Goal: Information Seeking & Learning: Learn about a topic

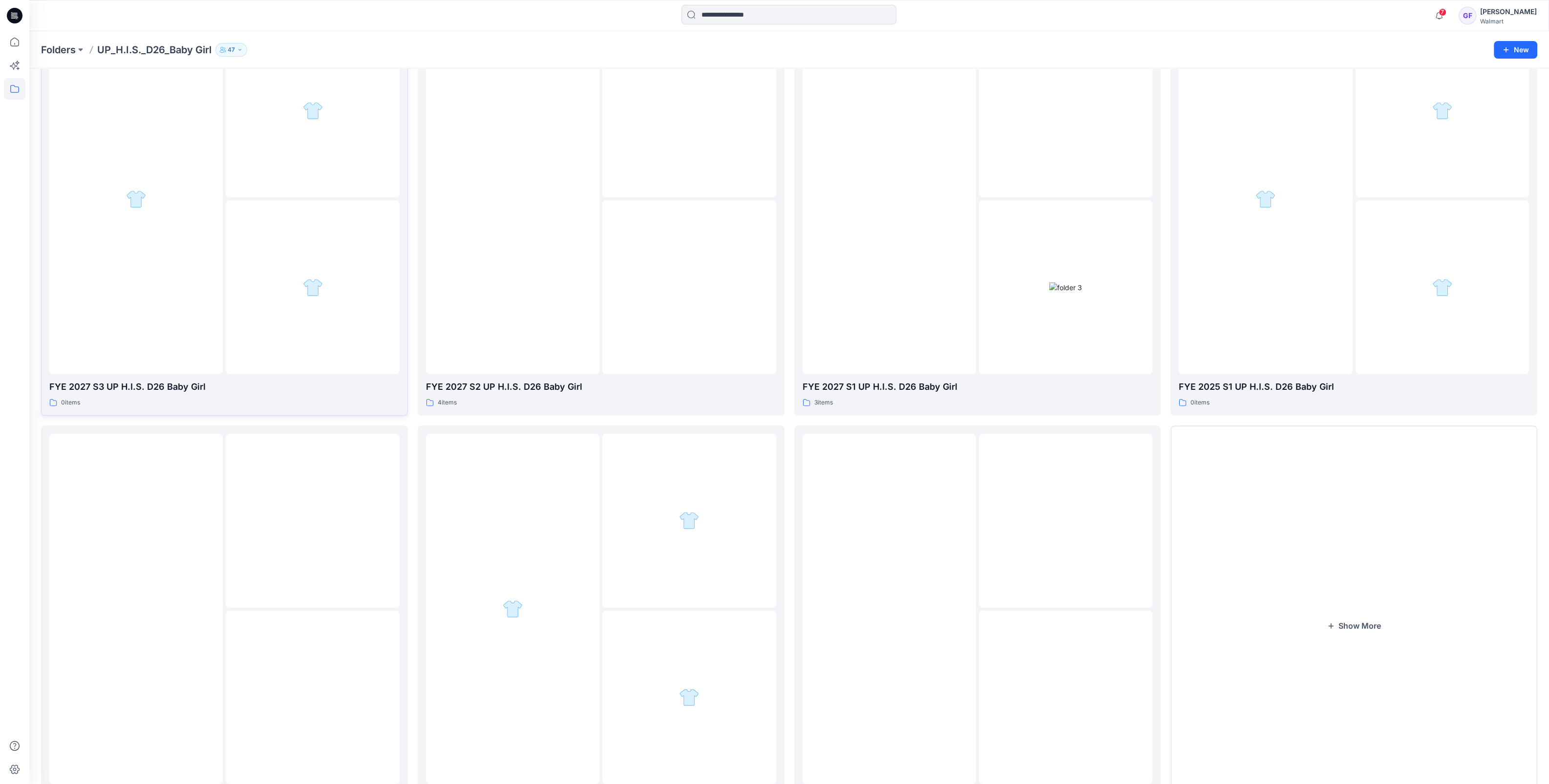
scroll to position [121, 0]
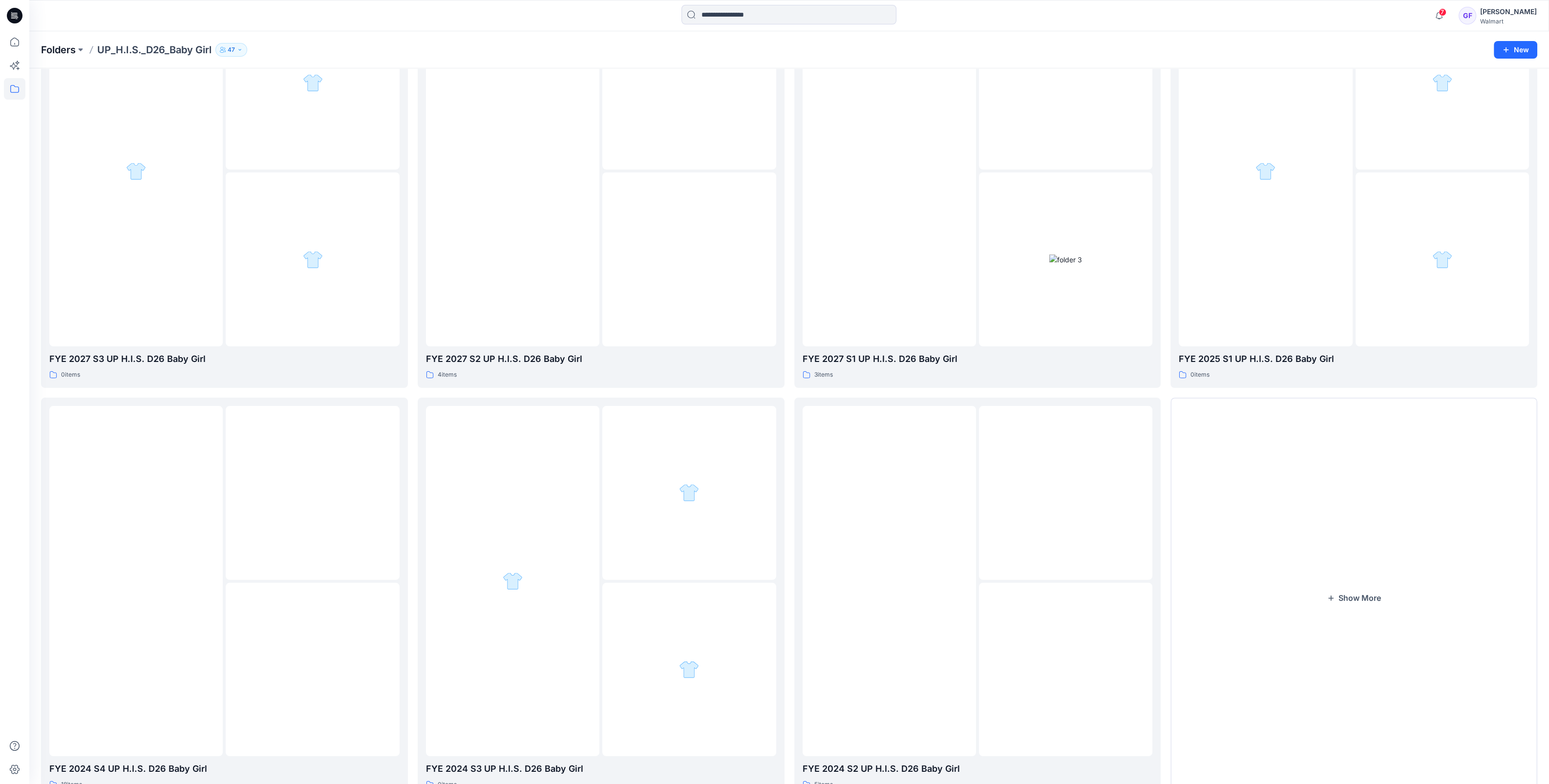
click at [64, 49] on p "Folders" at bounding box center [58, 50] width 35 height 14
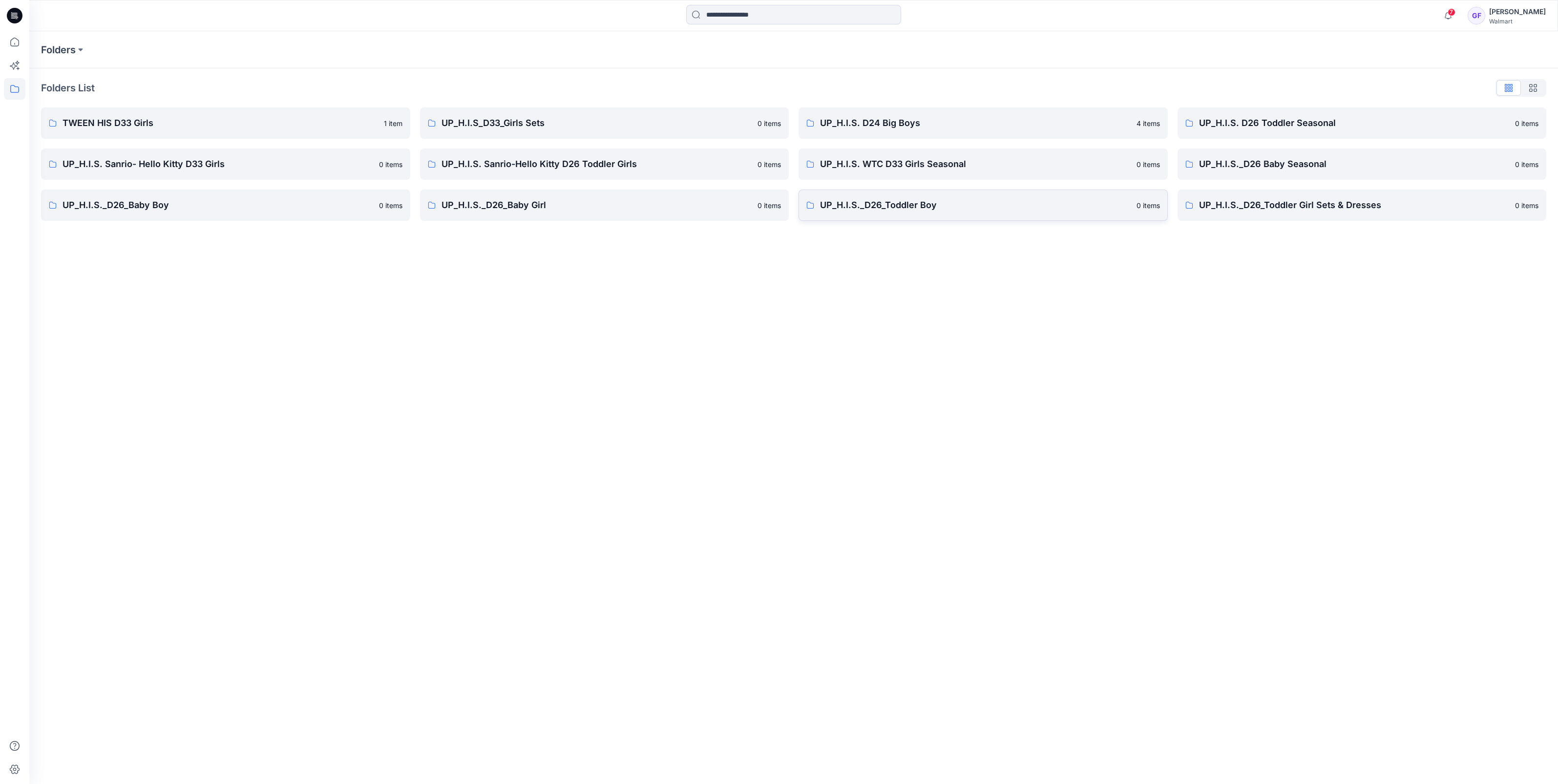
click at [896, 204] on p "UP_H.I.S._D26_Toddler Boy" at bounding box center [976, 205] width 311 height 14
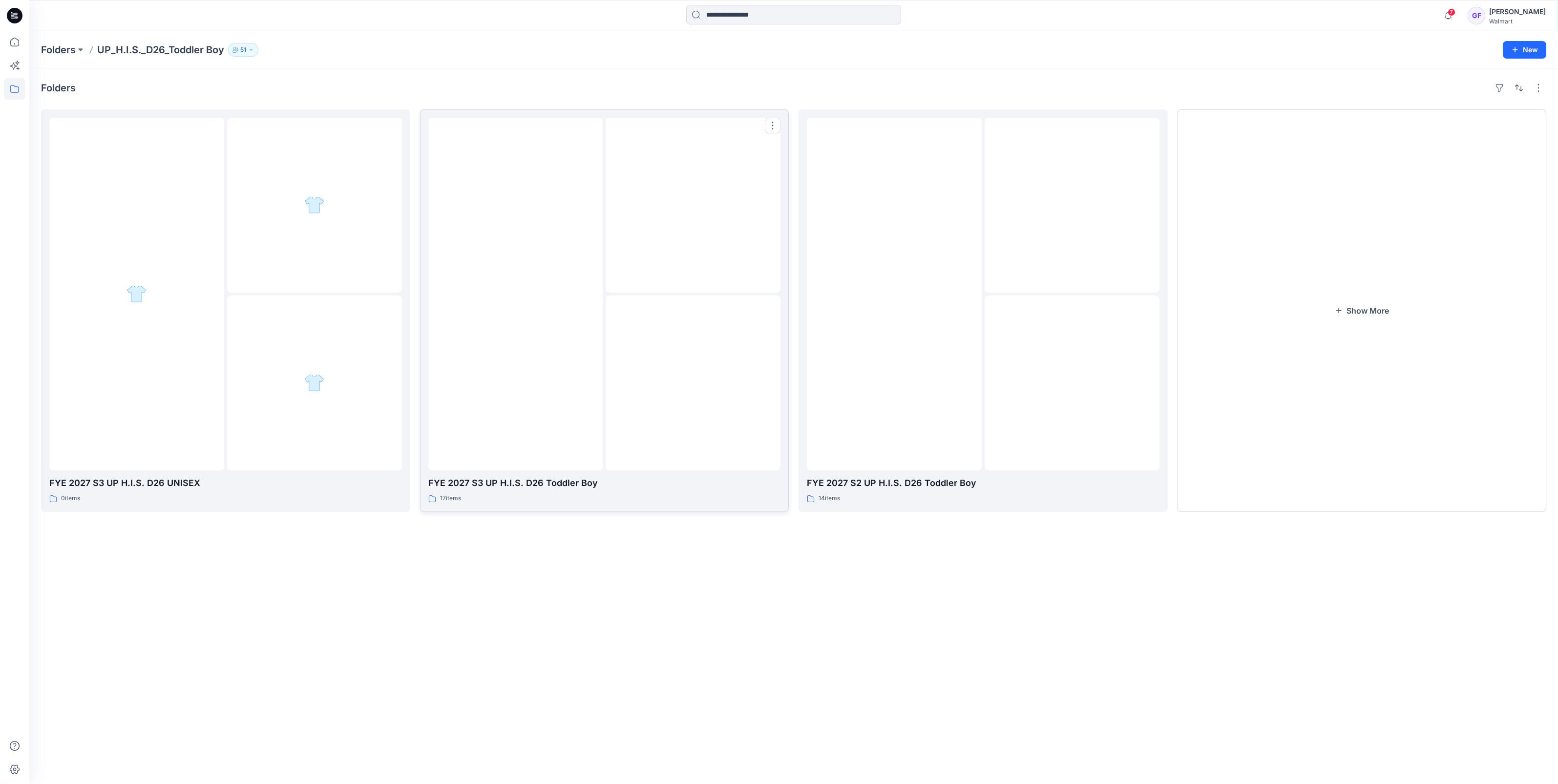
click at [516, 294] on img at bounding box center [516, 294] width 0 height 0
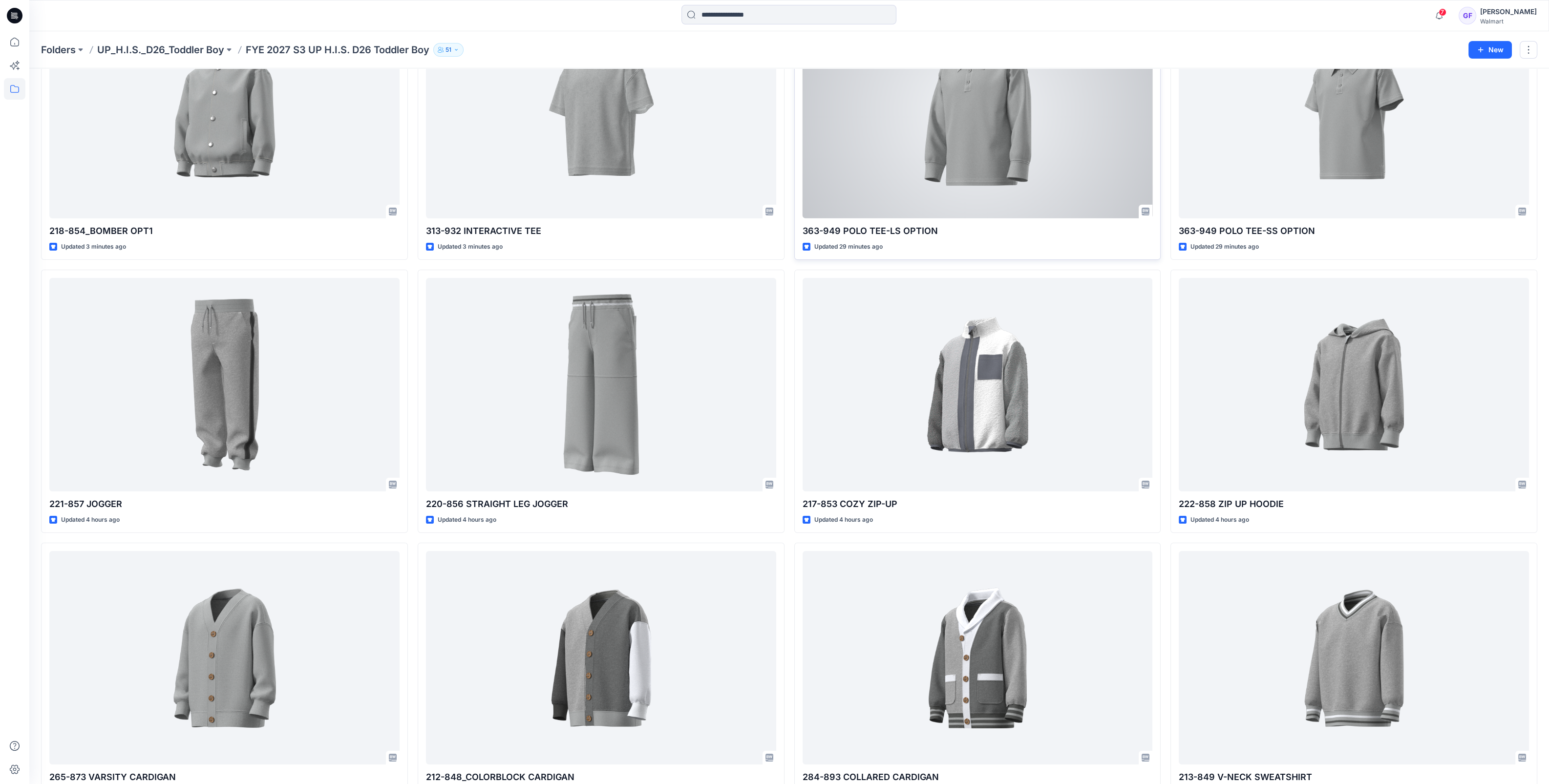
scroll to position [181, 0]
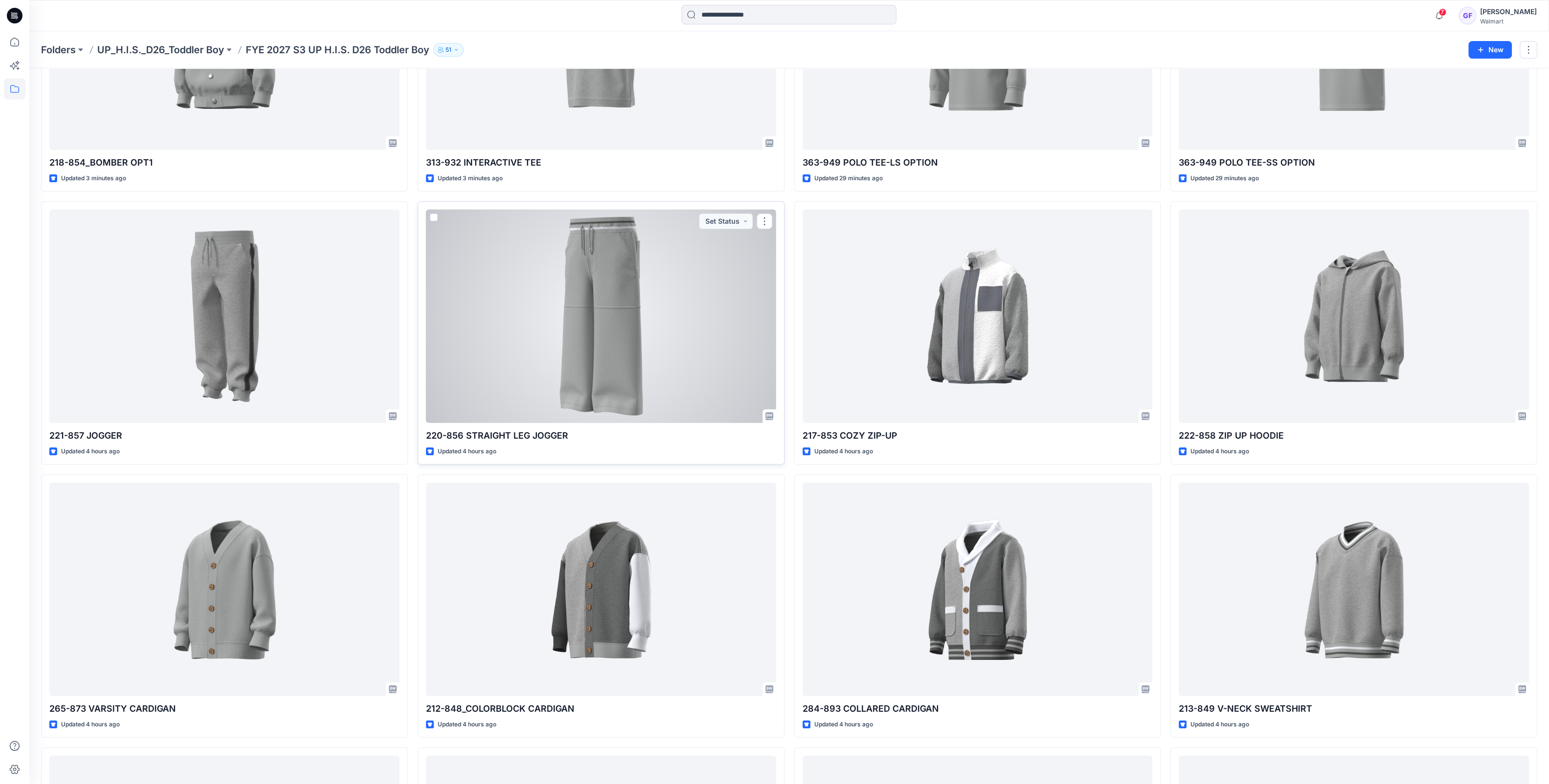
click at [636, 340] on div at bounding box center [601, 316] width 350 height 213
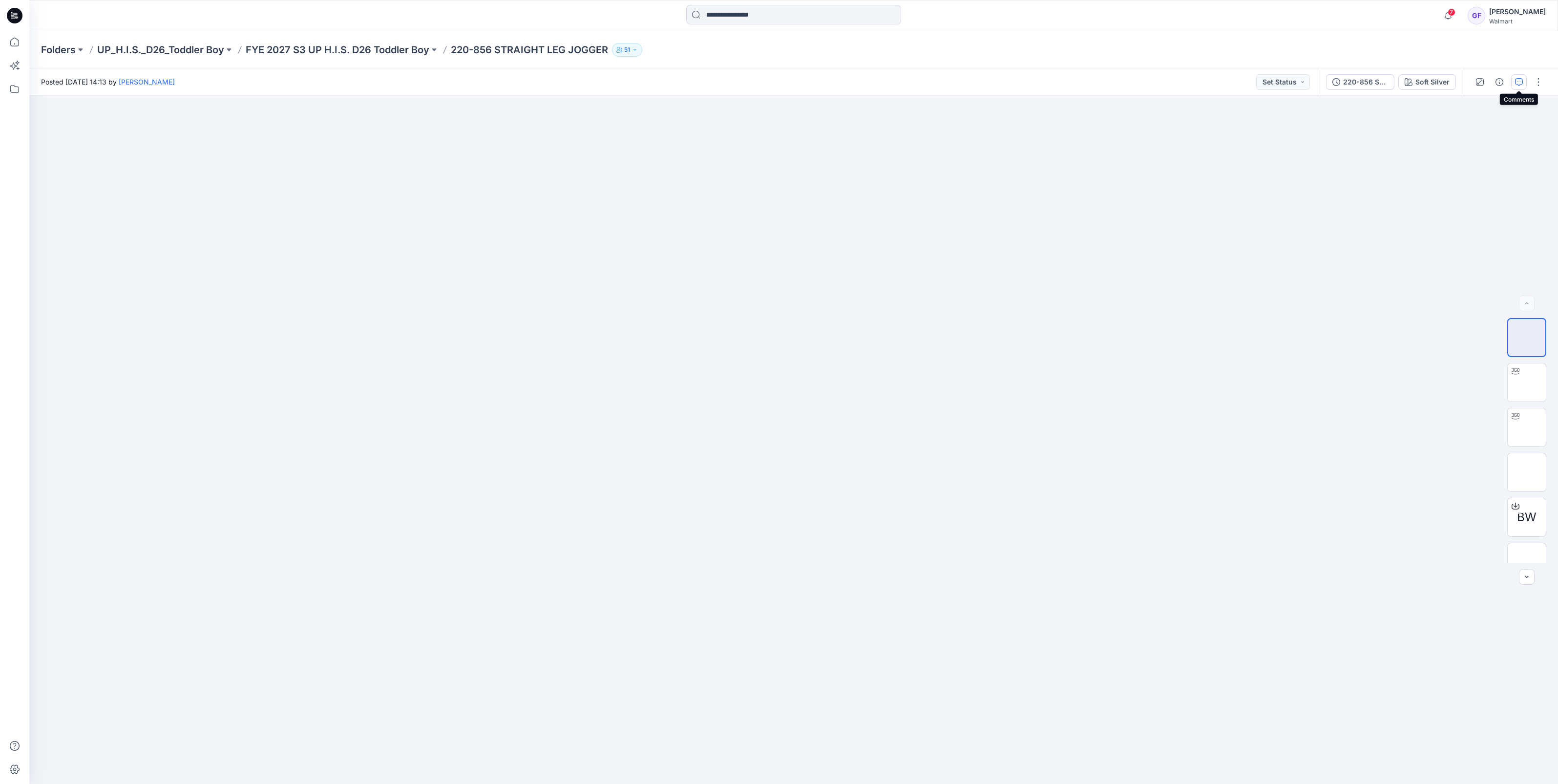
click at [1514, 78] on button "button" at bounding box center [1519, 83] width 16 height 16
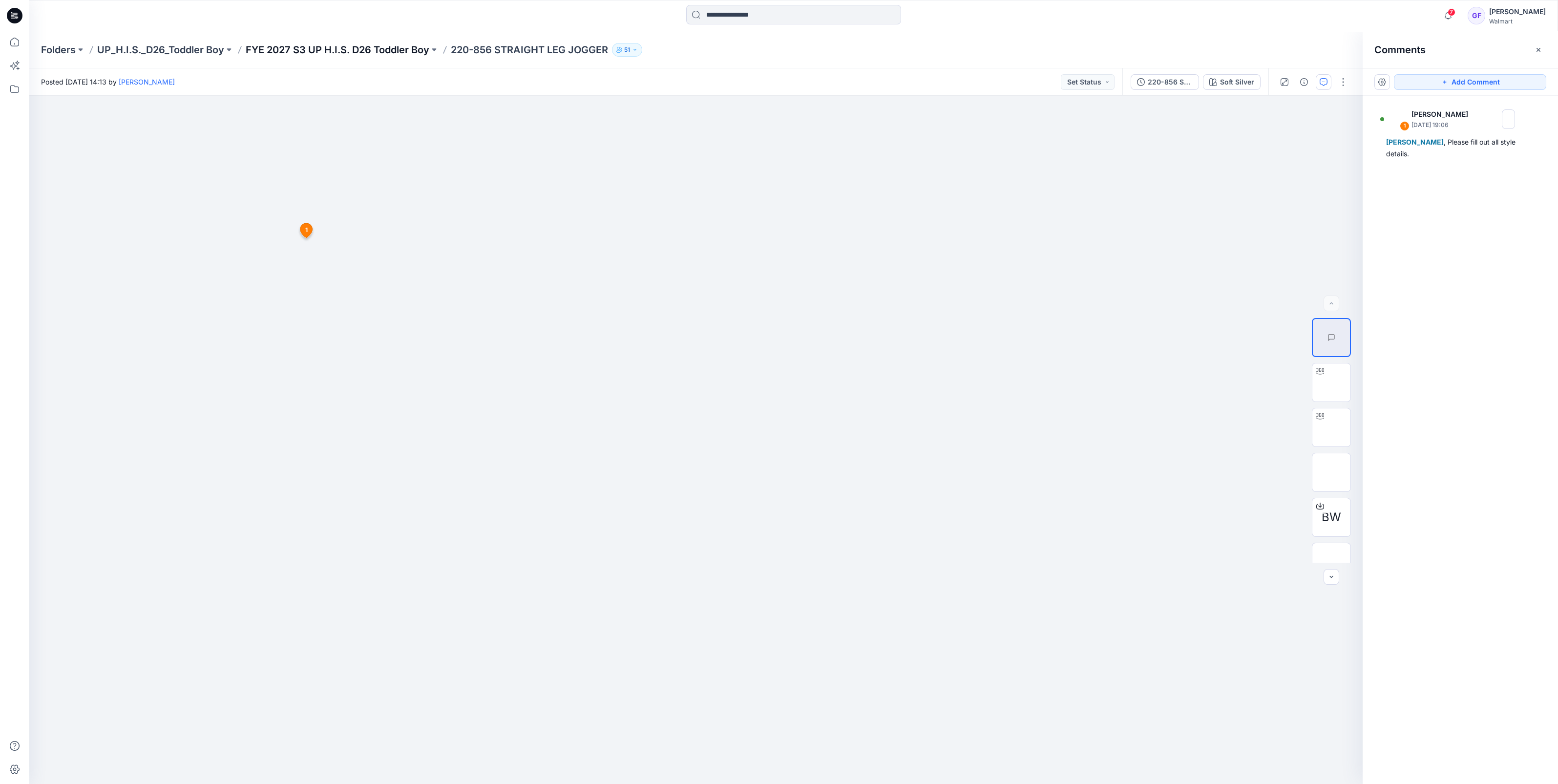
click at [375, 52] on p "FYE 2027 S3 UP H.I.S. D26 Toddler Boy" at bounding box center [337, 50] width 184 height 14
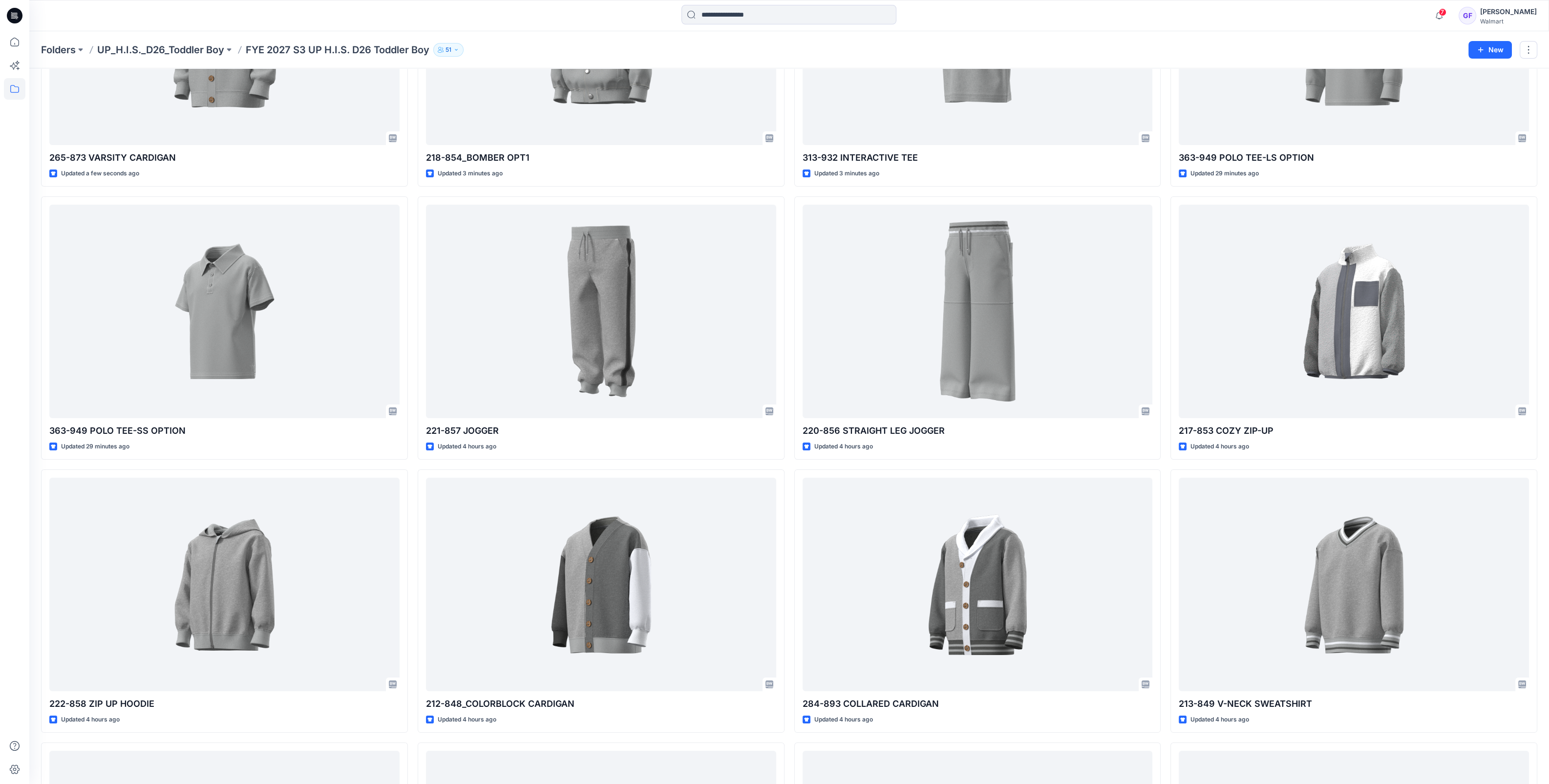
scroll to position [244, 0]
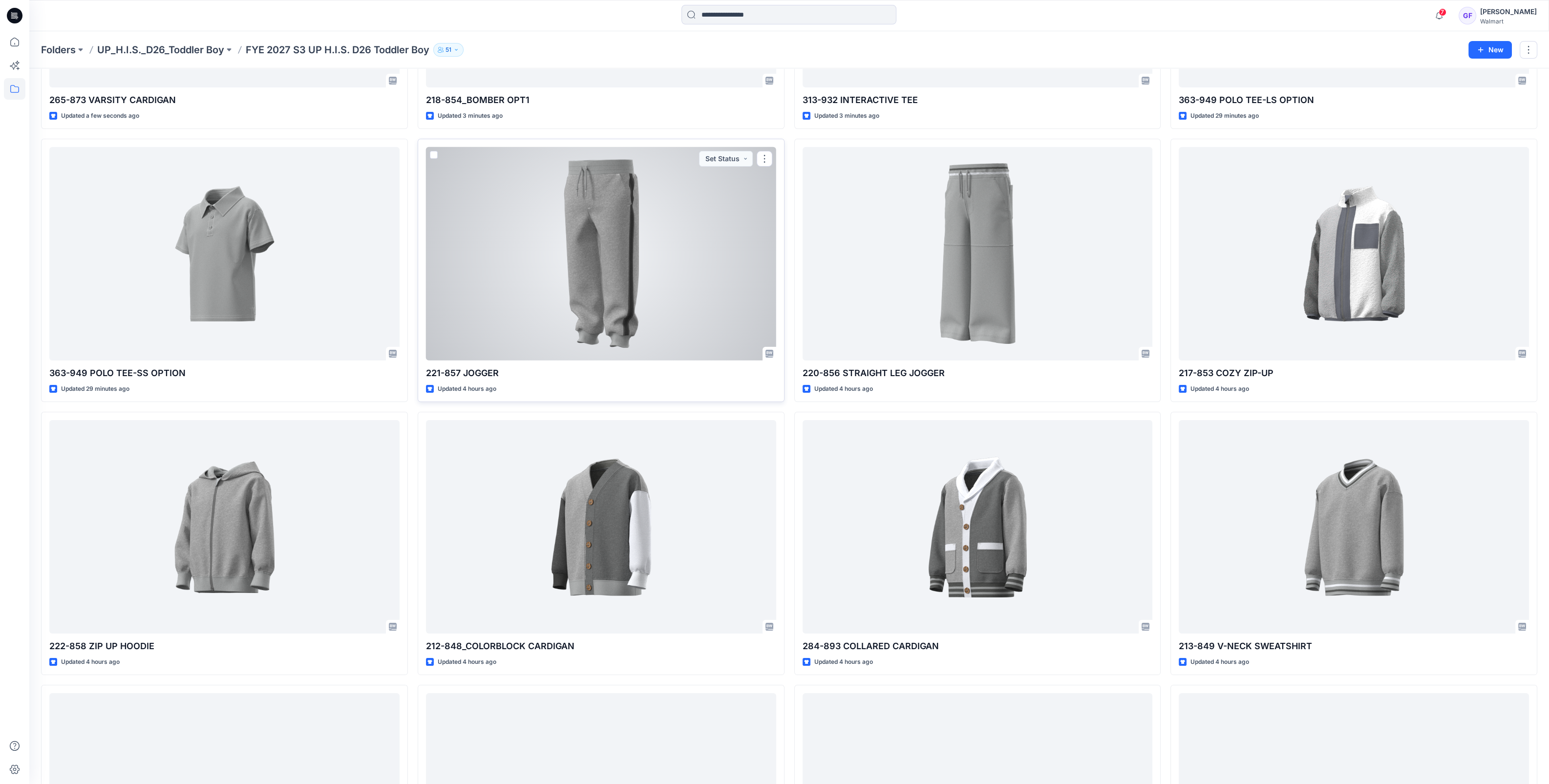
click at [620, 292] on div at bounding box center [601, 254] width 350 height 213
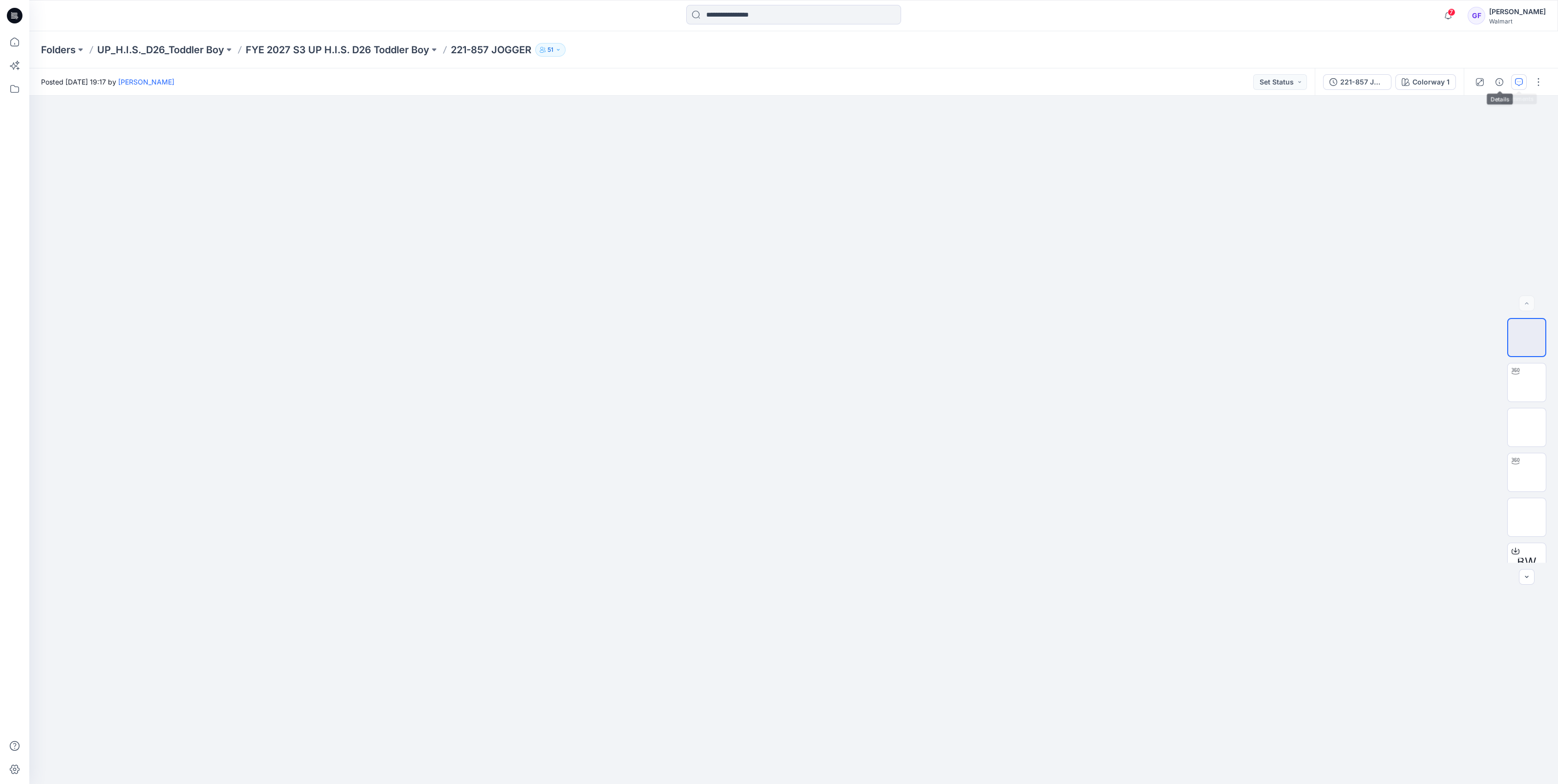
click at [1518, 81] on icon "button" at bounding box center [1519, 83] width 8 height 8
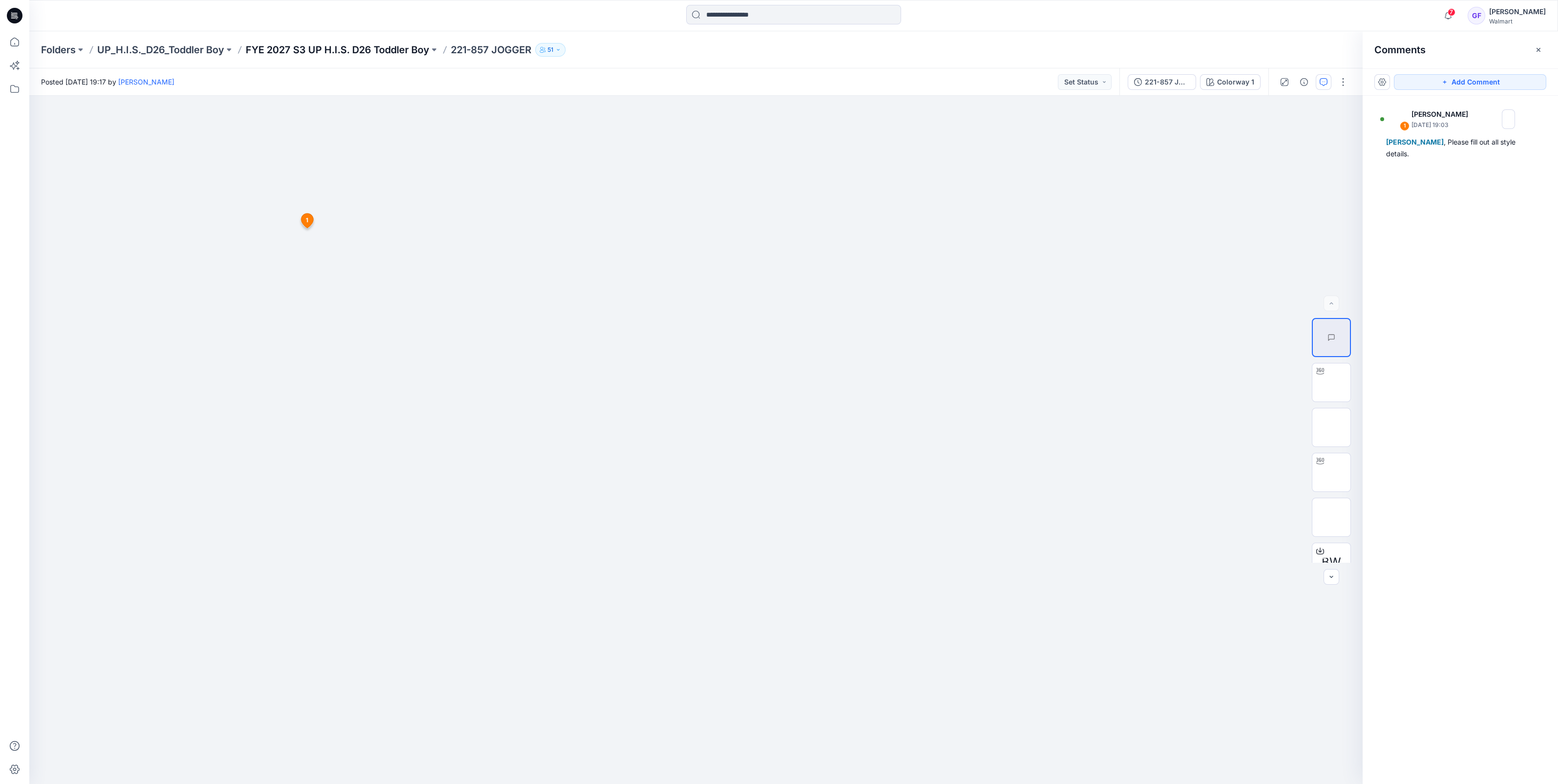
click at [348, 53] on p "FYE 2027 S3 UP H.I.S. D26 Toddler Boy" at bounding box center [337, 50] width 184 height 14
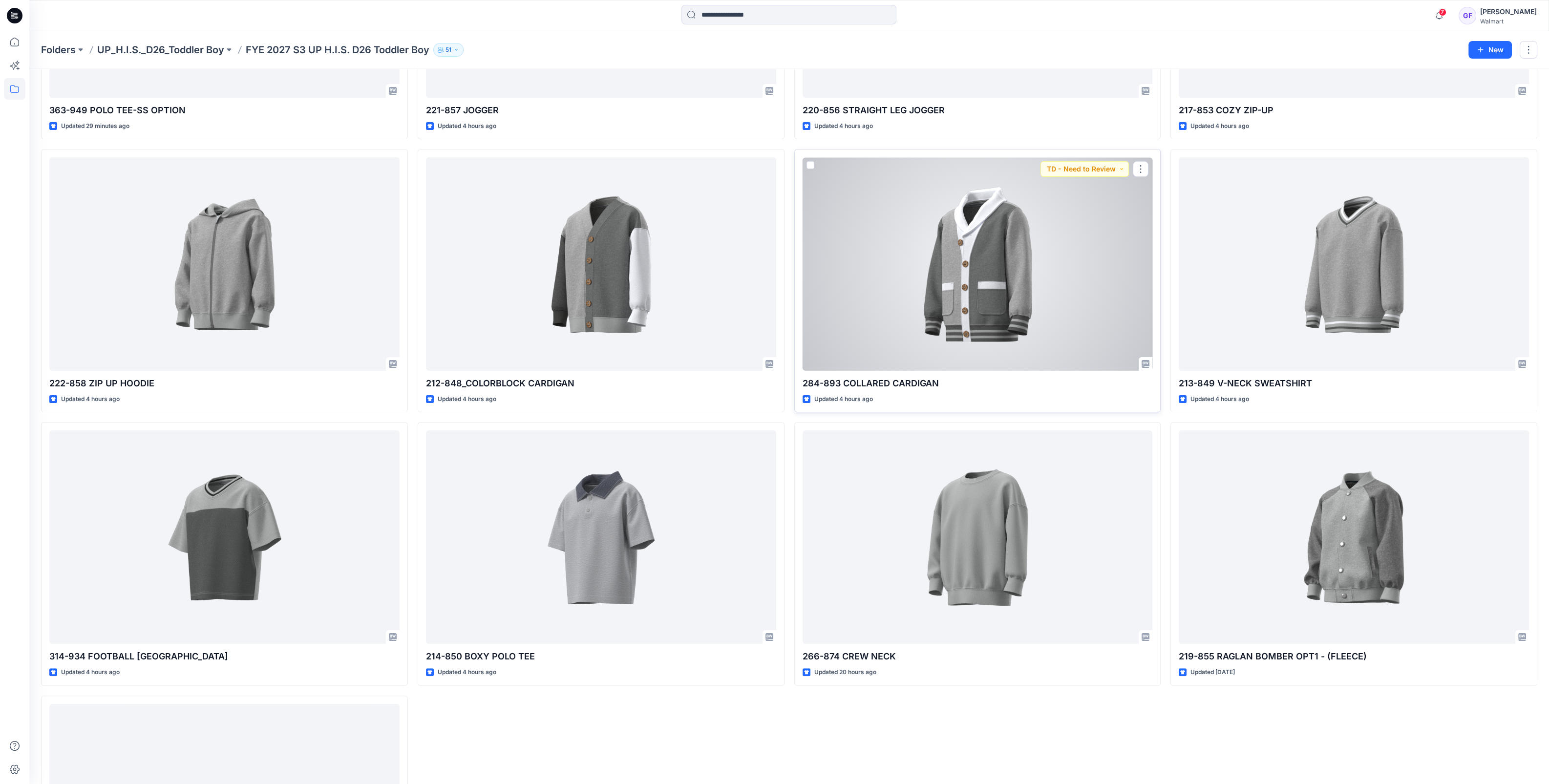
scroll to position [549, 0]
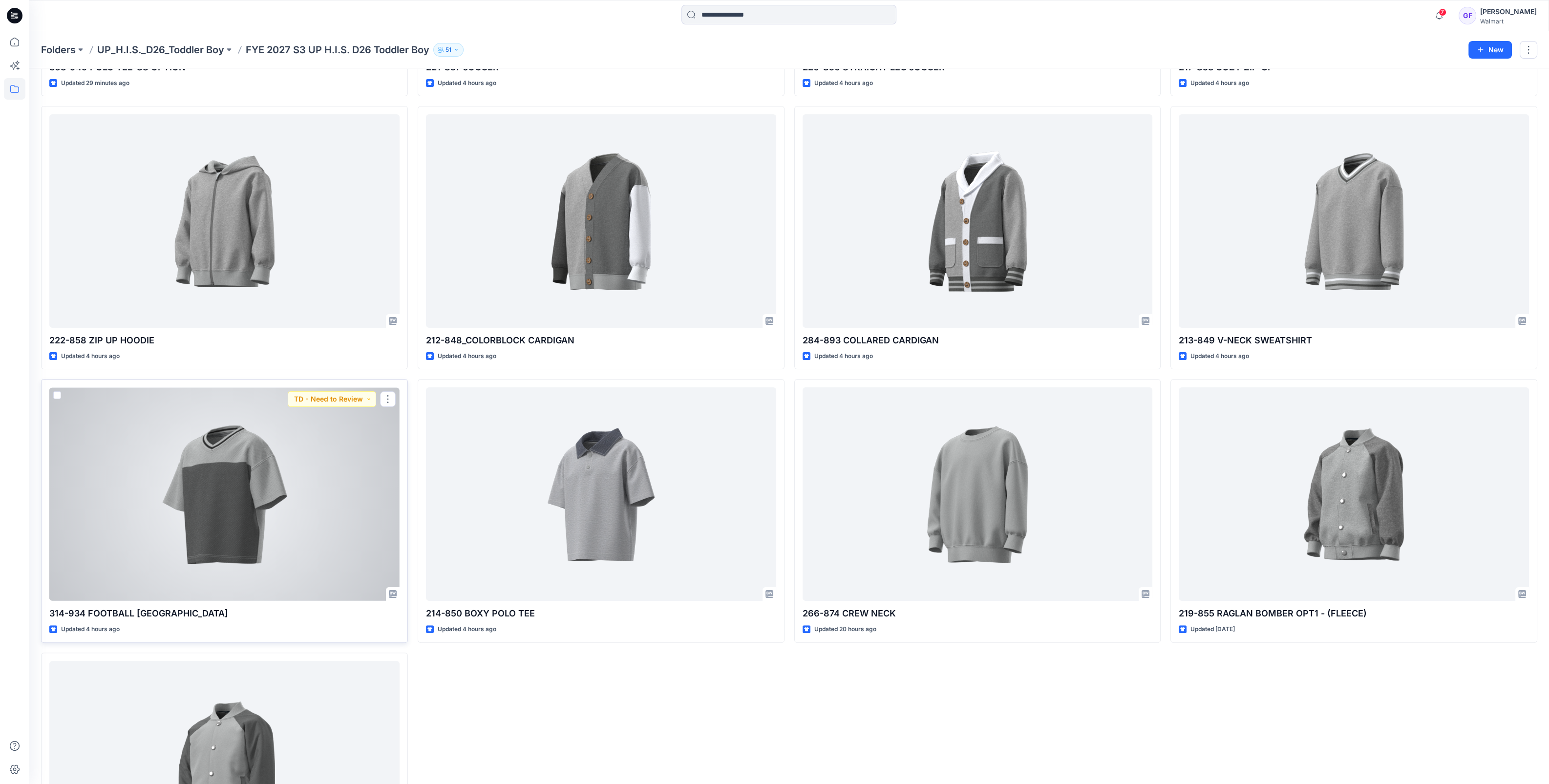
click at [215, 472] on div at bounding box center [225, 493] width 350 height 213
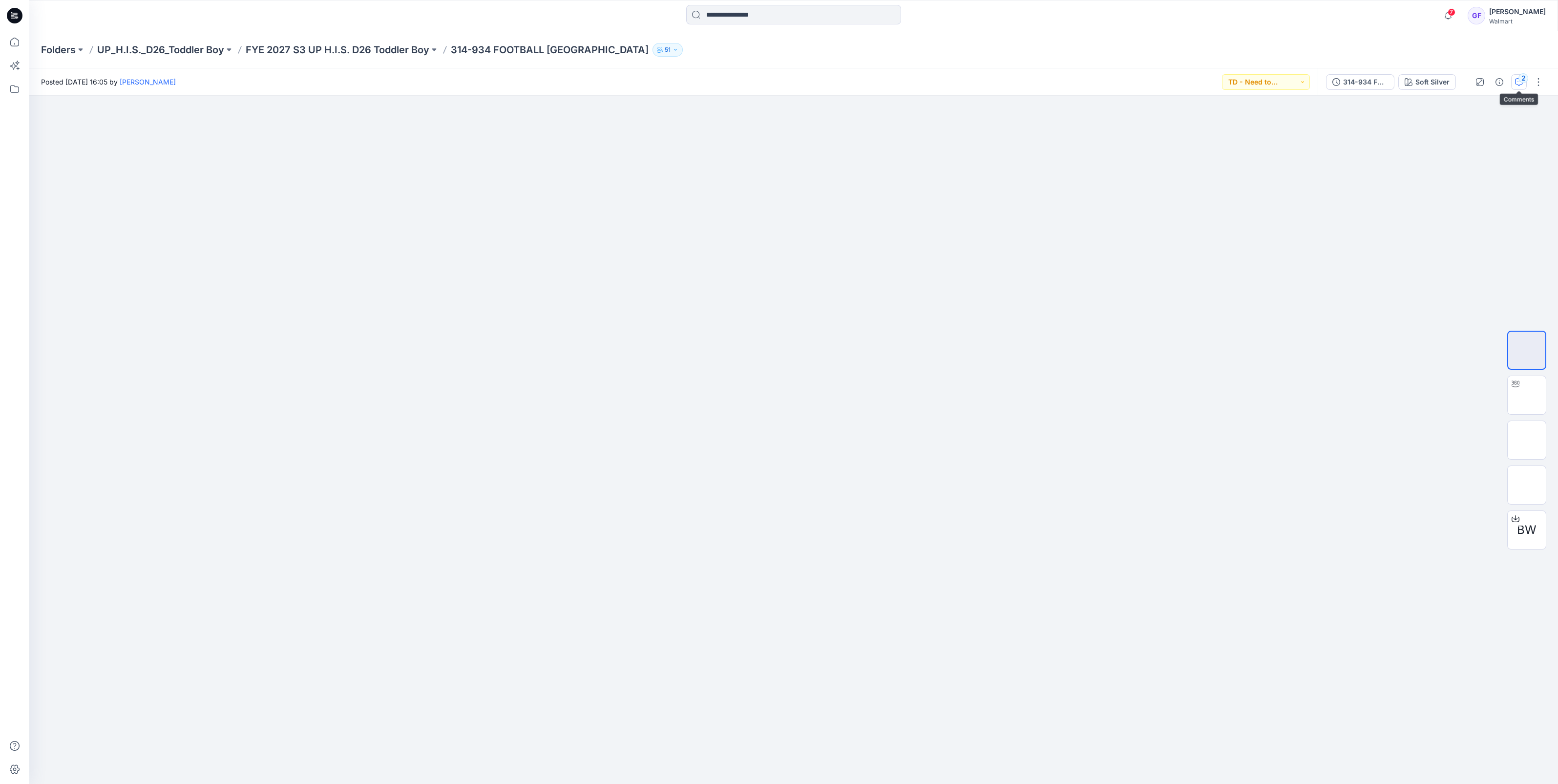
click at [1518, 82] on icon "button" at bounding box center [1519, 83] width 8 height 8
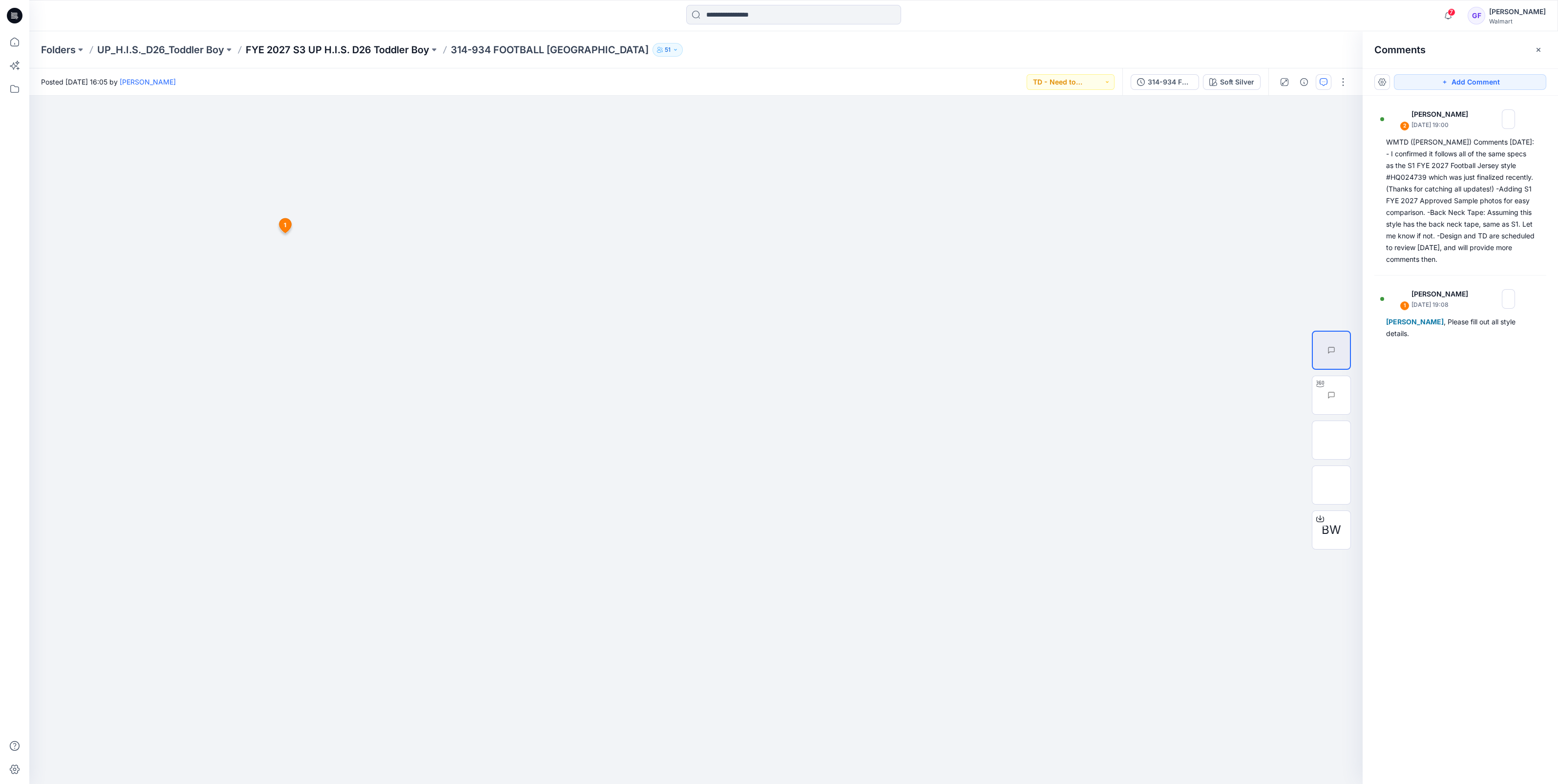
click at [364, 47] on p "FYE 2027 S3 UP H.I.S. D26 Toddler Boy" at bounding box center [337, 50] width 184 height 14
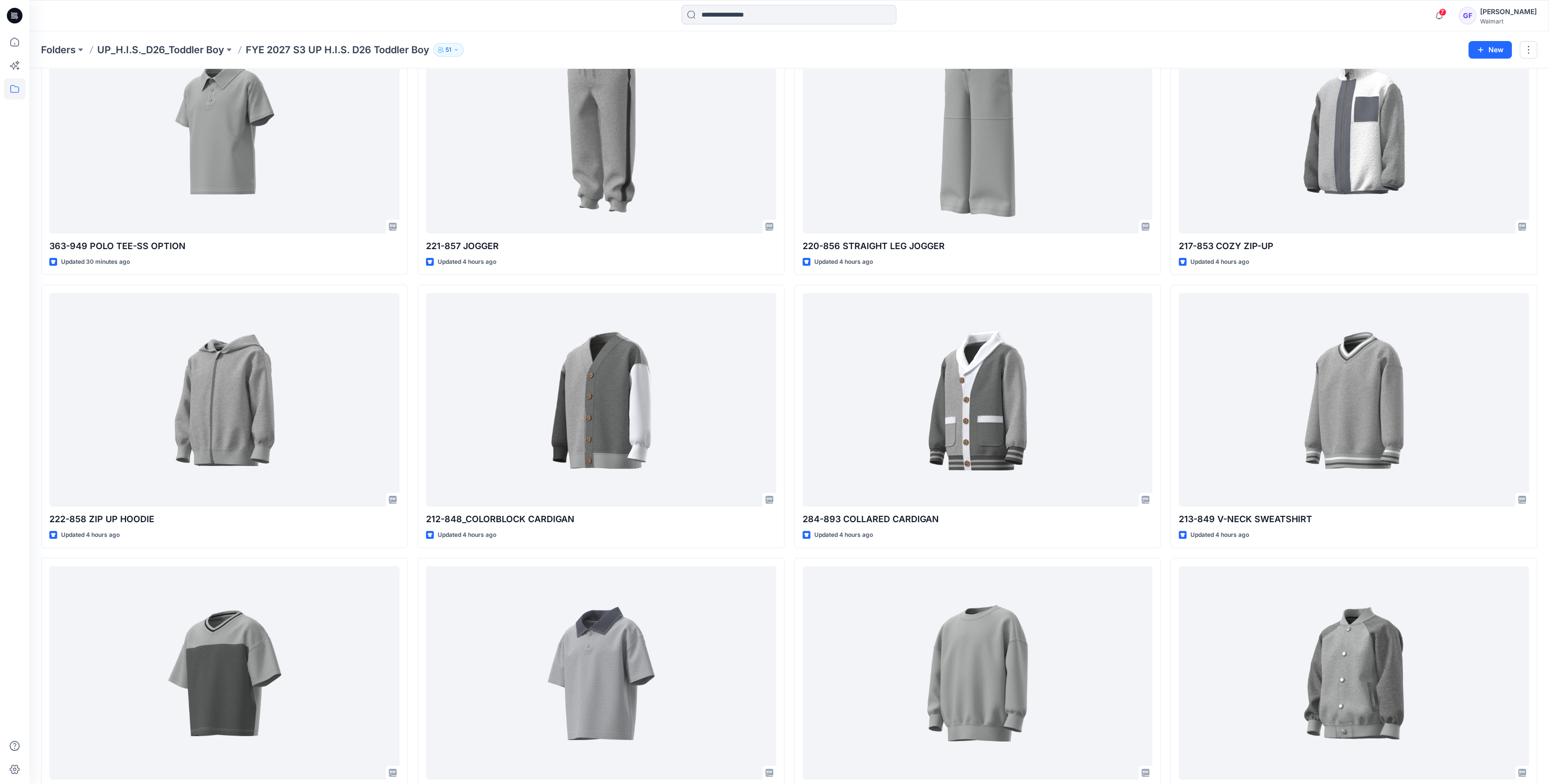
scroll to position [549, 0]
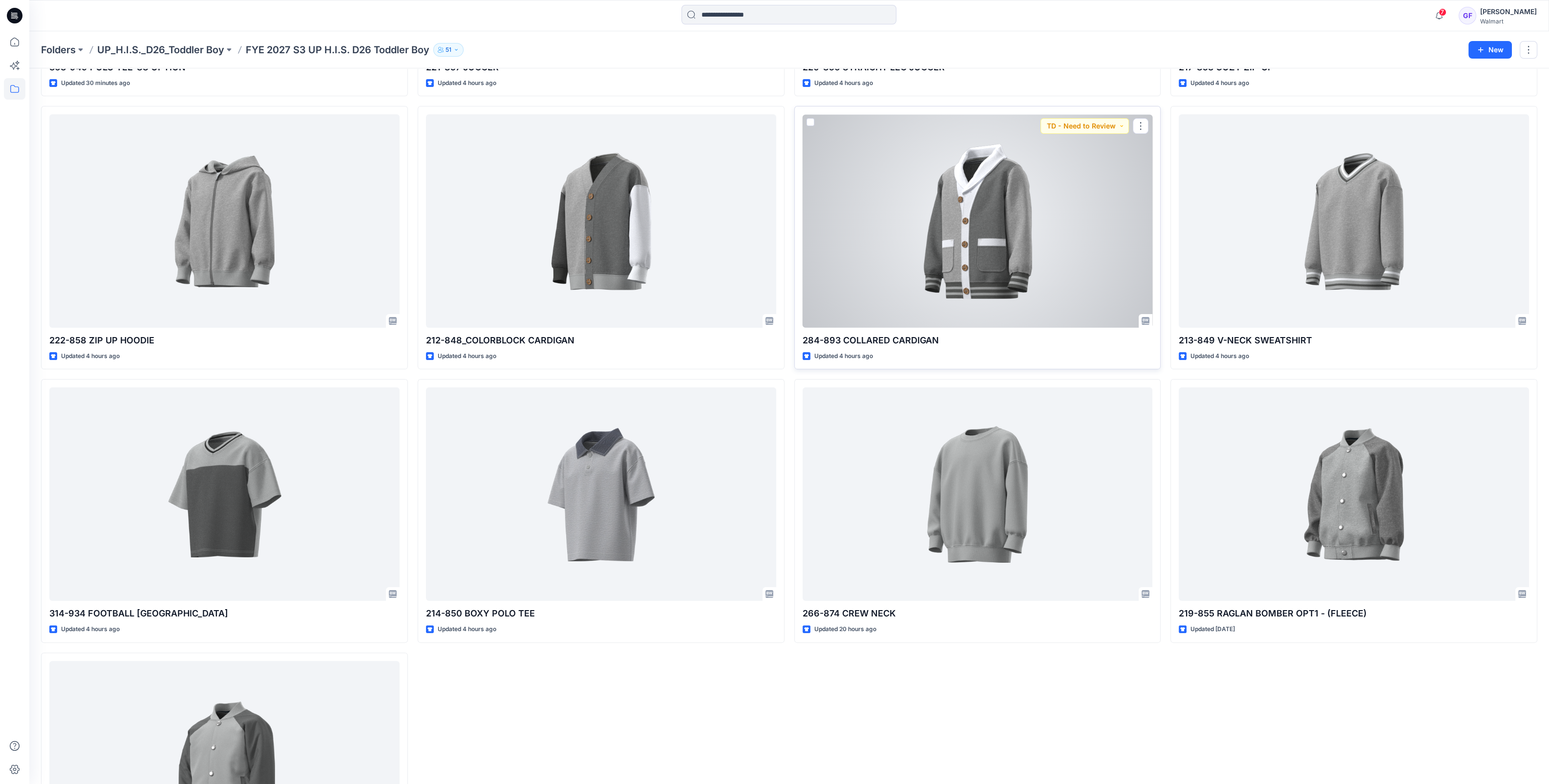
click at [980, 247] on div at bounding box center [978, 221] width 350 height 213
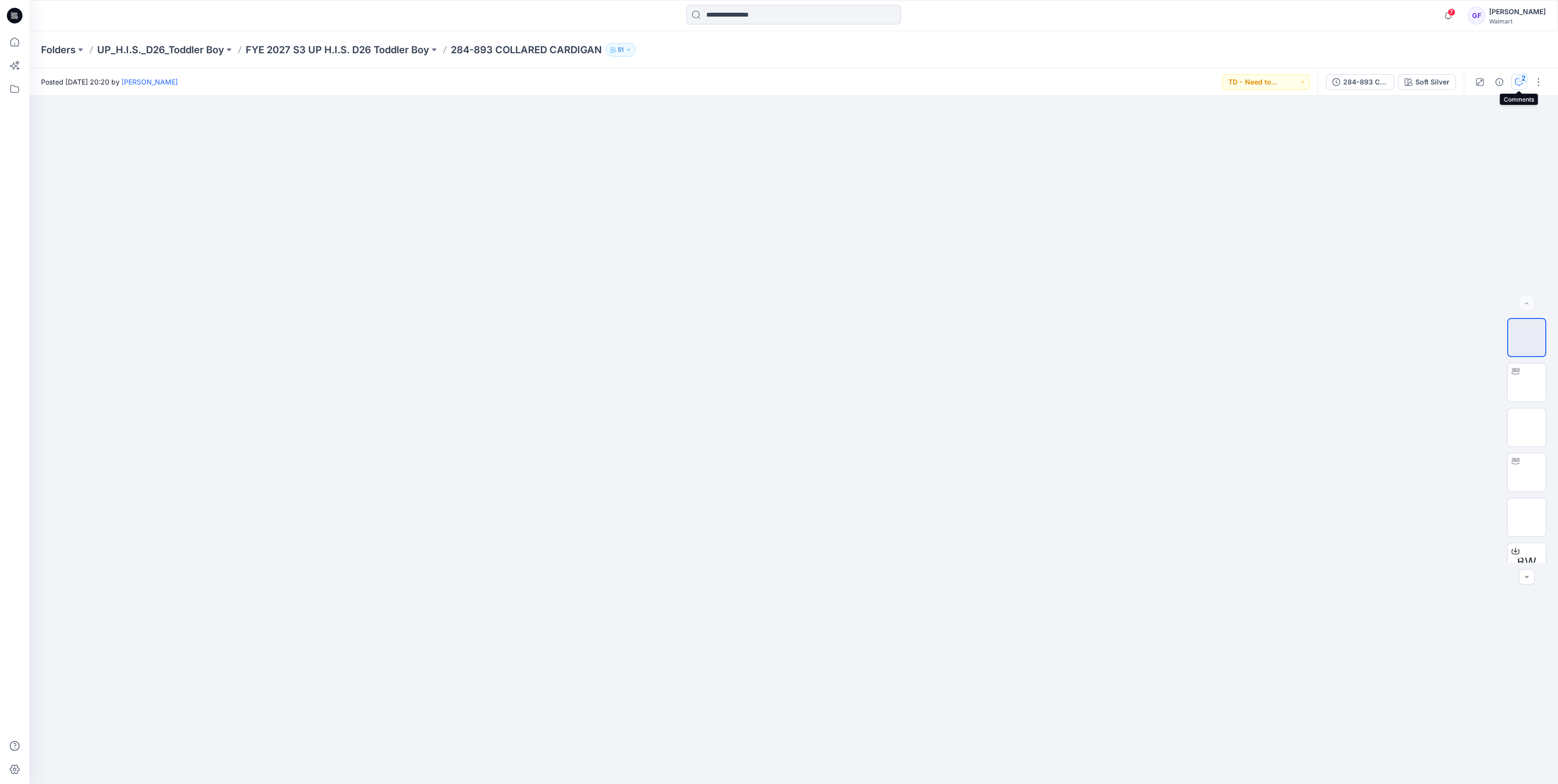
click at [1523, 81] on div "2" at bounding box center [1524, 79] width 10 height 10
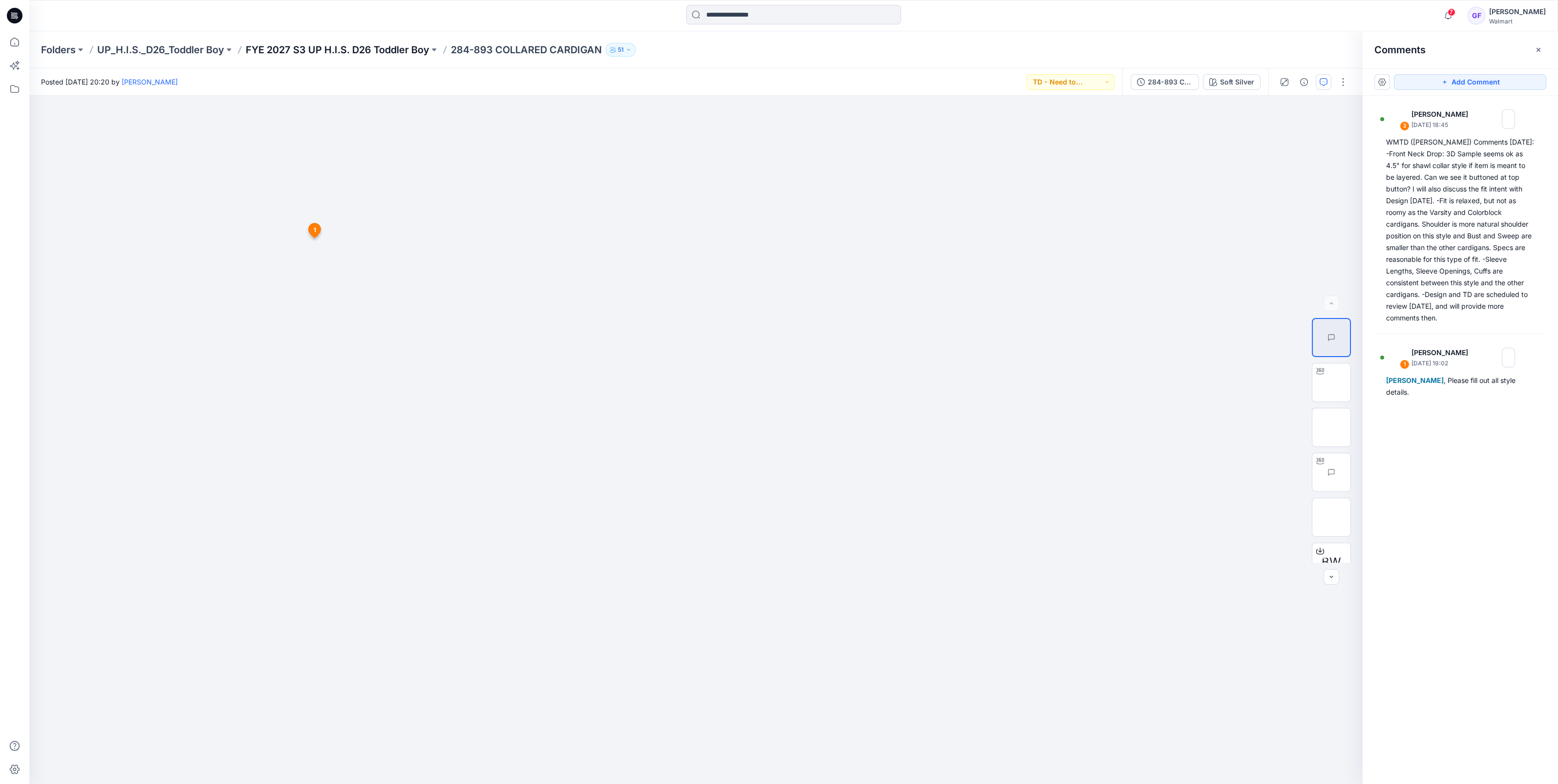
click at [352, 50] on p "FYE 2027 S3 UP H.I.S. D26 Toddler Boy" at bounding box center [337, 50] width 184 height 14
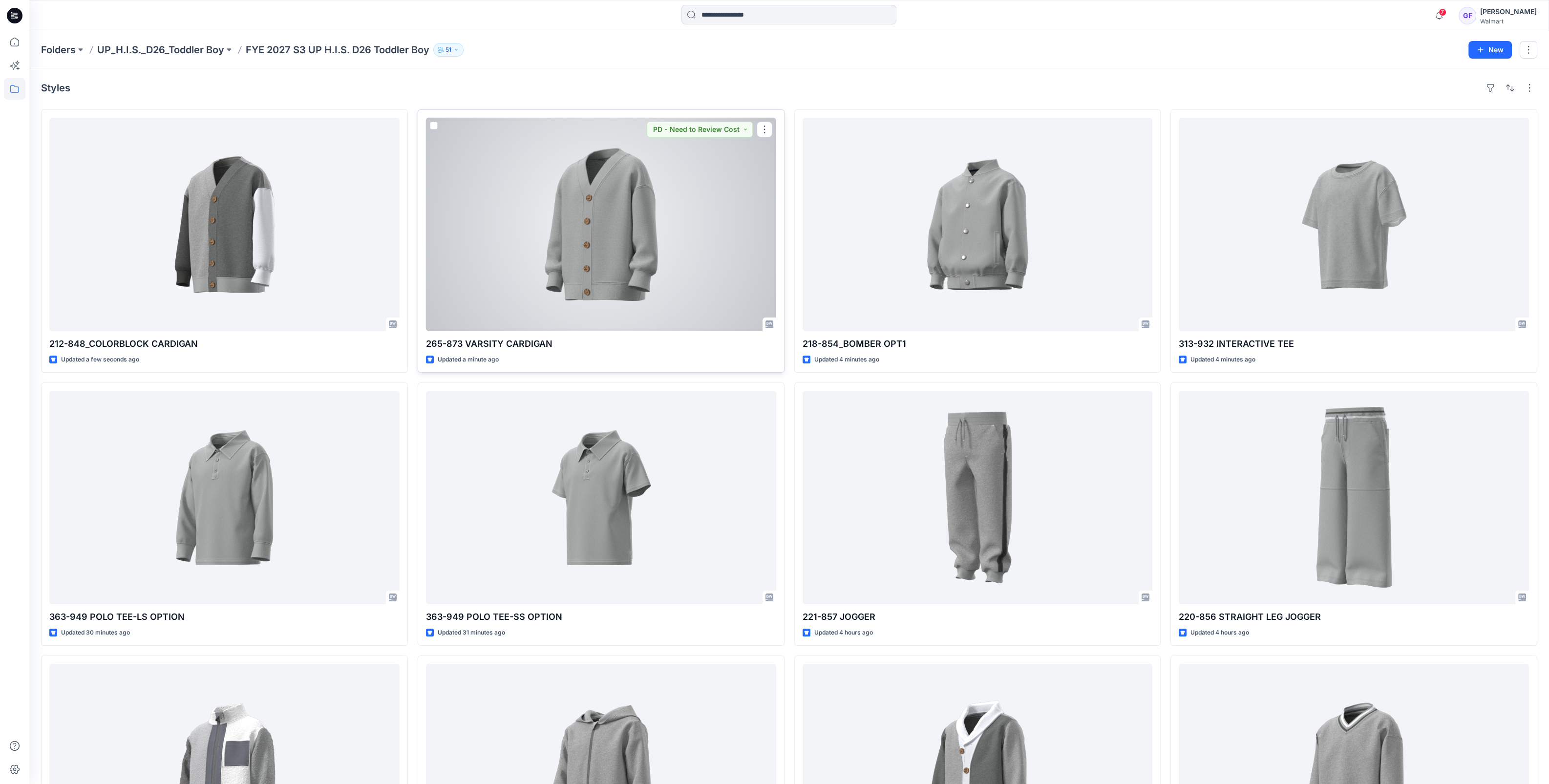
click at [622, 266] on div at bounding box center [601, 224] width 350 height 213
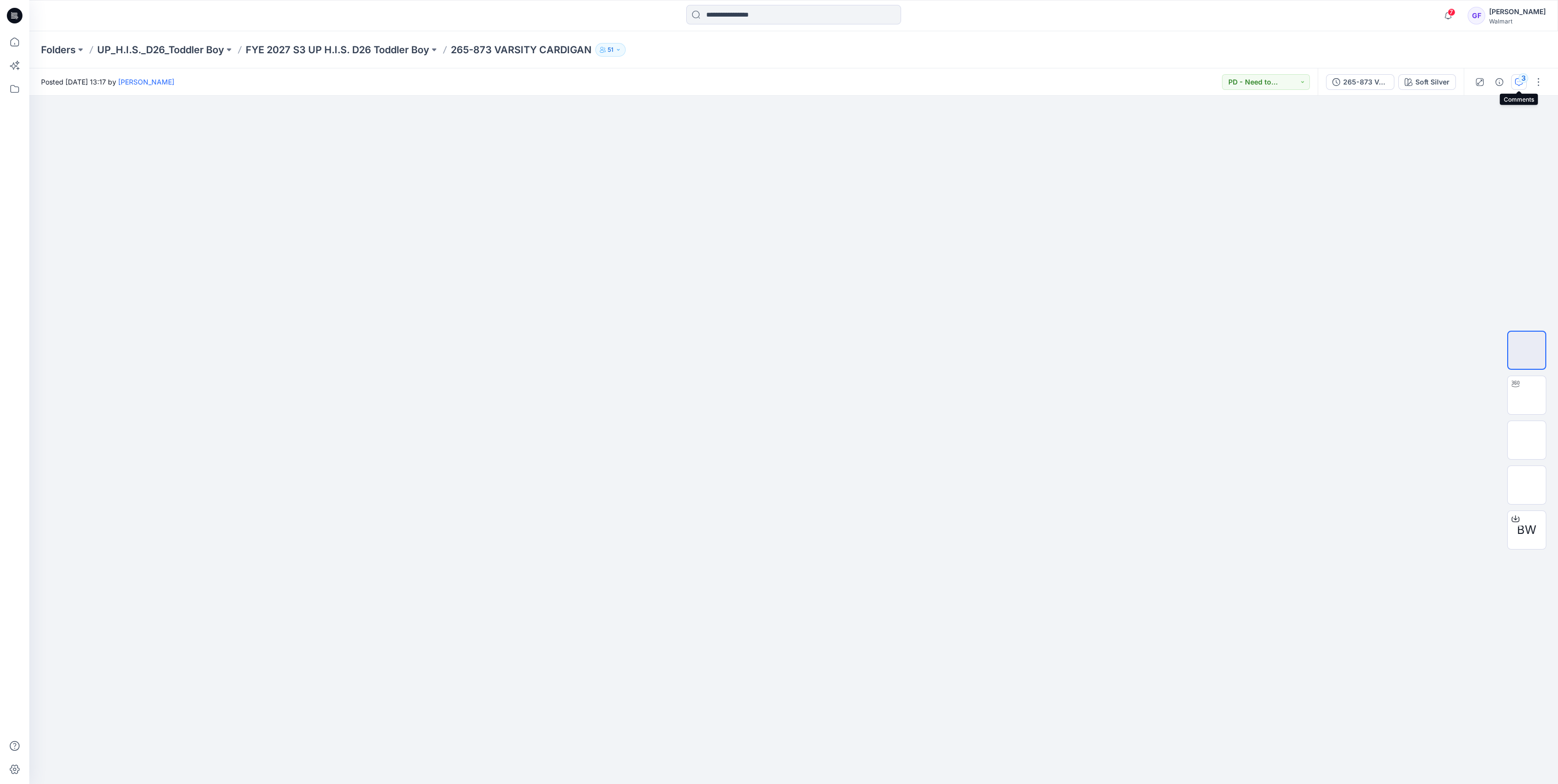
click at [1516, 80] on icon "button" at bounding box center [1519, 83] width 8 height 8
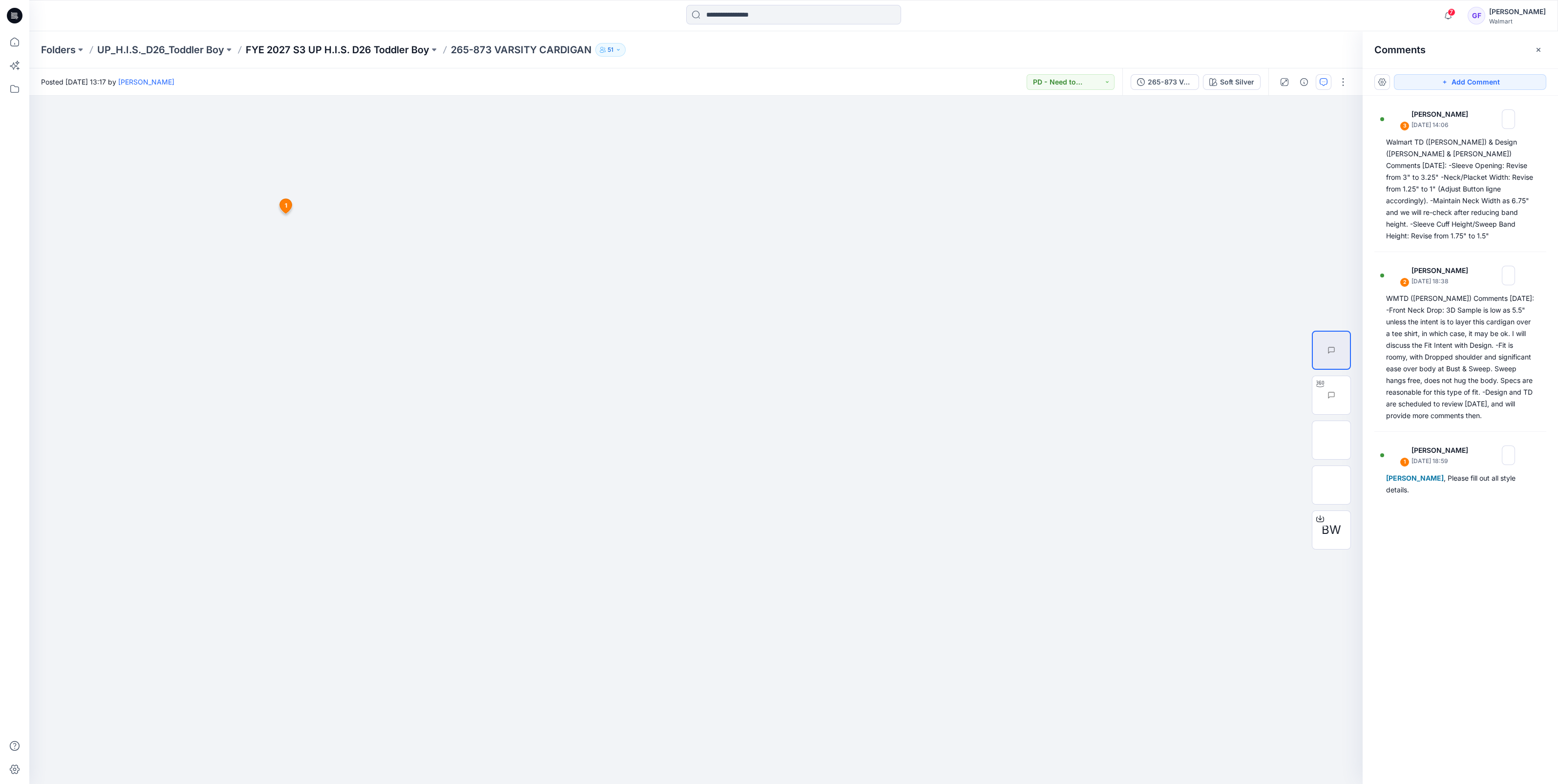
click at [359, 51] on p "FYE 2027 S3 UP H.I.S. D26 Toddler Boy" at bounding box center [337, 50] width 184 height 14
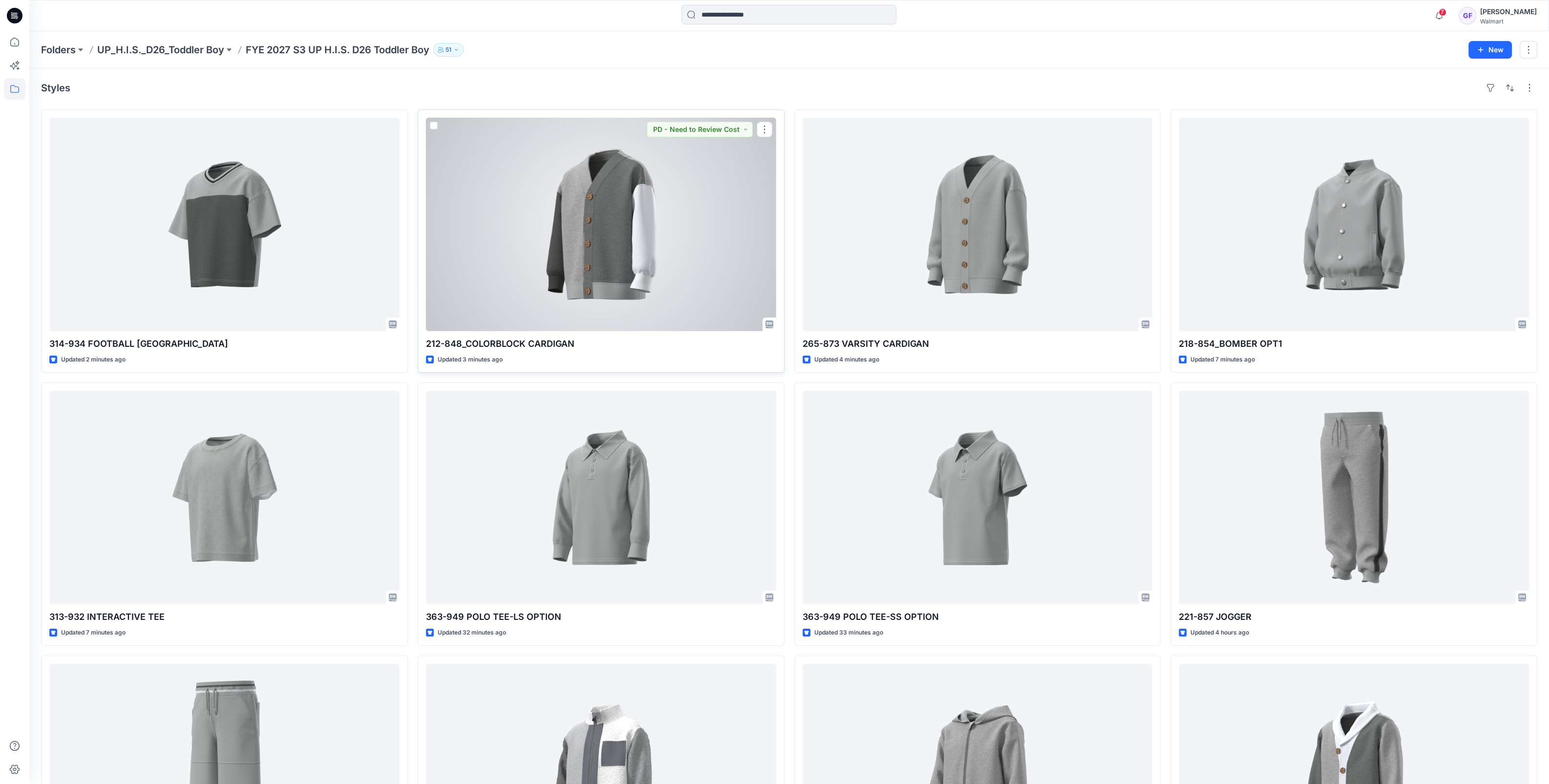
click at [556, 294] on div at bounding box center [601, 224] width 350 height 213
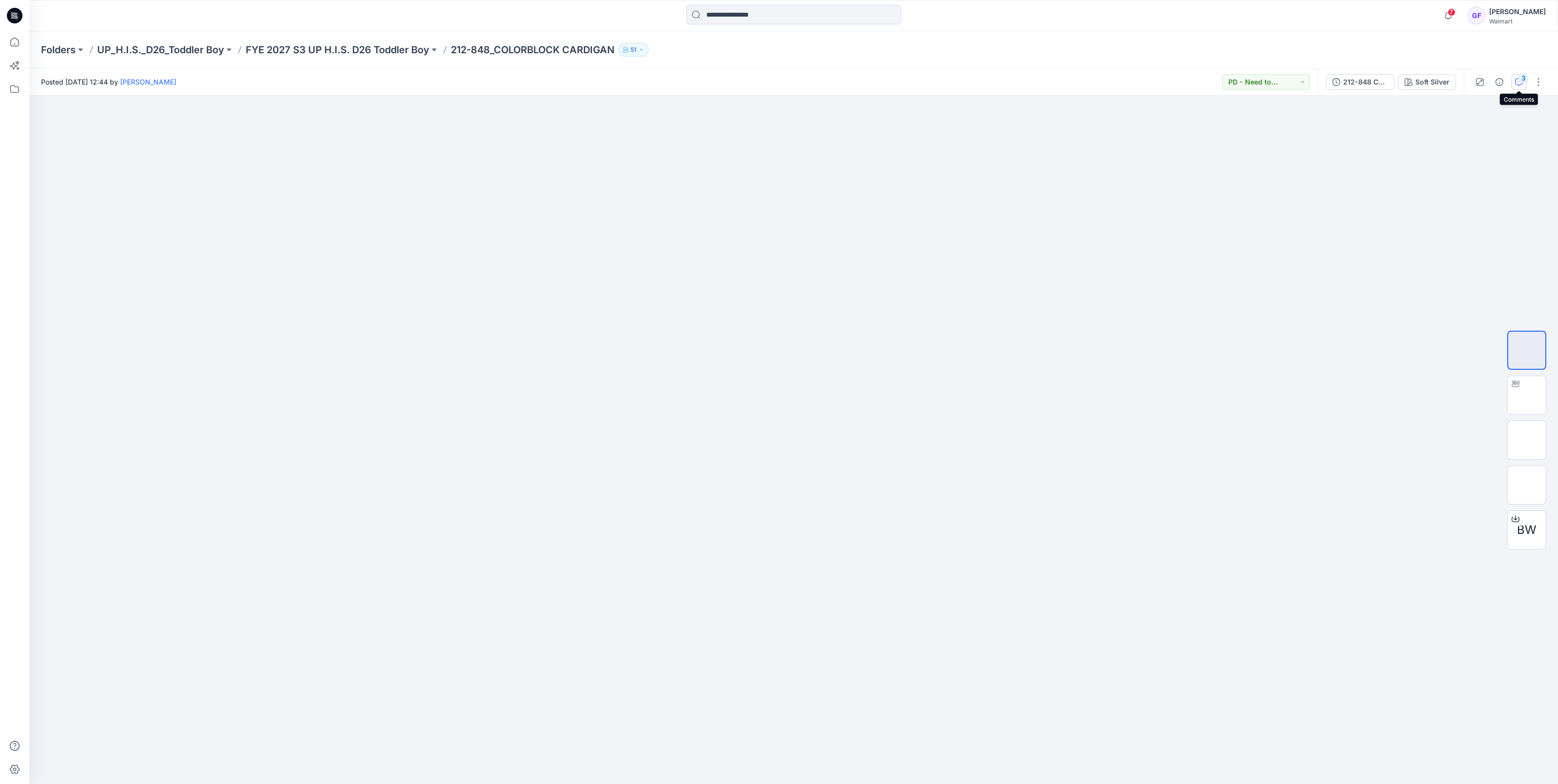
click at [1514, 83] on button "3" at bounding box center [1519, 83] width 16 height 16
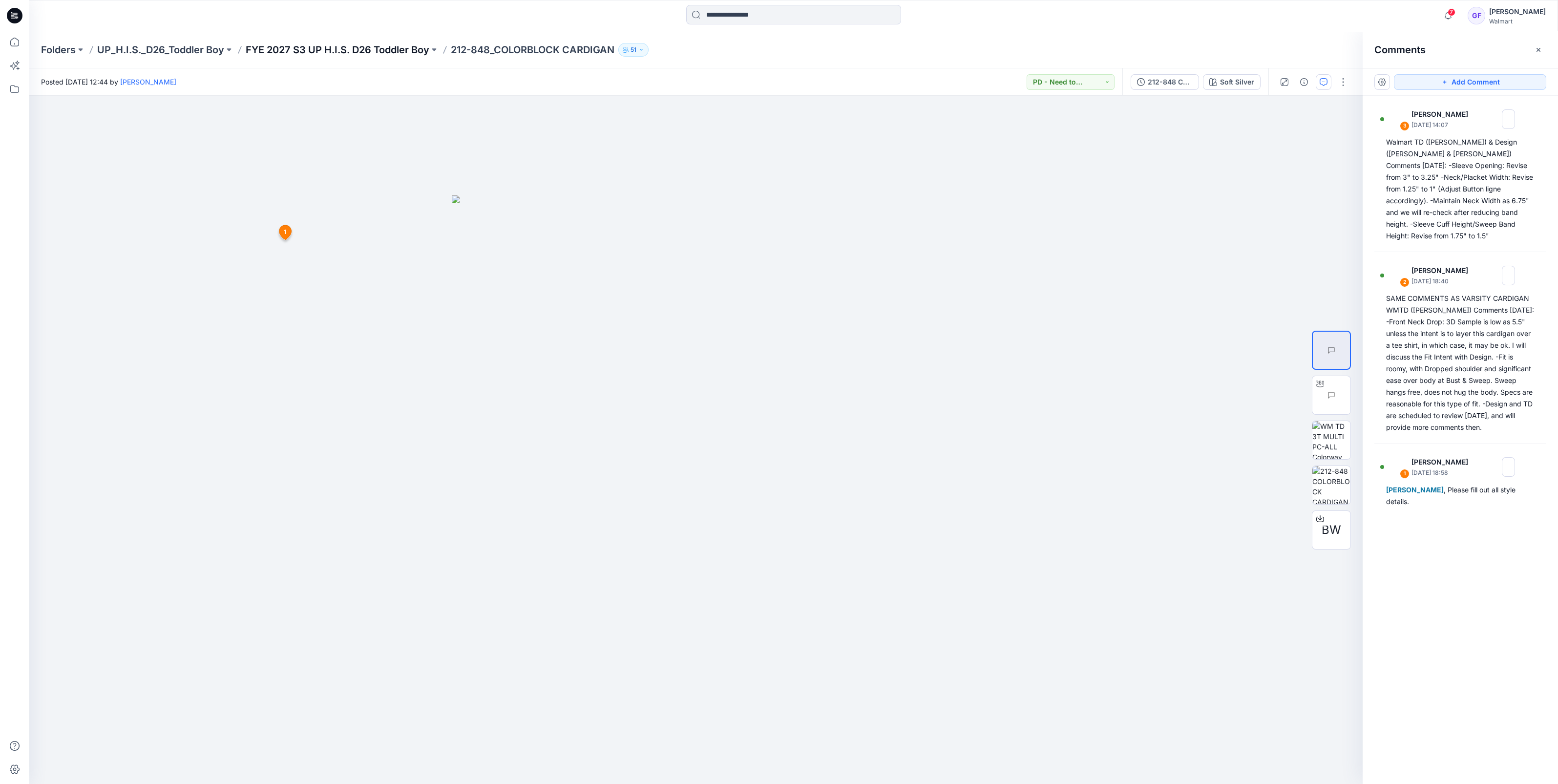
click at [384, 51] on p "FYE 2027 S3 UP H.I.S. D26 Toddler Boy" at bounding box center [337, 50] width 184 height 14
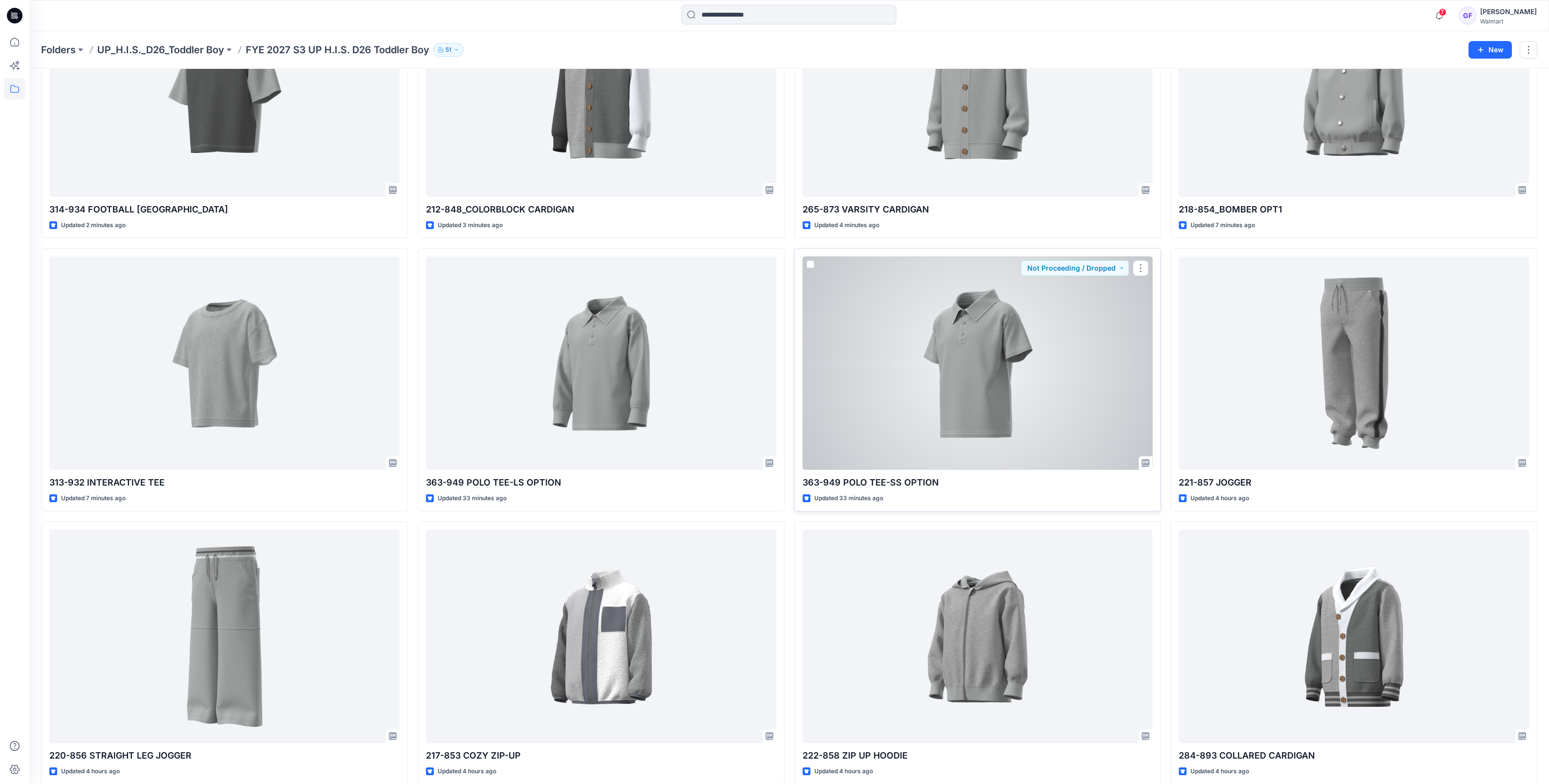
scroll to position [183, 0]
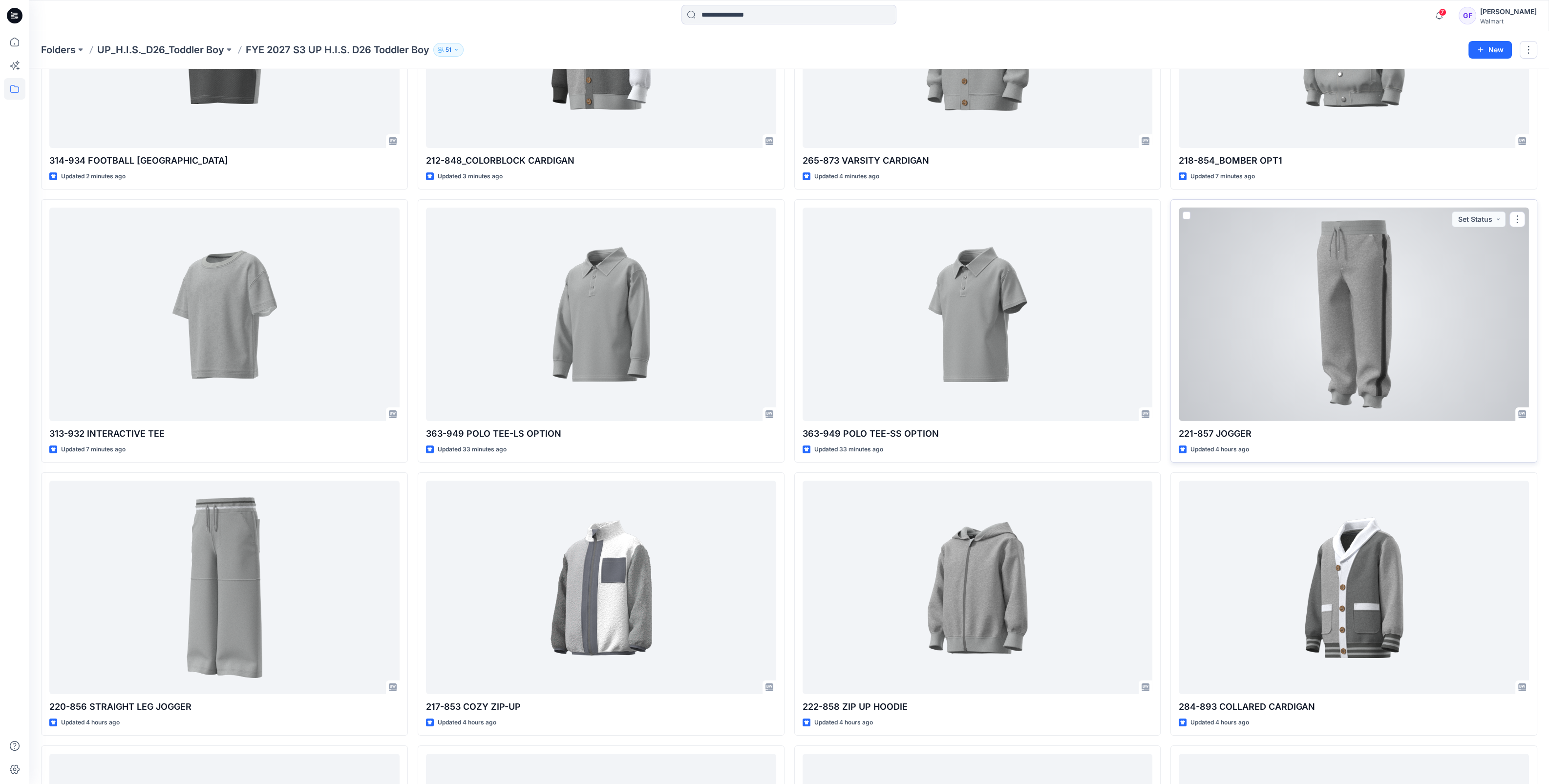
click at [1317, 319] on div at bounding box center [1354, 314] width 350 height 213
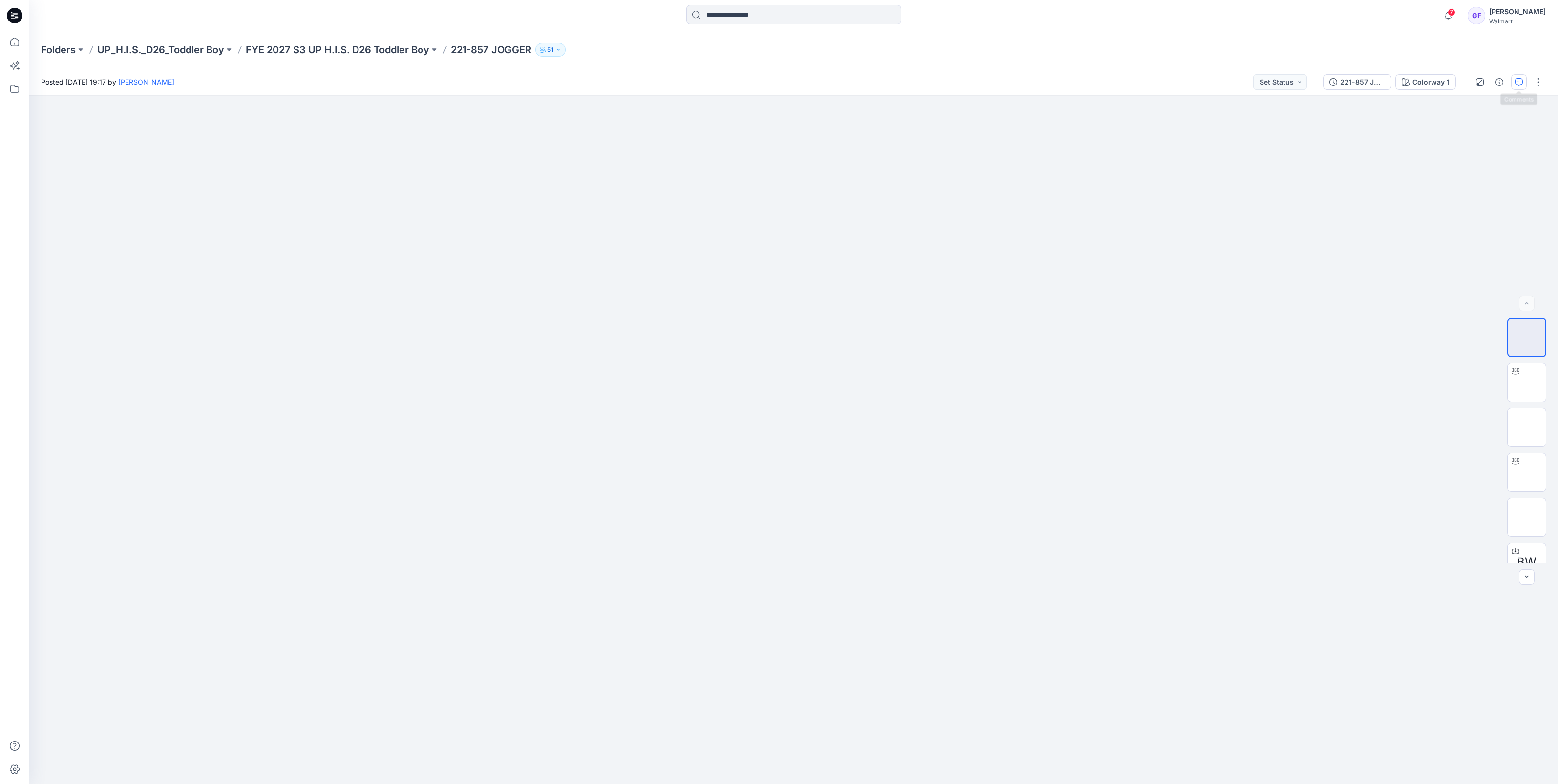
click at [1524, 82] on button "button" at bounding box center [1519, 83] width 16 height 16
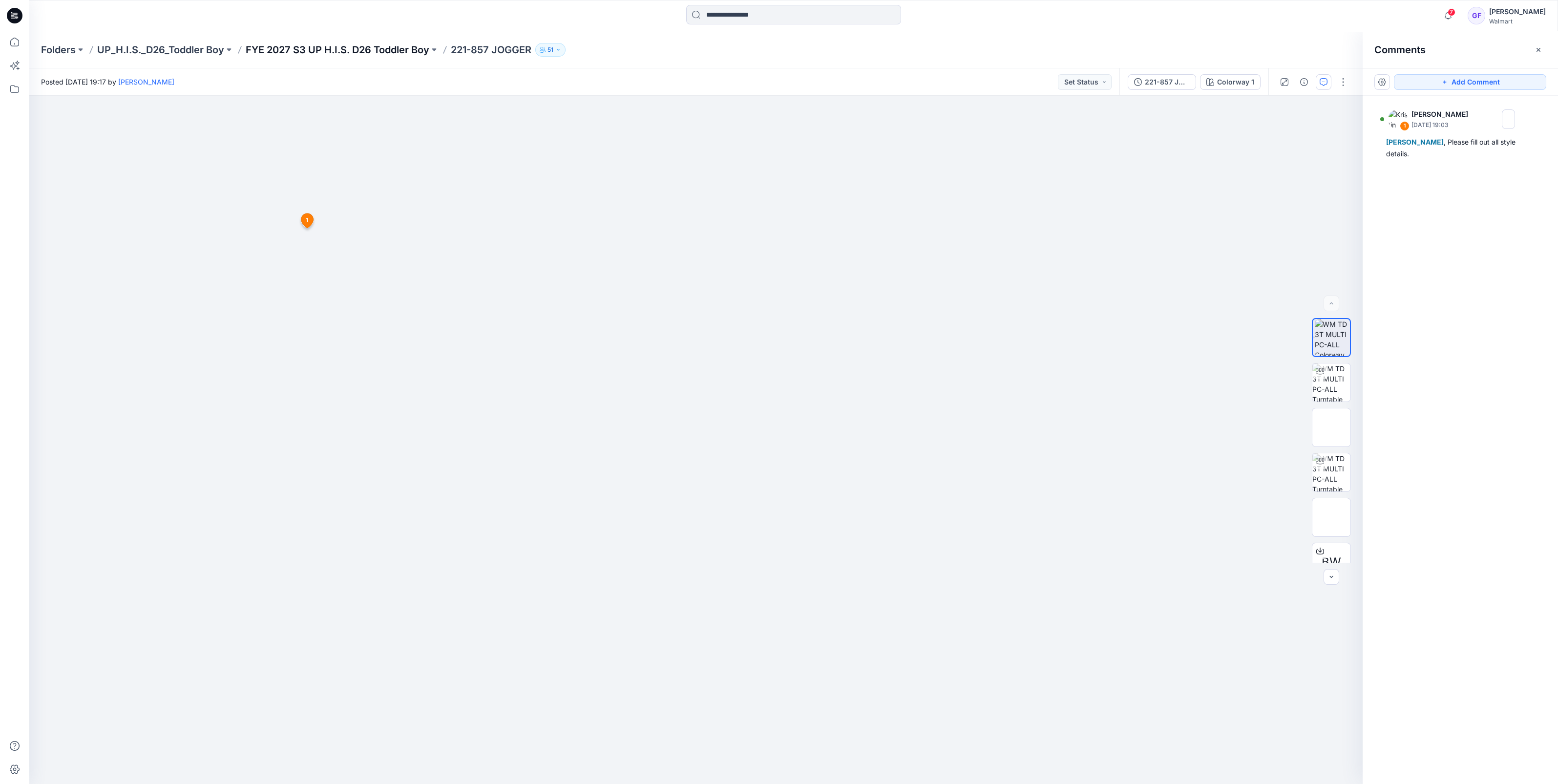
click at [376, 49] on p "FYE 2027 S3 UP H.I.S. D26 Toddler Boy" at bounding box center [337, 50] width 184 height 14
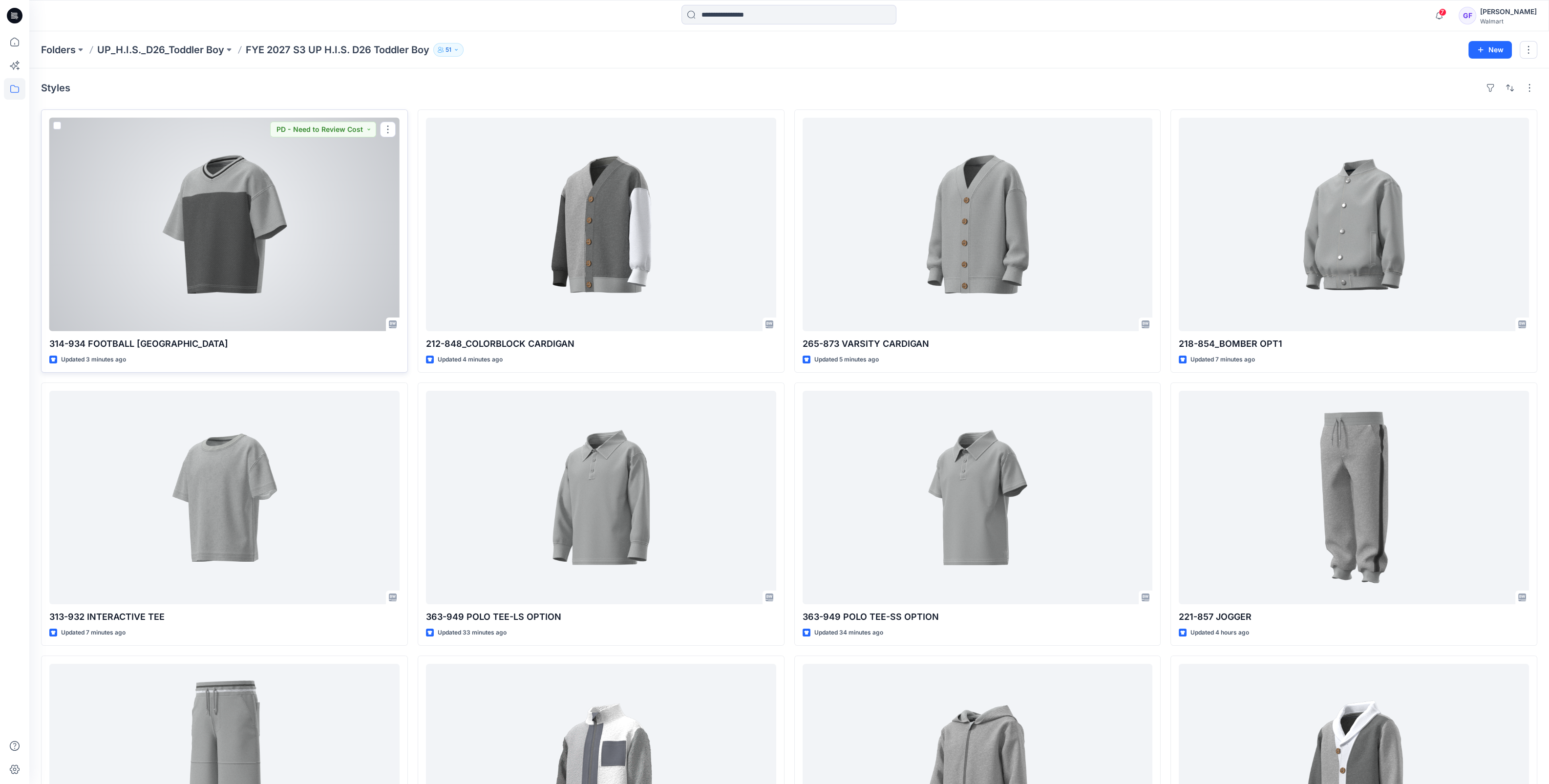
click at [283, 220] on div at bounding box center [225, 224] width 350 height 213
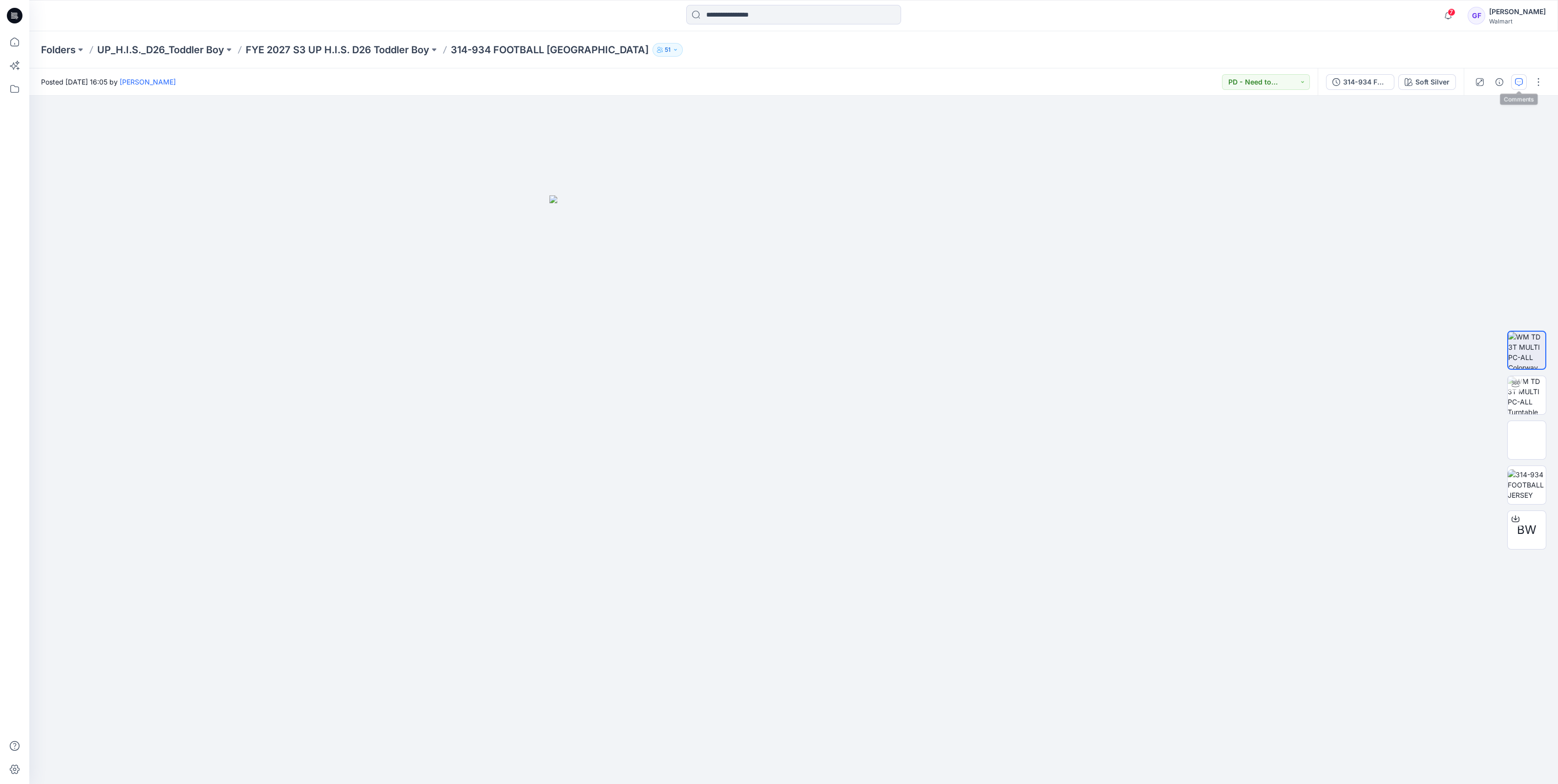
click at [1522, 86] on icon "button" at bounding box center [1519, 83] width 8 height 8
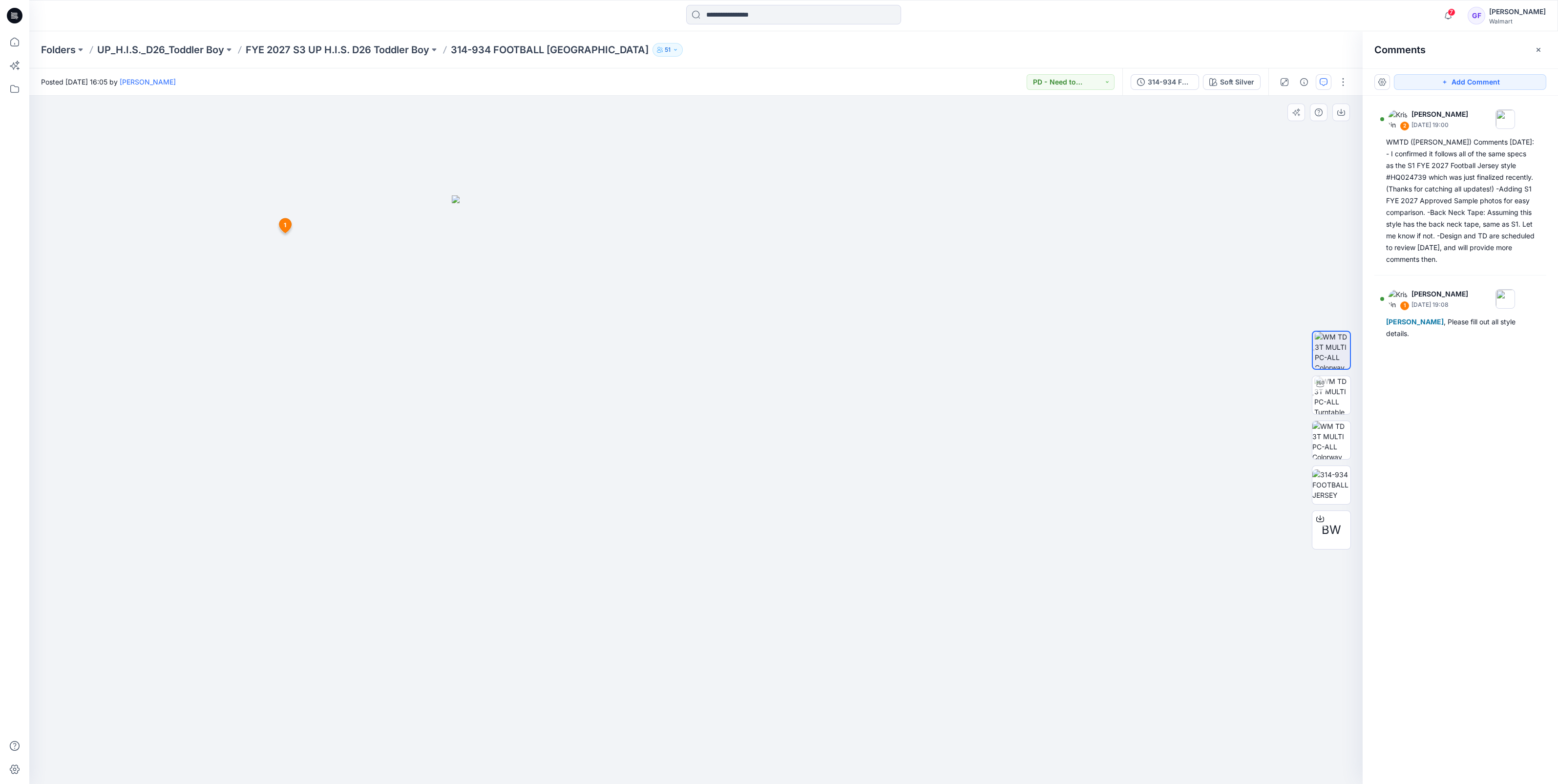
click at [287, 222] on icon at bounding box center [285, 225] width 12 height 15
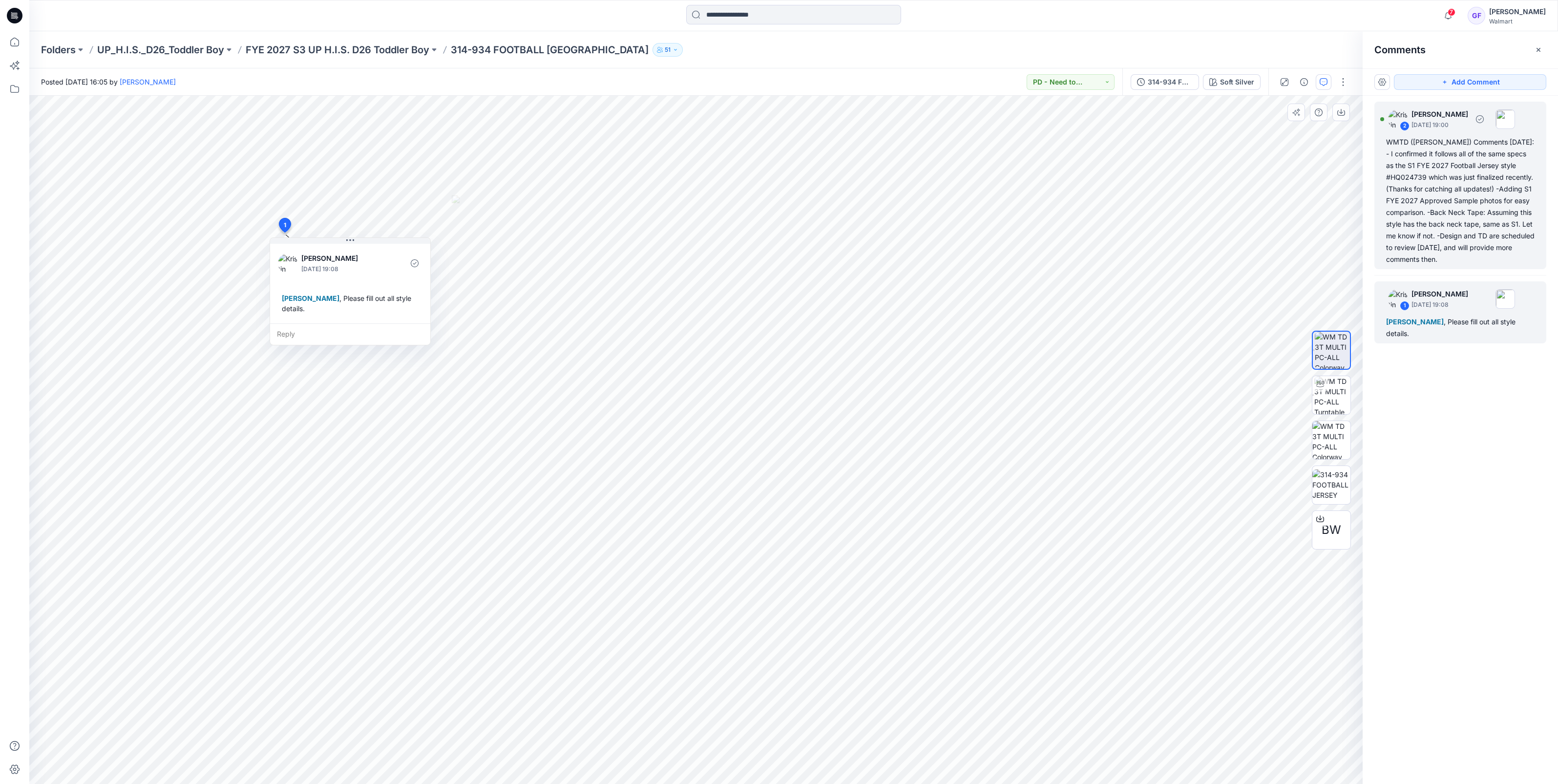
click at [1397, 130] on div "2 [PERSON_NAME] [DATE] 19:00" at bounding box center [1447, 118] width 134 height 27
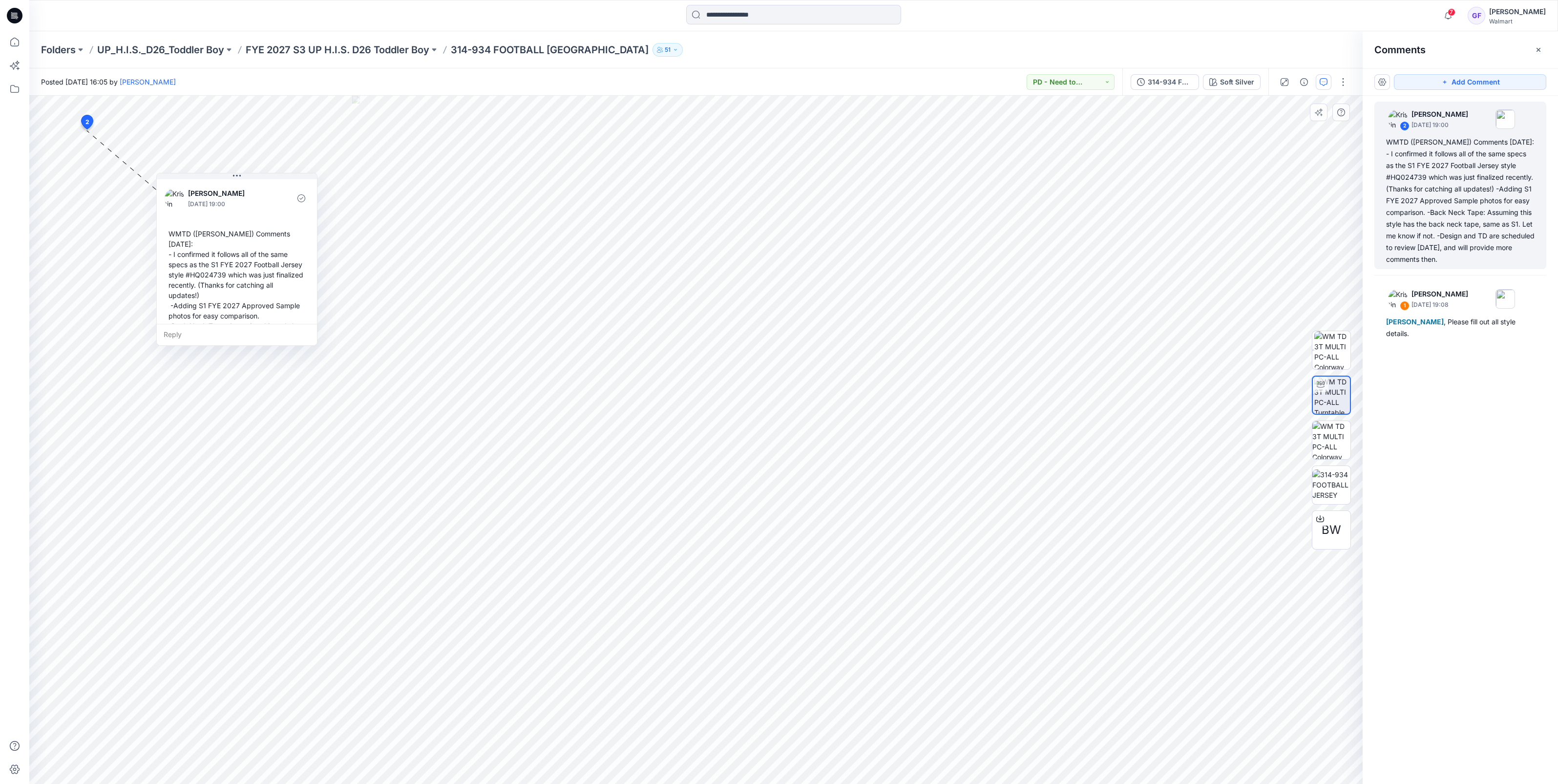
drag, startPoint x: 97, startPoint y: 193, endPoint x: 157, endPoint y: 225, distance: 68.0
click at [164, 230] on div "WMTD ([PERSON_NAME]) Comments [DATE]: - I confirmed it follows all of the same …" at bounding box center [236, 305] width 144 height 161
click at [179, 236] on div "WMTD ([PERSON_NAME]) Comments [DATE]: - I confirmed it follows all of the same …" at bounding box center [235, 303] width 144 height 161
drag, startPoint x: 176, startPoint y: 230, endPoint x: 166, endPoint y: 216, distance: 17.2
click at [186, 225] on div "WMTD ([PERSON_NAME]) Comments [DATE]: - I confirmed it follows all of the same …" at bounding box center [258, 305] width 144 height 161
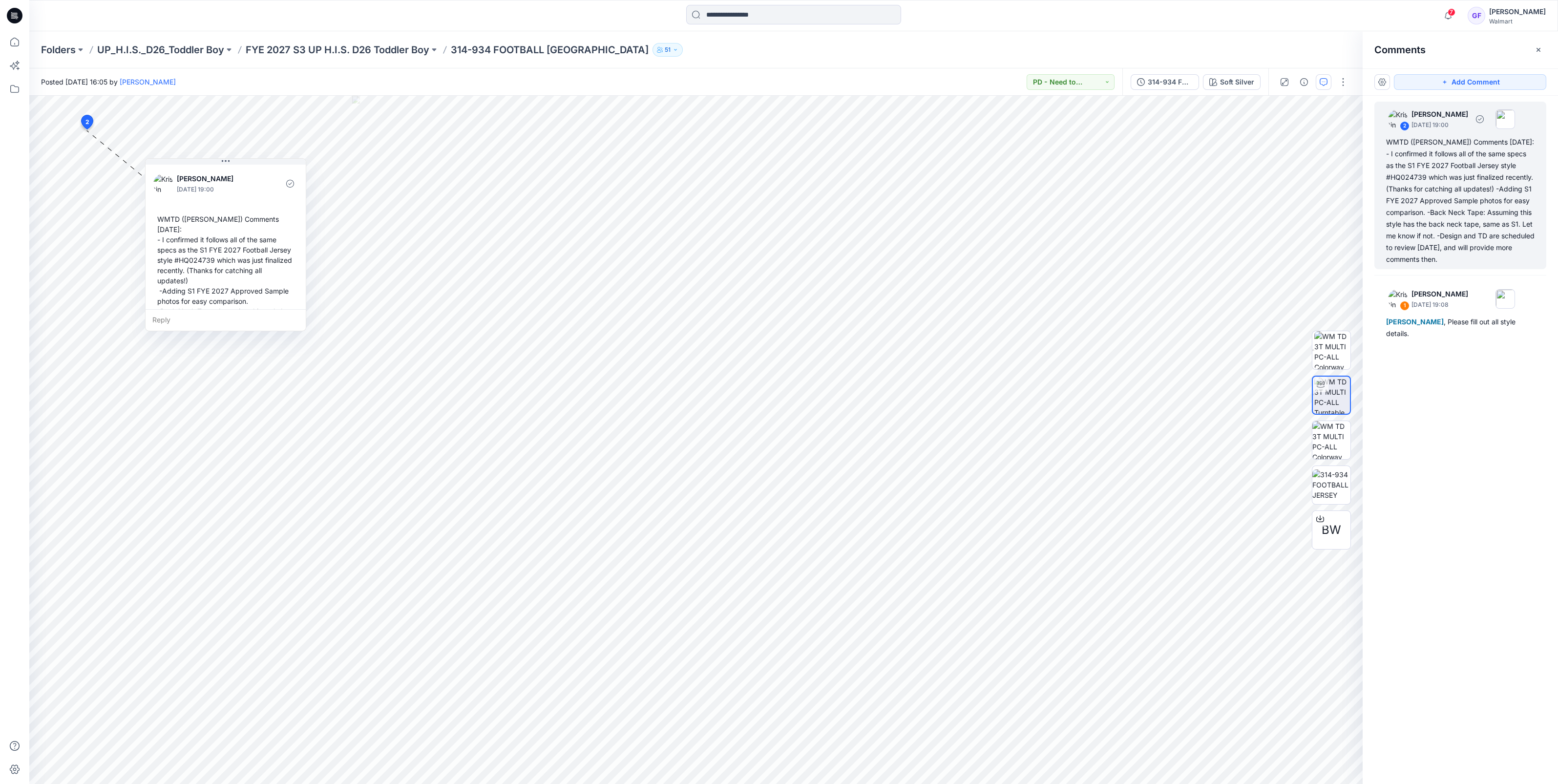
drag, startPoint x: 1382, startPoint y: 138, endPoint x: 1514, endPoint y: 264, distance: 182.5
click at [1514, 264] on div "2 [PERSON_NAME] [DATE] 19:00 WMTD ([PERSON_NAME]) Comments [DATE]: - I confirme…" at bounding box center [1460, 185] width 172 height 167
copy div "WMTD ([PERSON_NAME]) Comments [DATE]: - I confirmed it follows all of the same …"
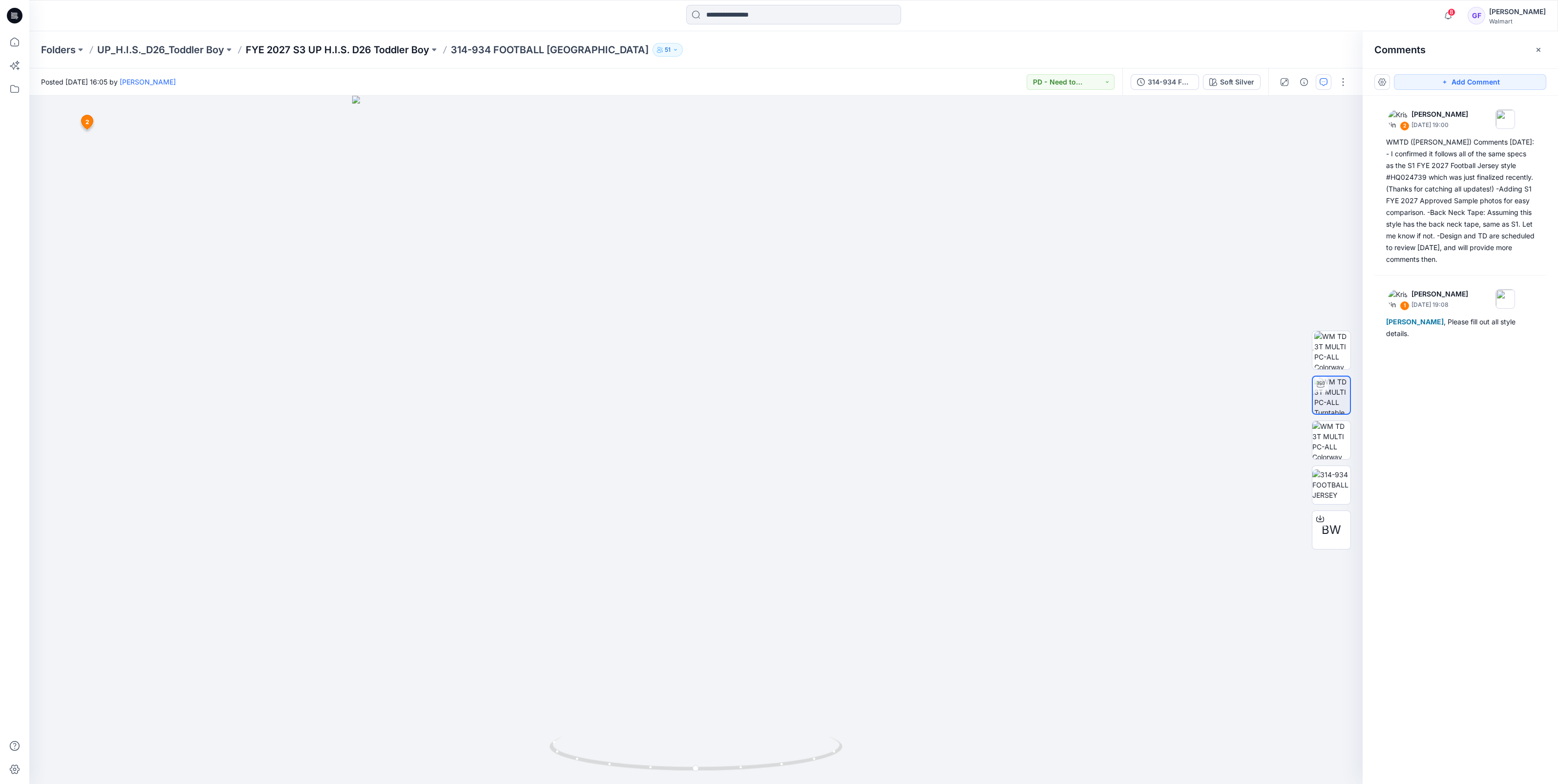
click at [318, 47] on p "FYE 2027 S3 UP H.I.S. D26 Toddler Boy" at bounding box center [337, 50] width 184 height 14
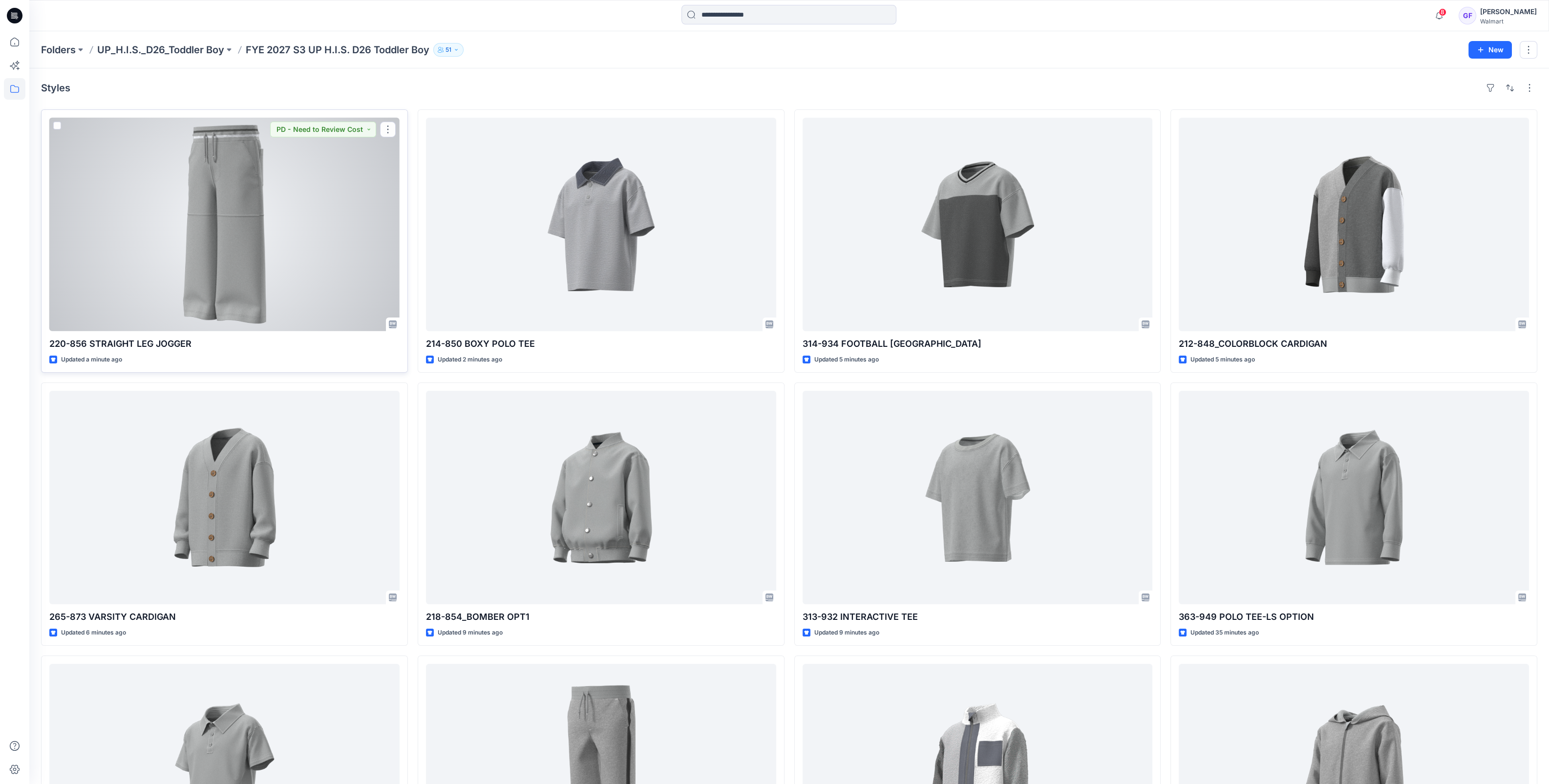
click at [283, 271] on div at bounding box center [225, 224] width 350 height 213
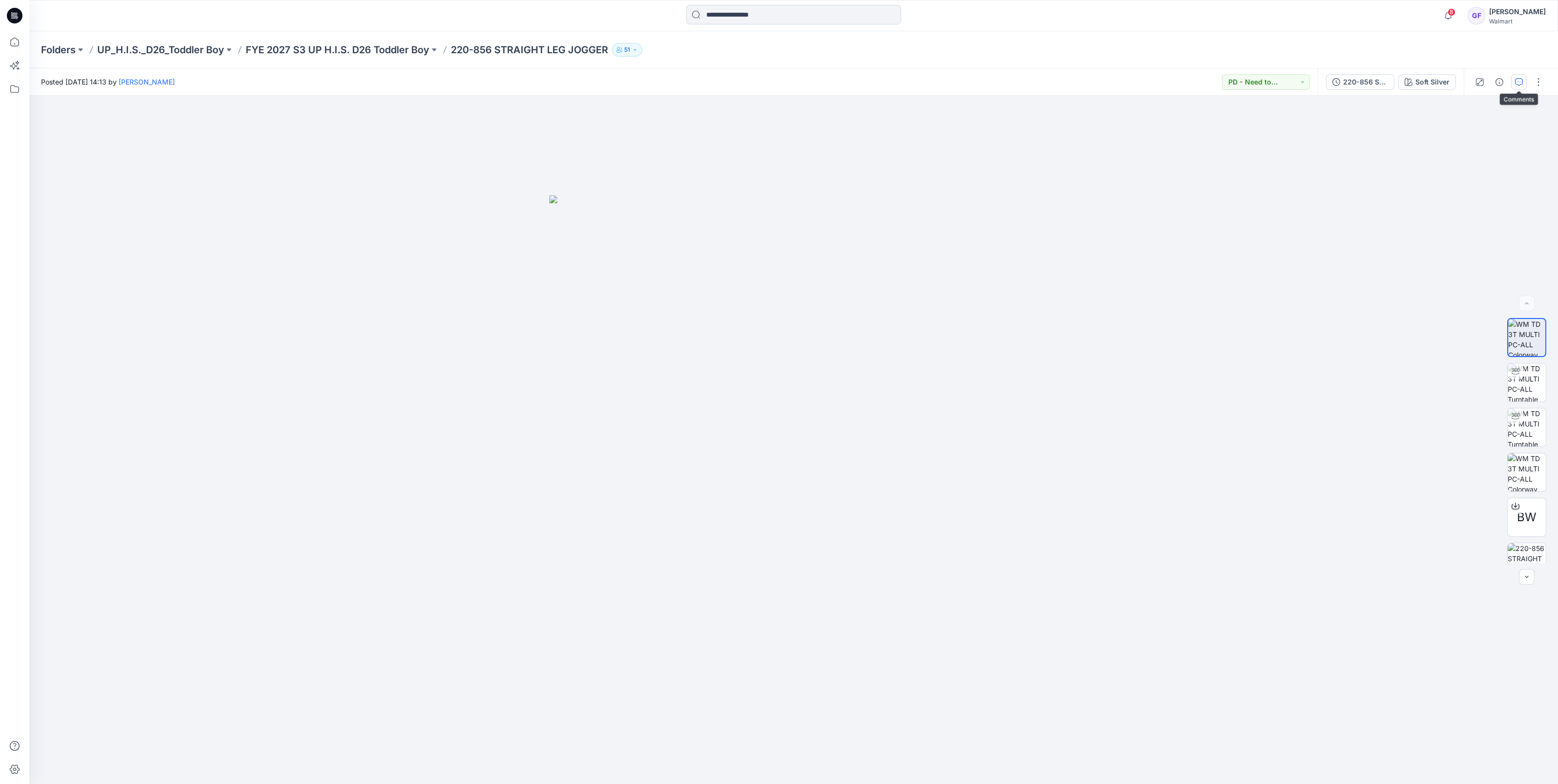
click at [1512, 83] on button "button" at bounding box center [1519, 83] width 16 height 16
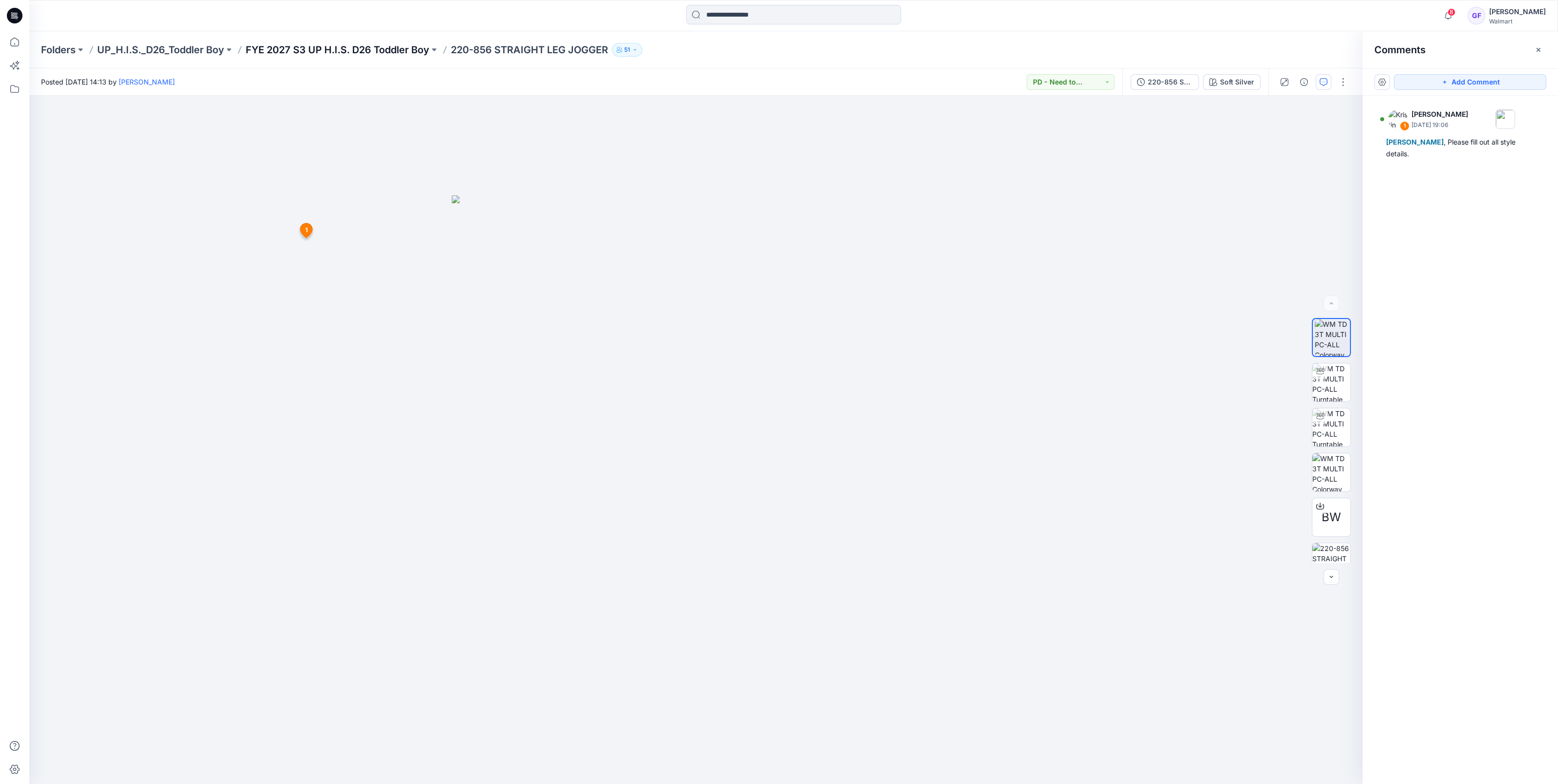
click at [375, 49] on p "FYE 2027 S3 UP H.I.S. D26 Toddler Boy" at bounding box center [337, 50] width 184 height 14
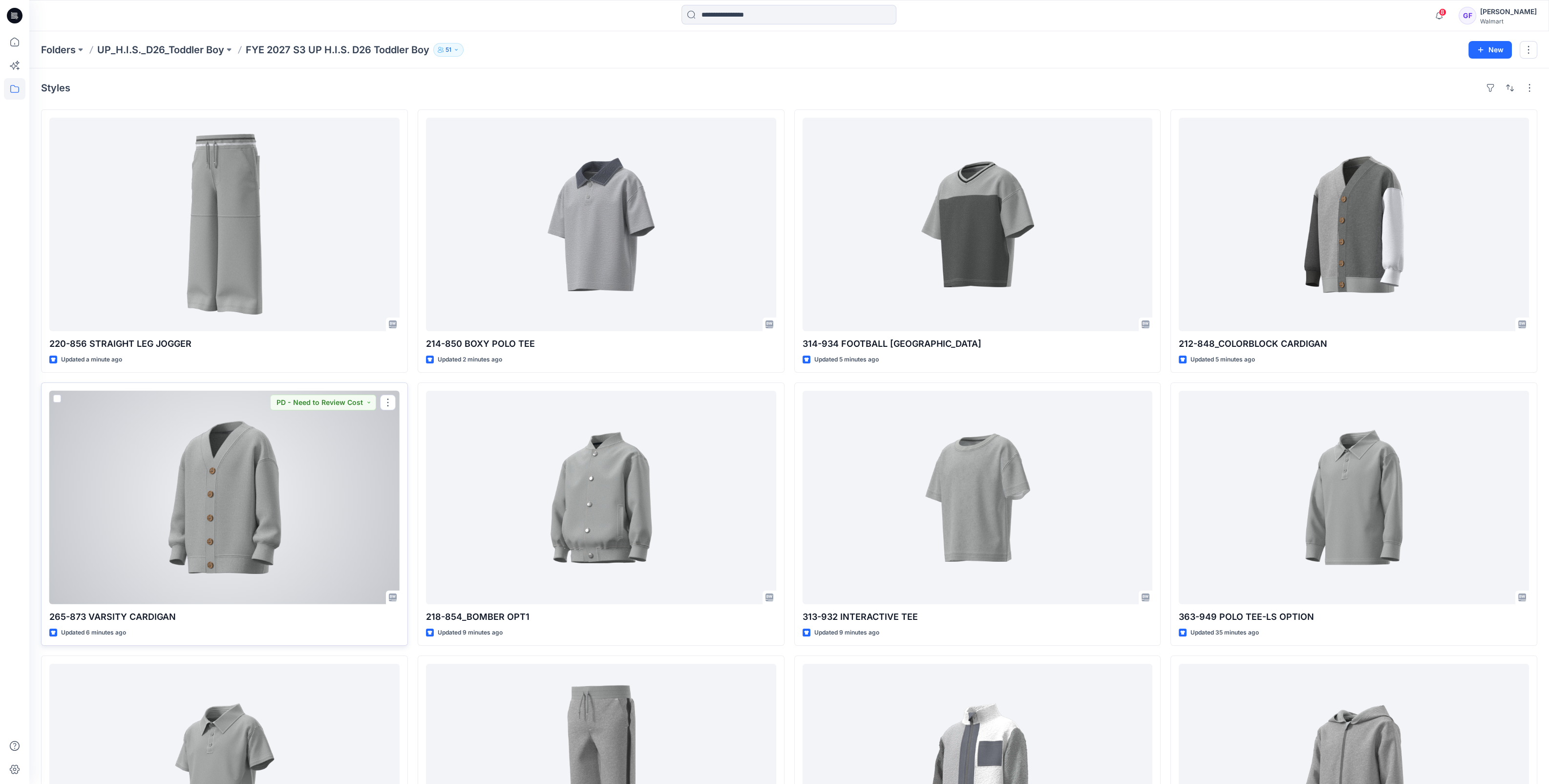
click at [237, 506] on div at bounding box center [225, 497] width 350 height 213
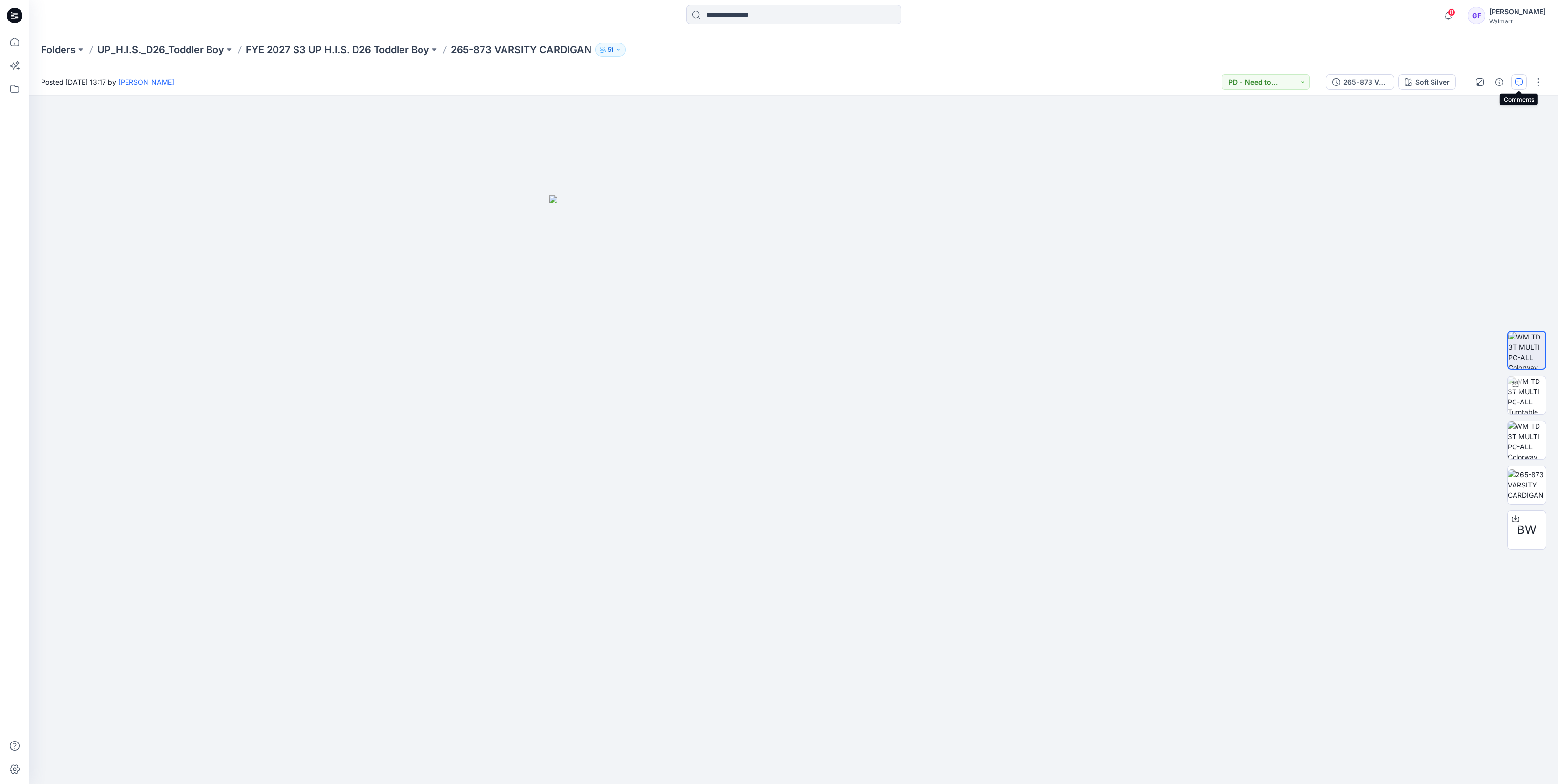
click at [1519, 81] on icon "button" at bounding box center [1519, 83] width 8 height 8
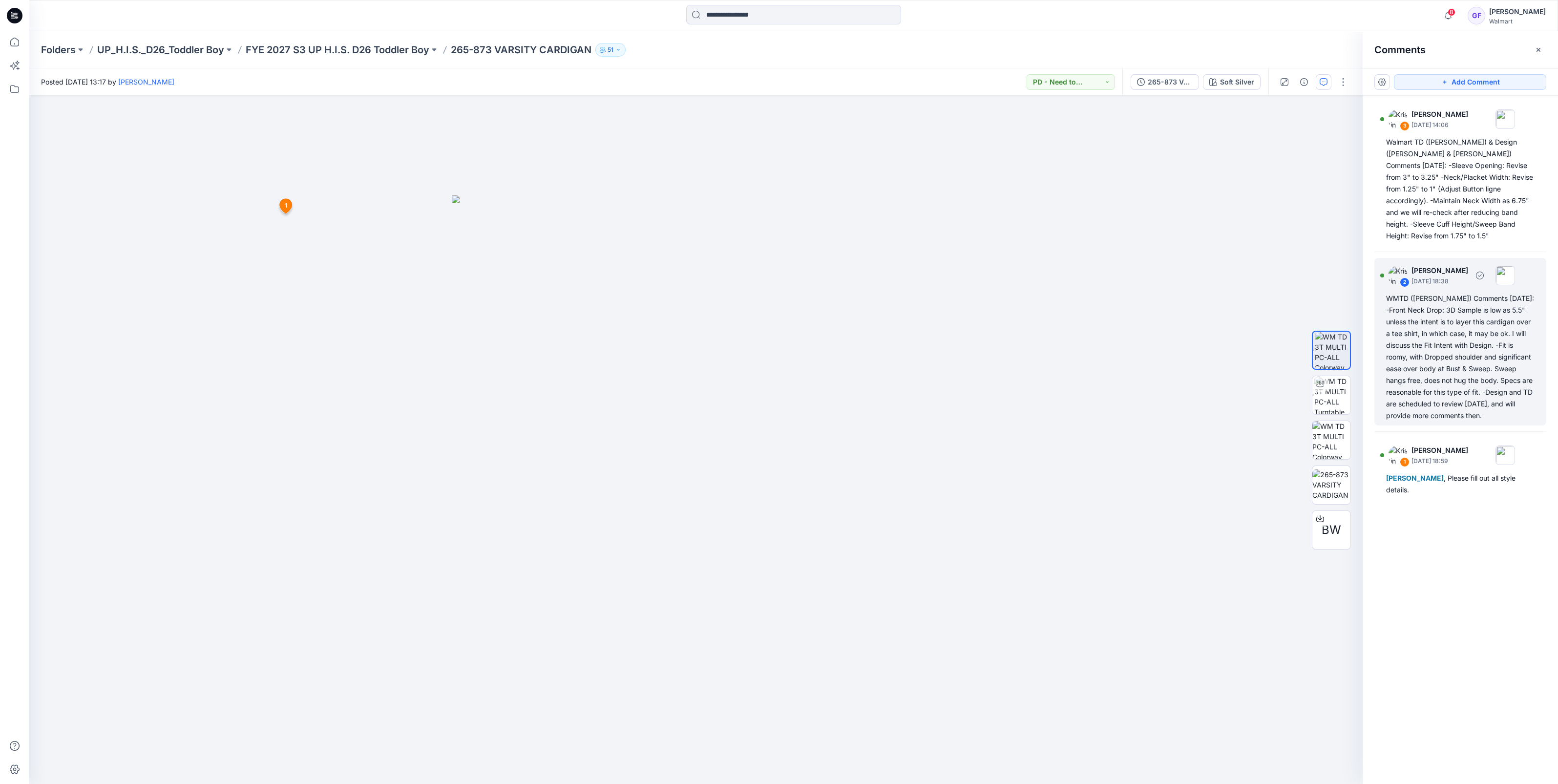
click at [1382, 290] on div "2 [PERSON_NAME] [DATE] 18:38 WMTD ([PERSON_NAME]) Comments [DATE]: -Front Neck …" at bounding box center [1460, 341] width 172 height 167
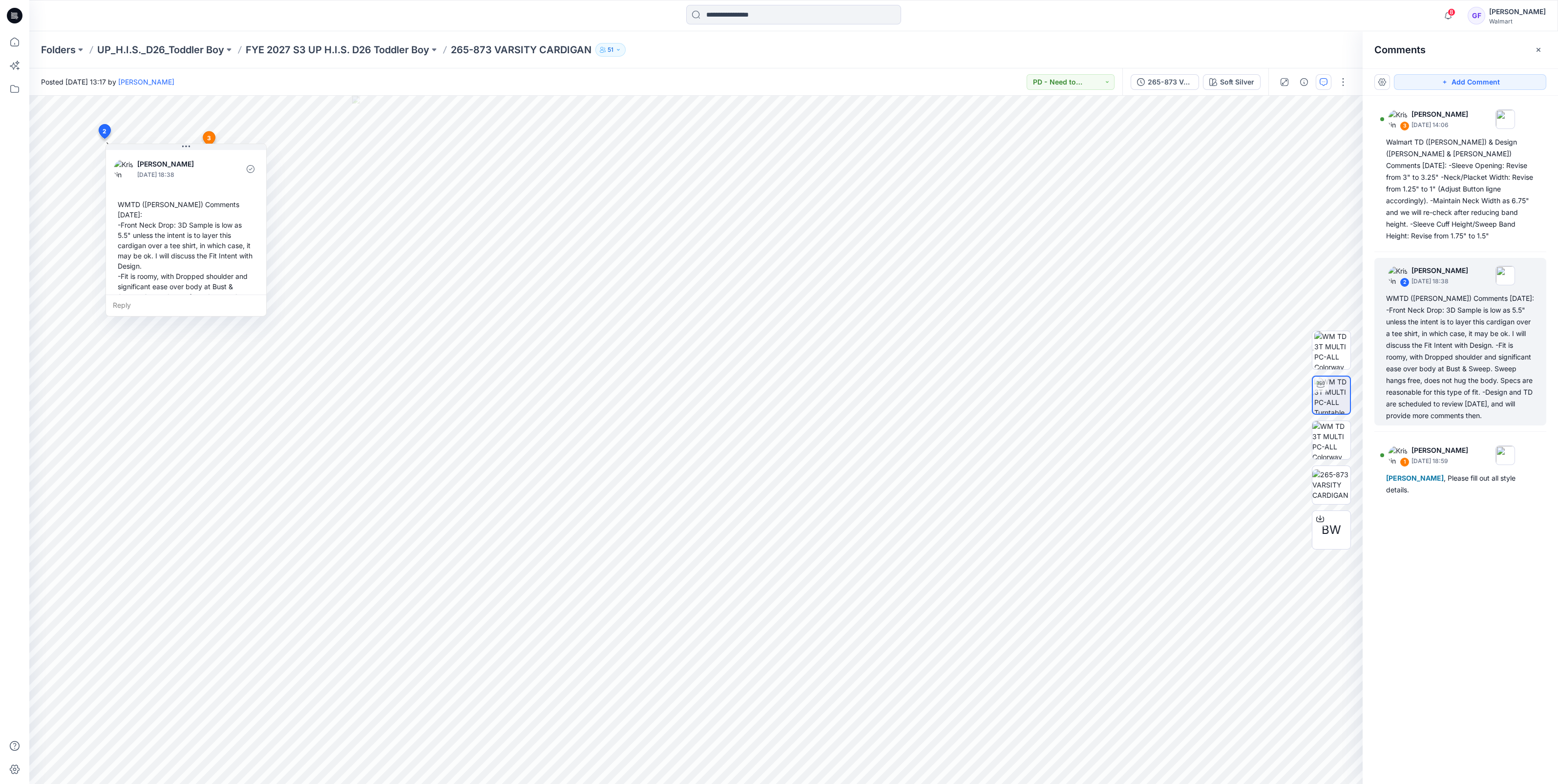
drag, startPoint x: 1386, startPoint y: 284, endPoint x: 1522, endPoint y: 415, distance: 188.8
click at [1522, 415] on div "3 [PERSON_NAME] [DATE] 14:06 Walmart TD ([PERSON_NAME]) & Design ([PERSON_NAME]…" at bounding box center [1460, 421] width 195 height 652
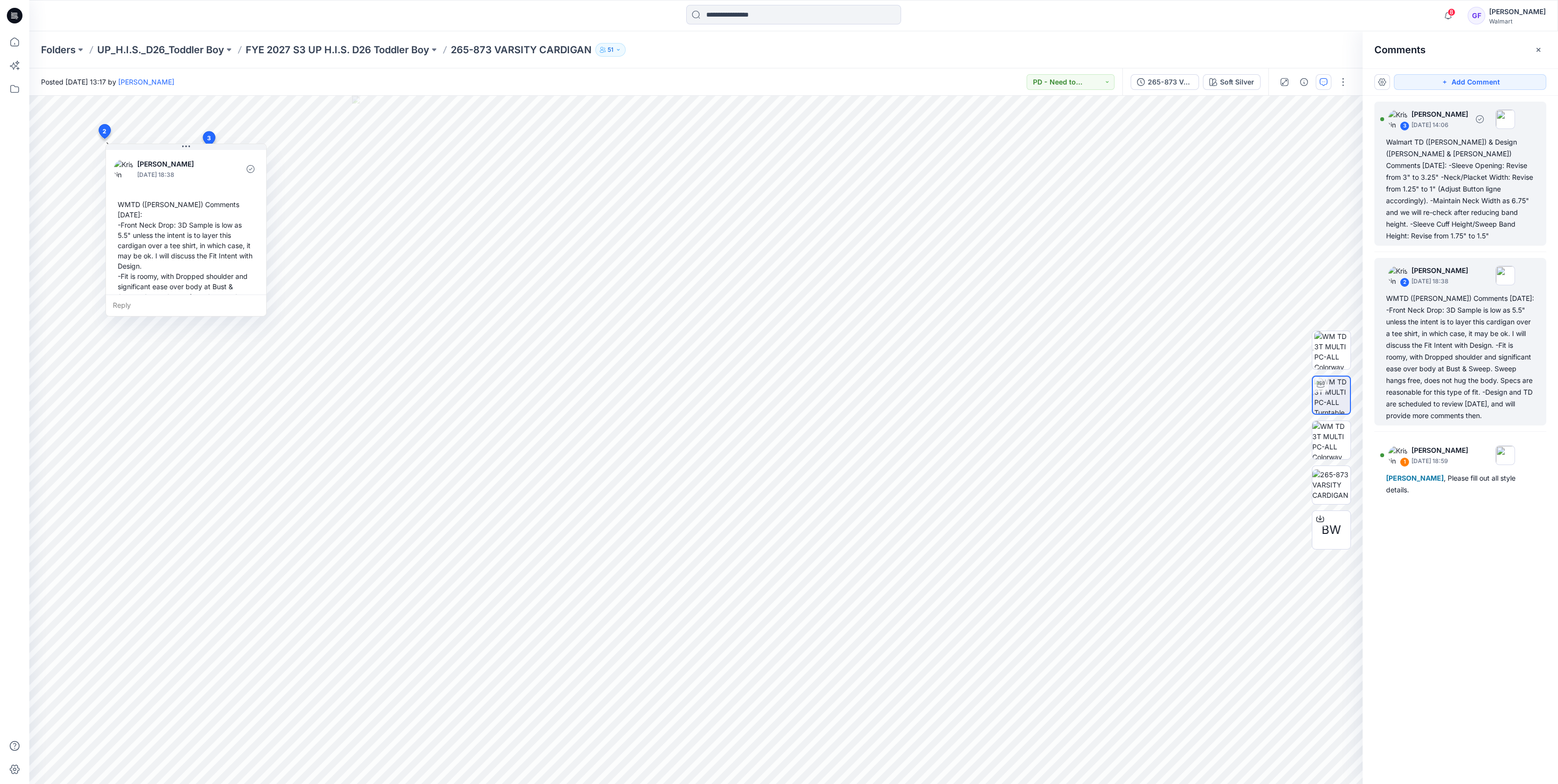
click at [1402, 148] on div "Walmart TD ([PERSON_NAME]) & Design ([PERSON_NAME] & [PERSON_NAME]) Comments [D…" at bounding box center [1460, 189] width 148 height 105
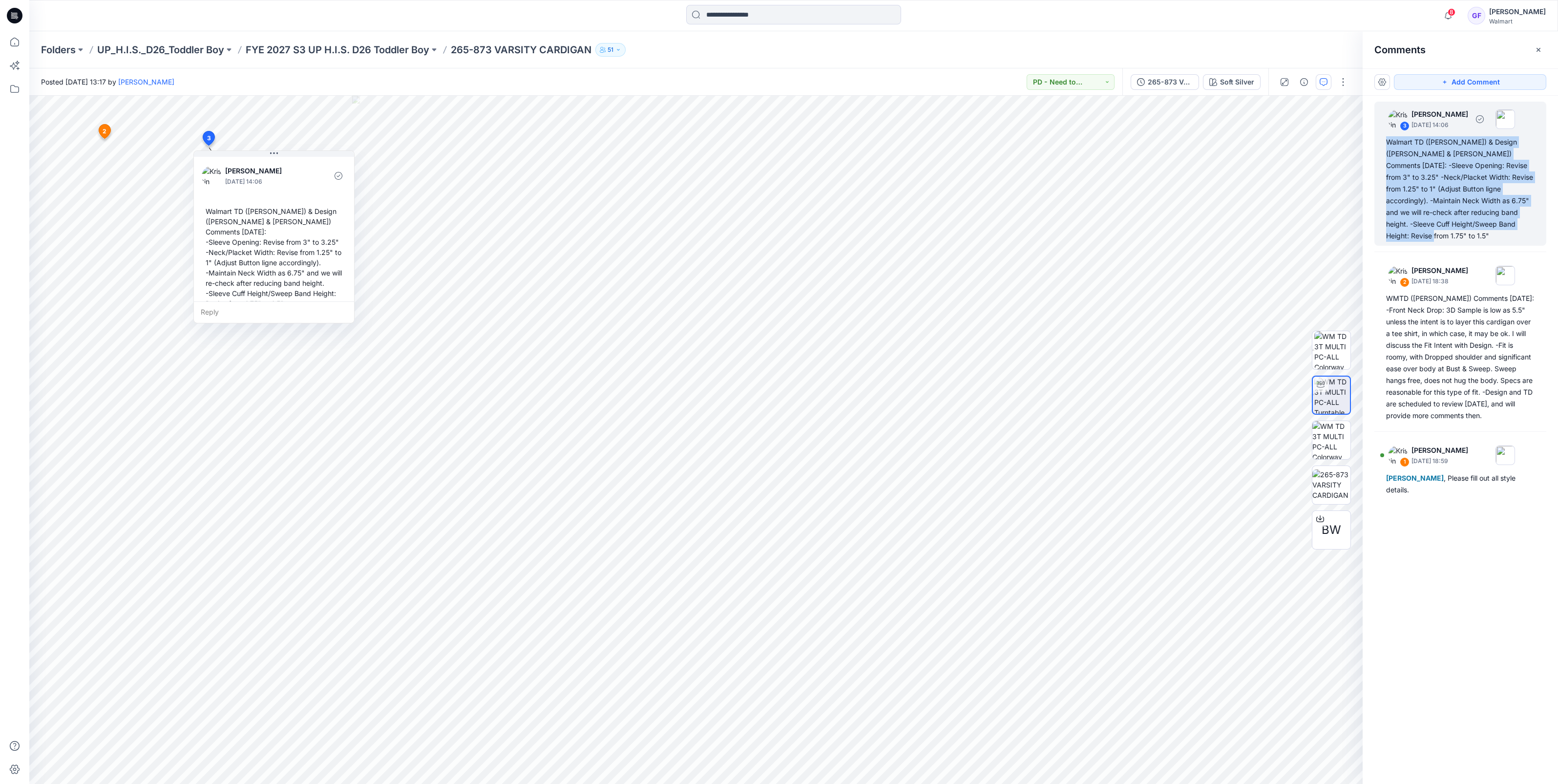
drag, startPoint x: 1389, startPoint y: 139, endPoint x: 1504, endPoint y: 230, distance: 146.6
click at [1504, 230] on div "3 [PERSON_NAME] [DATE] 14:06 Walmart TD ([PERSON_NAME]) & Design ([PERSON_NAME]…" at bounding box center [1460, 173] width 172 height 144
copy div "Walmart TD ([PERSON_NAME]) & Design ([PERSON_NAME] & [PERSON_NAME]) Comments [D…"
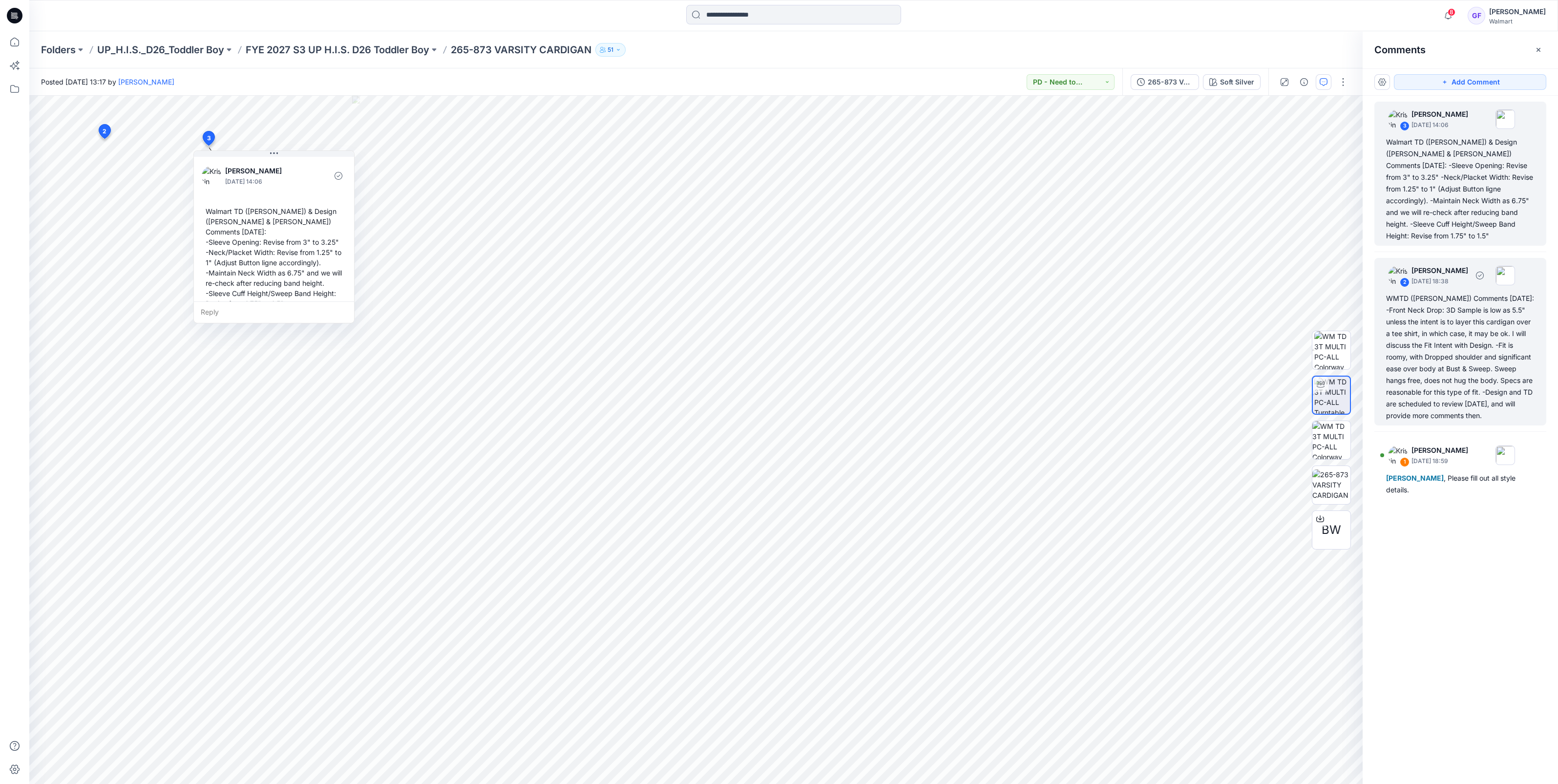
click at [1402, 297] on div "WMTD ([PERSON_NAME]) Comments [DATE]: -Front Neck Drop: 3D Sample is low as 5.5…" at bounding box center [1460, 357] width 148 height 129
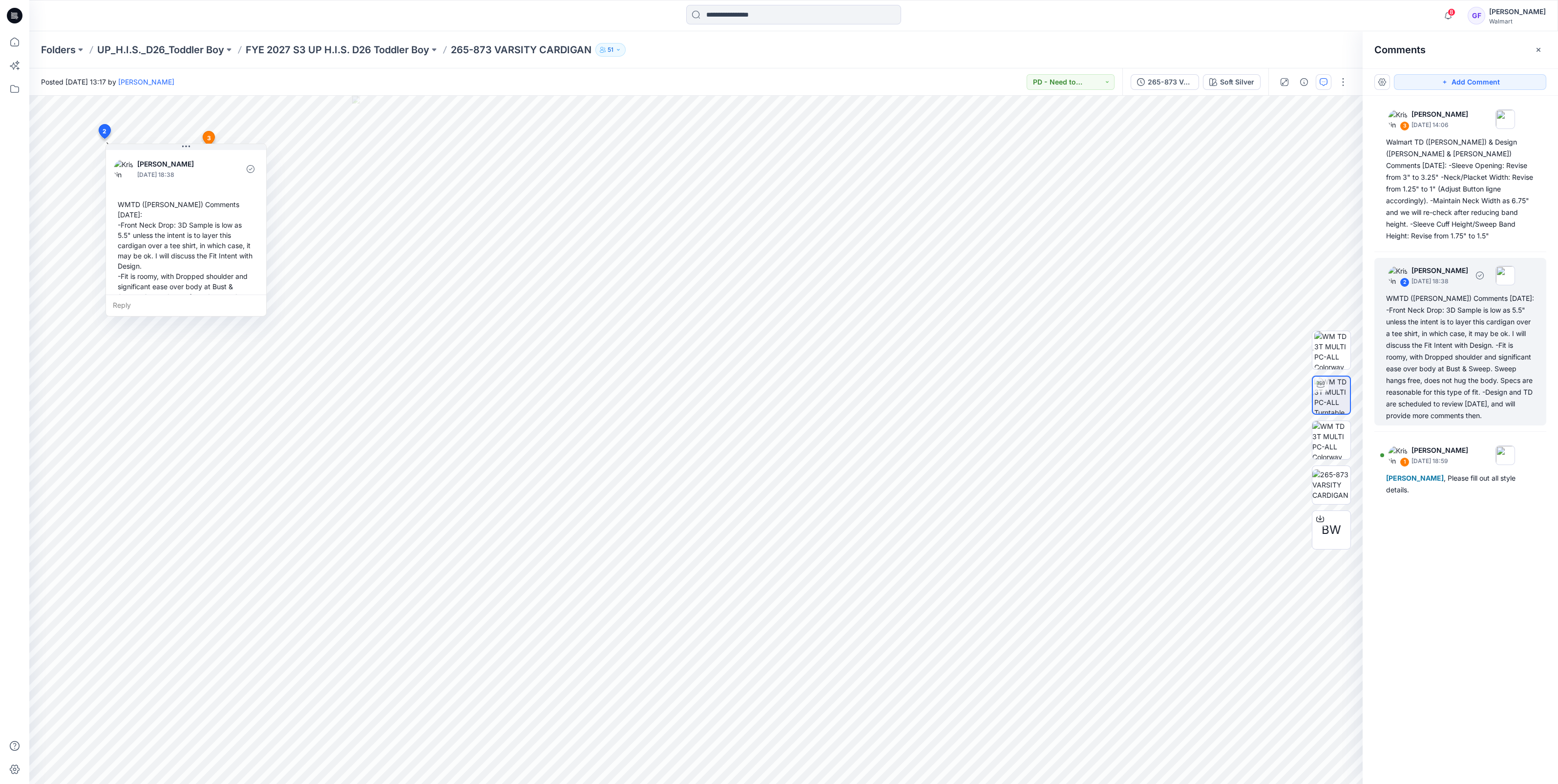
drag, startPoint x: 1384, startPoint y: 284, endPoint x: 1507, endPoint y: 402, distance: 170.4
click at [1507, 402] on div "2 [PERSON_NAME] [DATE] 18:38 WMTD ([PERSON_NAME]) Comments [DATE]: -Front Neck …" at bounding box center [1460, 341] width 172 height 167
copy div "WMTD ([PERSON_NAME]) Comments [DATE]: -Front Neck Drop: 3D Sample is low as 5.5…"
click at [408, 67] on div "Folders UP_H.I.S._D26_Toddler Boy FYE 2027 S3 UP H.I.S. D26 Toddler Boy 265-873…" at bounding box center [793, 49] width 1529 height 37
click at [457, 49] on p "265-873 VARSITY CARDIGAN" at bounding box center [521, 50] width 140 height 14
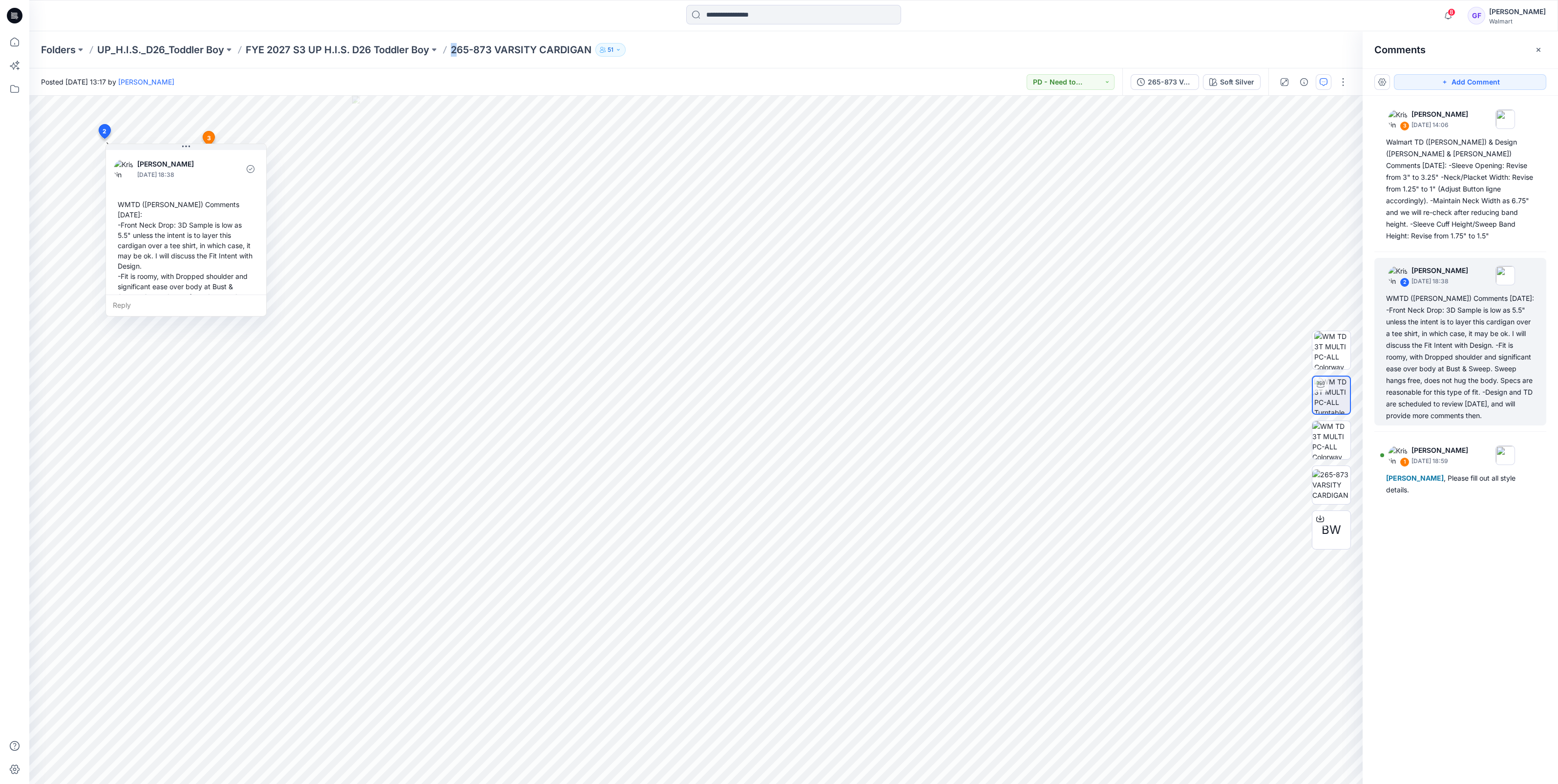
click at [454, 49] on p "265-873 VARSITY CARDIGAN" at bounding box center [521, 50] width 140 height 14
click at [473, 62] on div "Folders UP_H.I.S._D26_Toddler Boy FYE 2027 S3 UP H.I.S. D26 Toddler Boy 265-873…" at bounding box center [793, 49] width 1529 height 37
drag, startPoint x: 454, startPoint y: 49, endPoint x: 596, endPoint y: 51, distance: 142.0
click at [596, 51] on div "Folders UP_H.I.S._D26_Toddler Boy FYE 2027 S3 UP H.I.S. D26 Toddler Boy 265-873…" at bounding box center [756, 50] width 1430 height 14
copy div "265-873 VARSITY CARDIGAN 51"
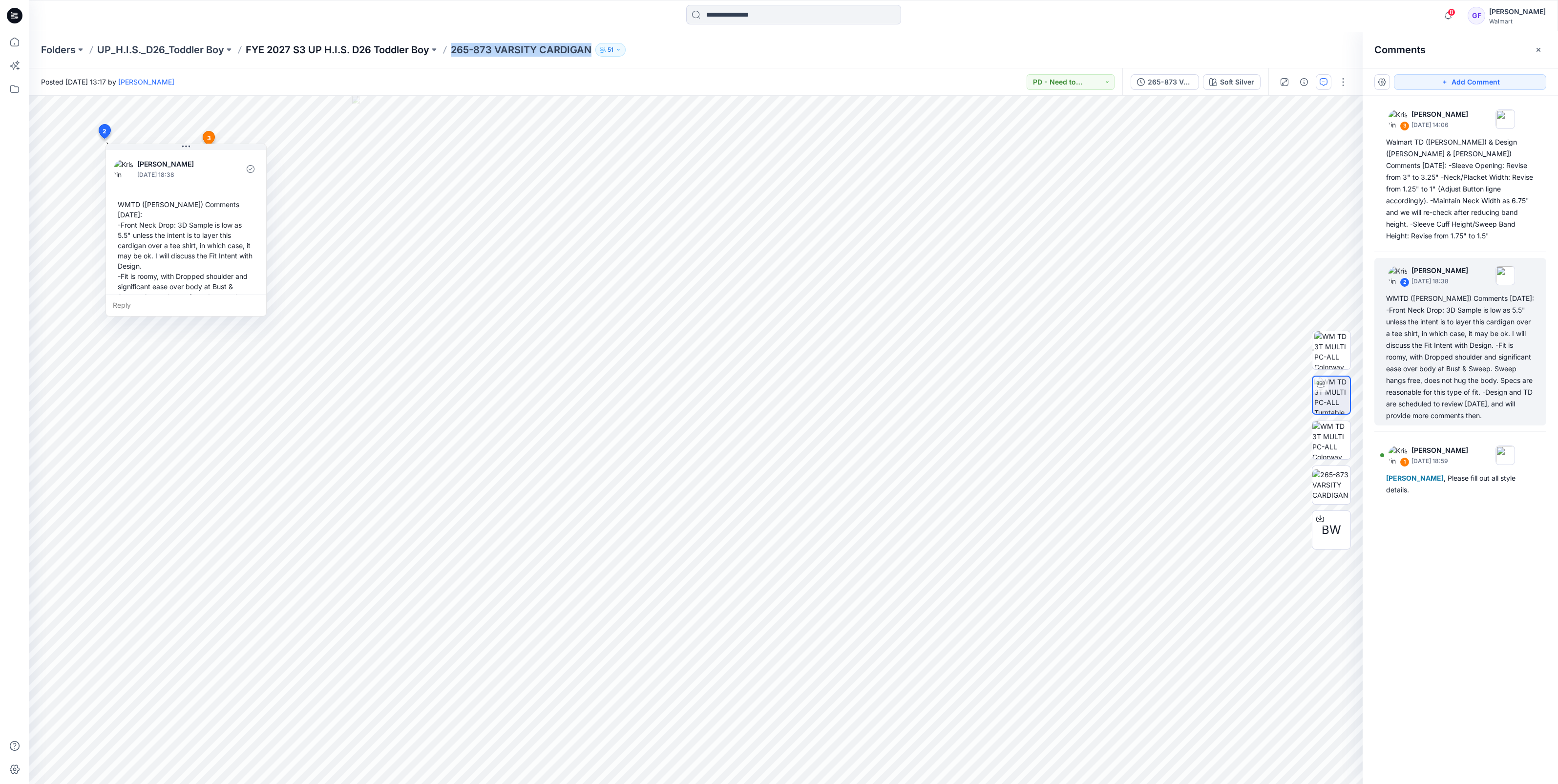
click at [346, 46] on p "FYE 2027 S3 UP H.I.S. D26 Toddler Boy" at bounding box center [337, 50] width 184 height 14
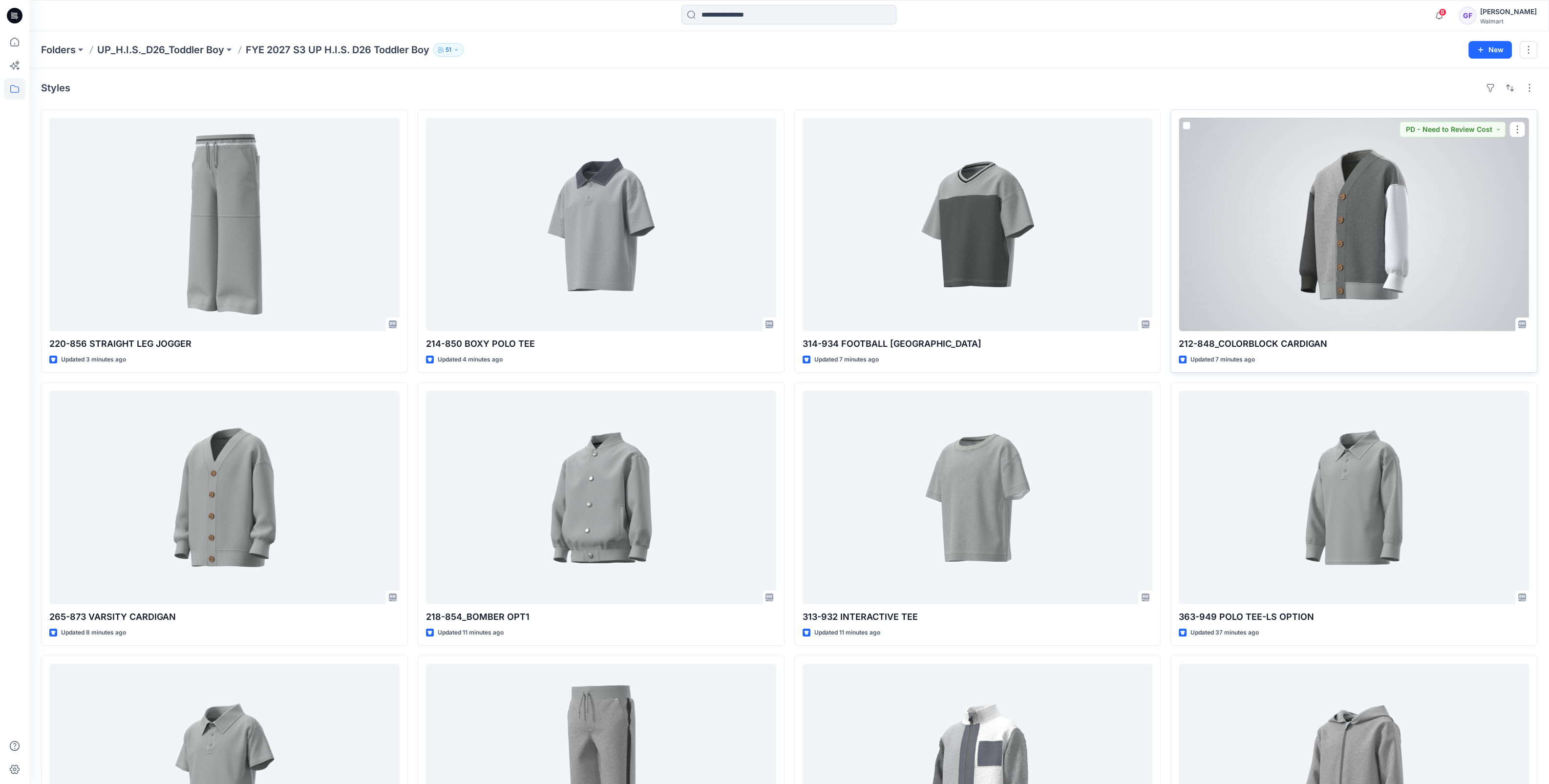
click at [1345, 266] on div at bounding box center [1354, 224] width 350 height 213
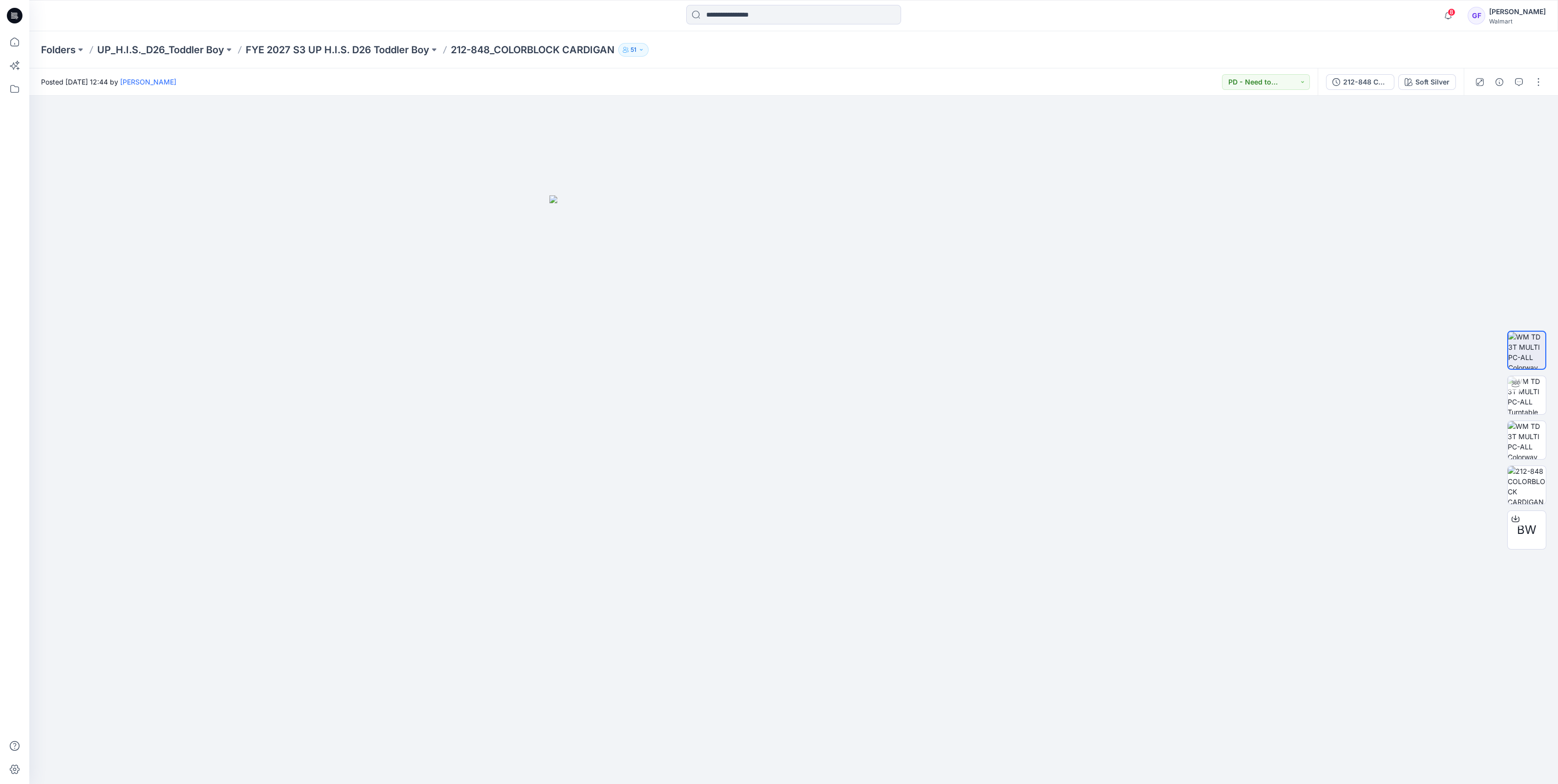
click at [458, 52] on p "212-848_COLORBLOCK CARDIGAN" at bounding box center [533, 50] width 163 height 14
click at [528, 45] on p "212-848_COLORBLOCK CARDIGAN" at bounding box center [533, 50] width 163 height 14
drag, startPoint x: 457, startPoint y: 51, endPoint x: 626, endPoint y: 52, distance: 169.0
click at [626, 52] on div "Folders UP_H.I.S._D26_Toddler Boy FYE 2027 S3 UP H.I.S. D26 Toddler Boy 212-848…" at bounding box center [756, 50] width 1430 height 14
drag, startPoint x: 500, startPoint y: 63, endPoint x: 426, endPoint y: 63, distance: 74.0
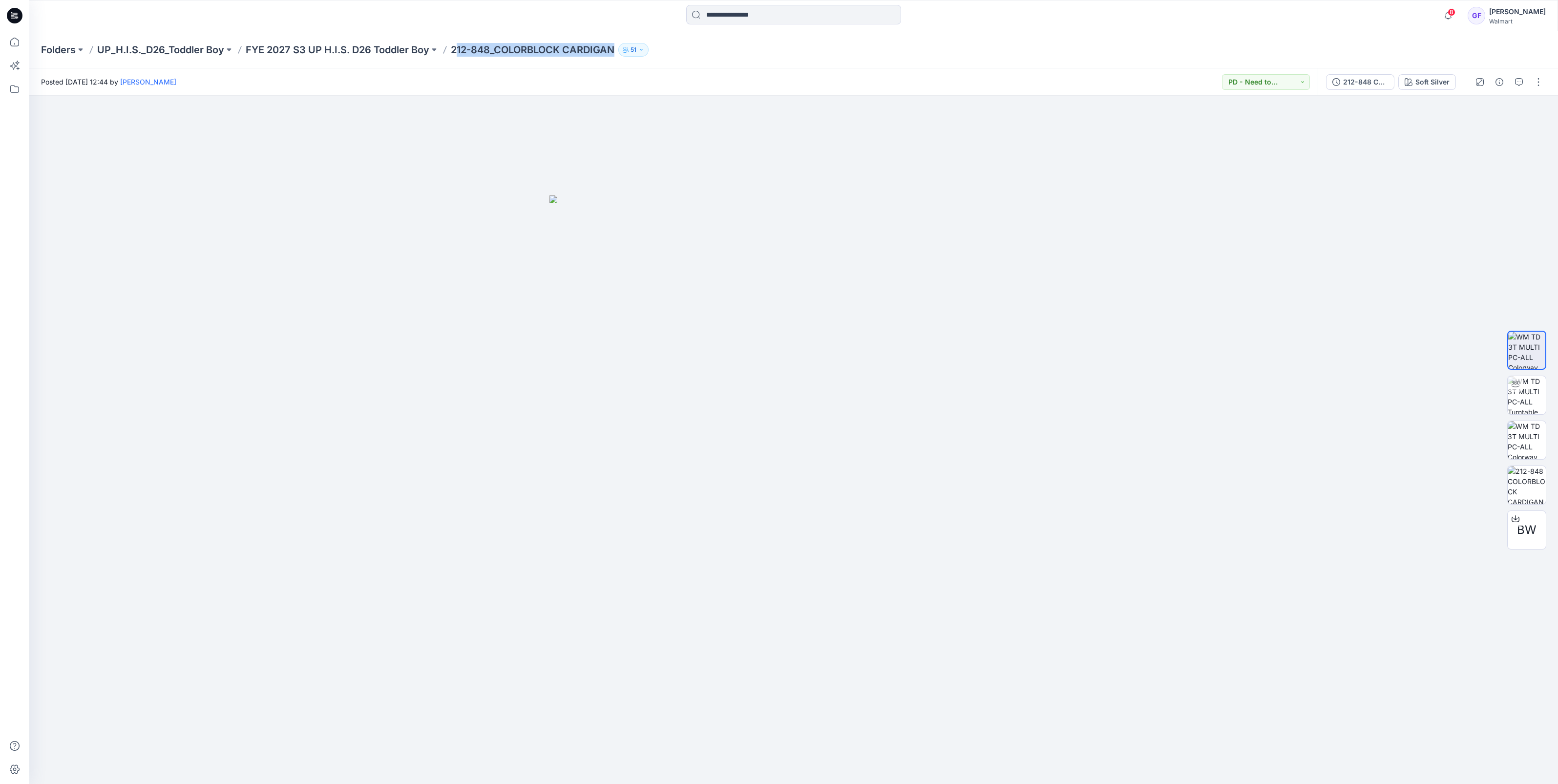
click at [500, 63] on div "Folders UP_H.I.S._D26_Toddler Boy FYE 2027 S3 UP H.I.S. D26 Toddler Boy 212-848…" at bounding box center [793, 49] width 1529 height 37
click at [456, 52] on p "212-848_COLORBLOCK CARDIGAN" at bounding box center [533, 50] width 163 height 14
drag, startPoint x: 454, startPoint y: 50, endPoint x: 620, endPoint y: 58, distance: 166.2
click at [620, 58] on div "Folders UP_H.I.S._D26_Toddler Boy FYE 2027 S3 UP H.I.S. D26 Toddler Boy 212-848…" at bounding box center [793, 49] width 1529 height 37
click at [1518, 83] on icon "button" at bounding box center [1519, 83] width 8 height 8
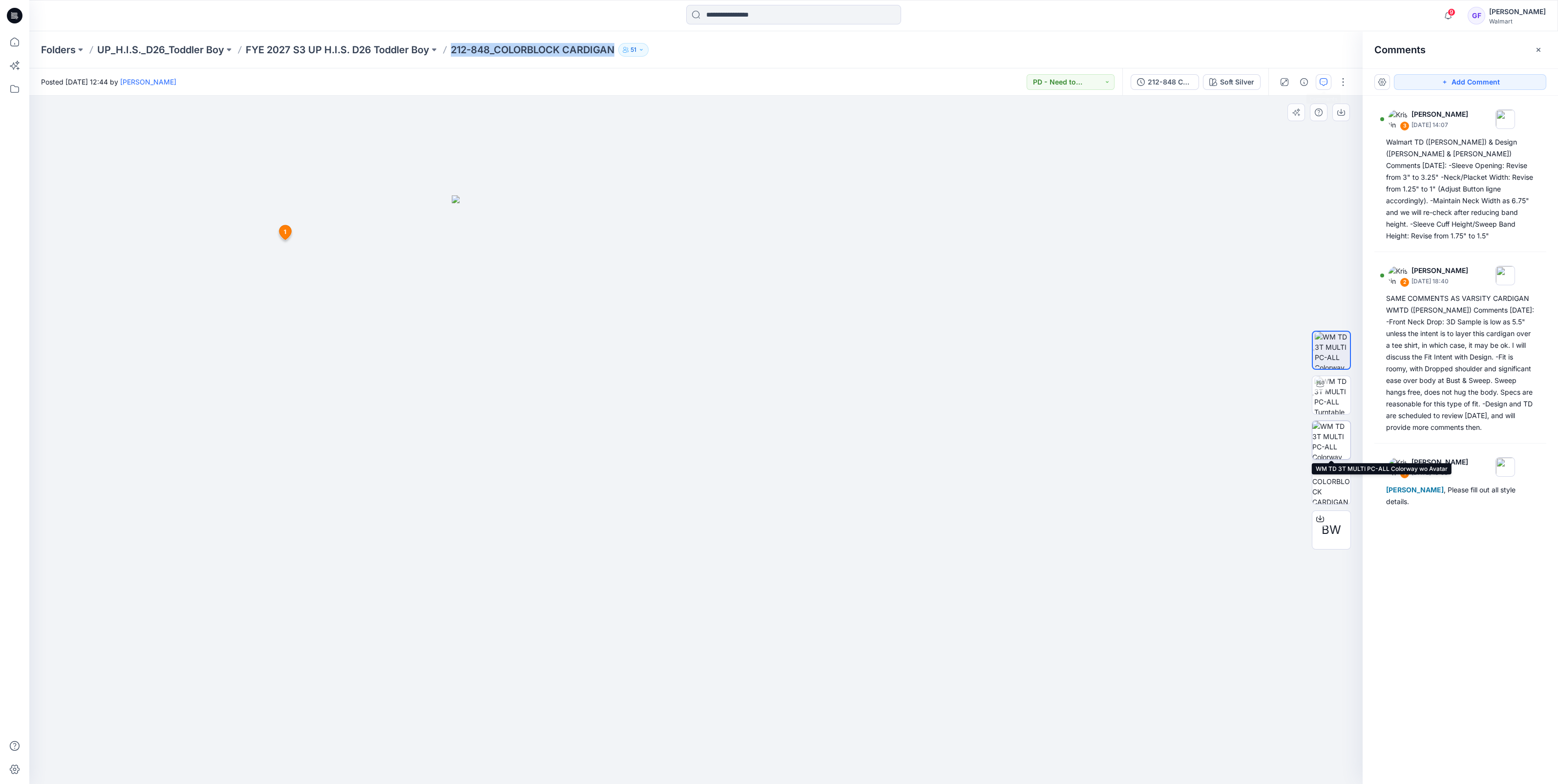
click at [1330, 441] on img at bounding box center [1332, 440] width 38 height 38
click at [1330, 395] on img at bounding box center [1333, 395] width 36 height 38
click at [1281, 277] on div at bounding box center [696, 439] width 1334 height 687
copy p "212-848_COLORBLOCK CARDIGAN"
click at [381, 53] on p "FYE 2027 S3 UP H.I.S. D26 Toddler Boy" at bounding box center [337, 50] width 184 height 14
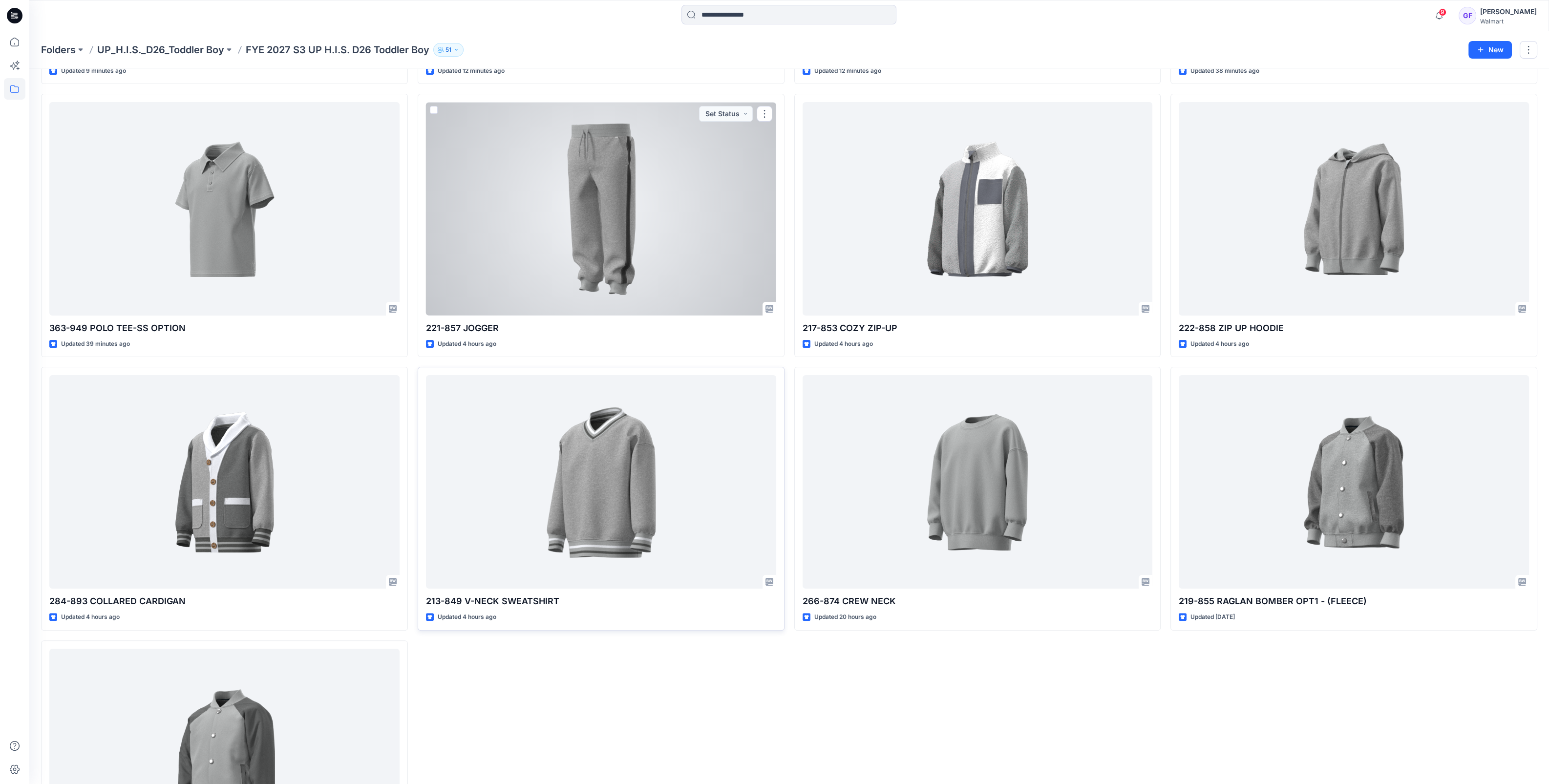
scroll to position [610, 0]
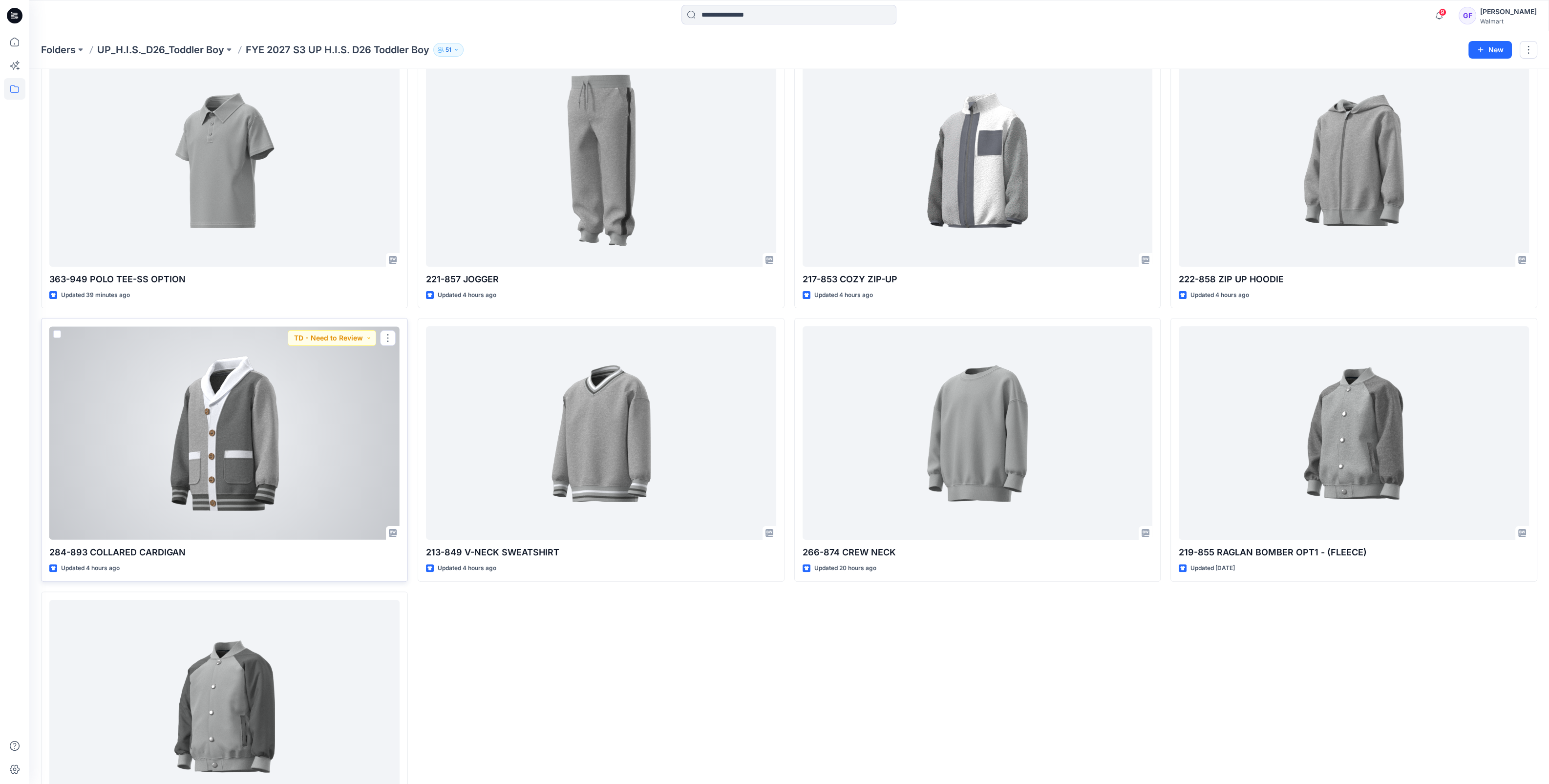
click at [220, 461] on div at bounding box center [225, 433] width 350 height 213
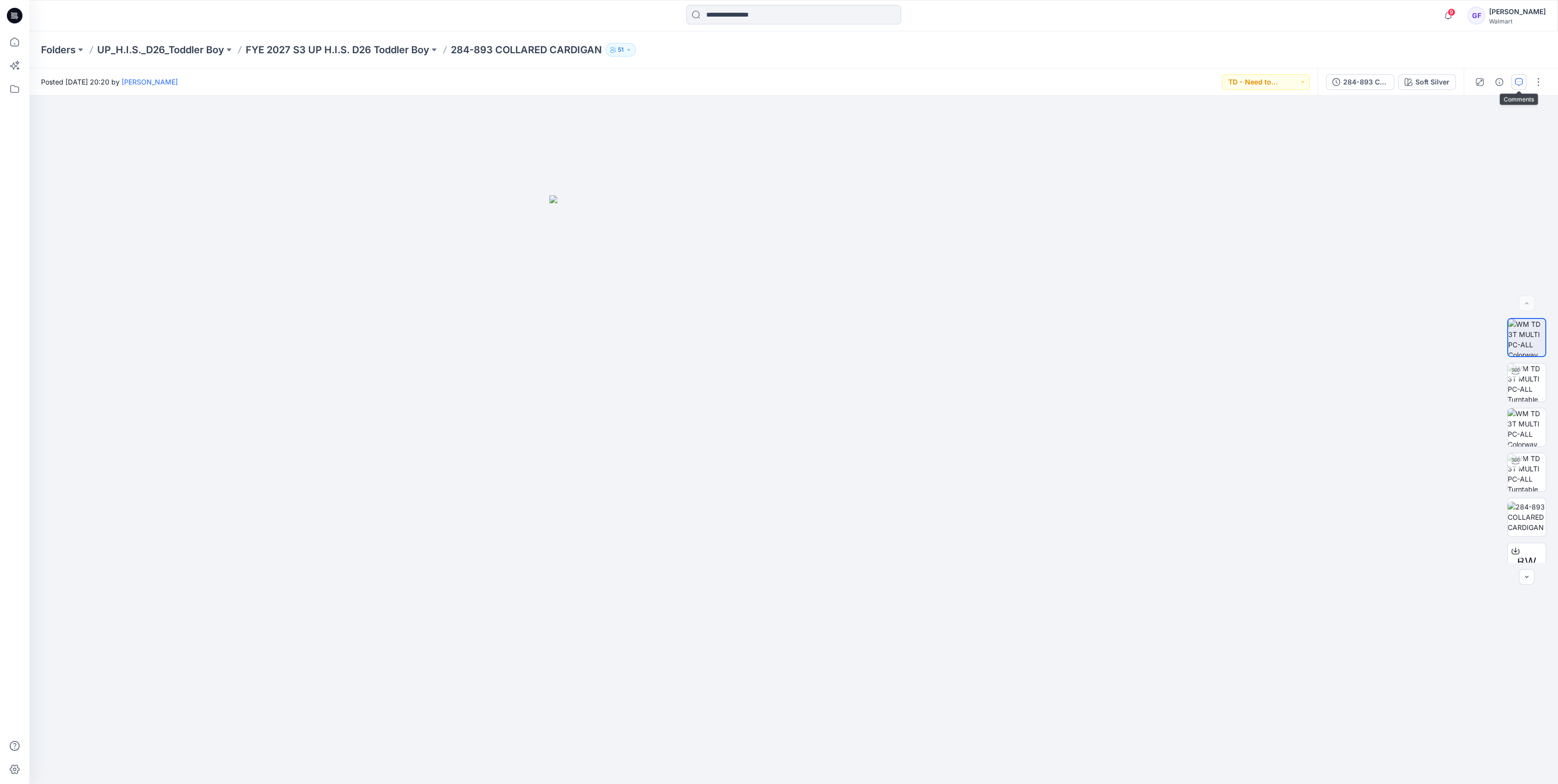
click at [1515, 76] on button "button" at bounding box center [1519, 83] width 16 height 16
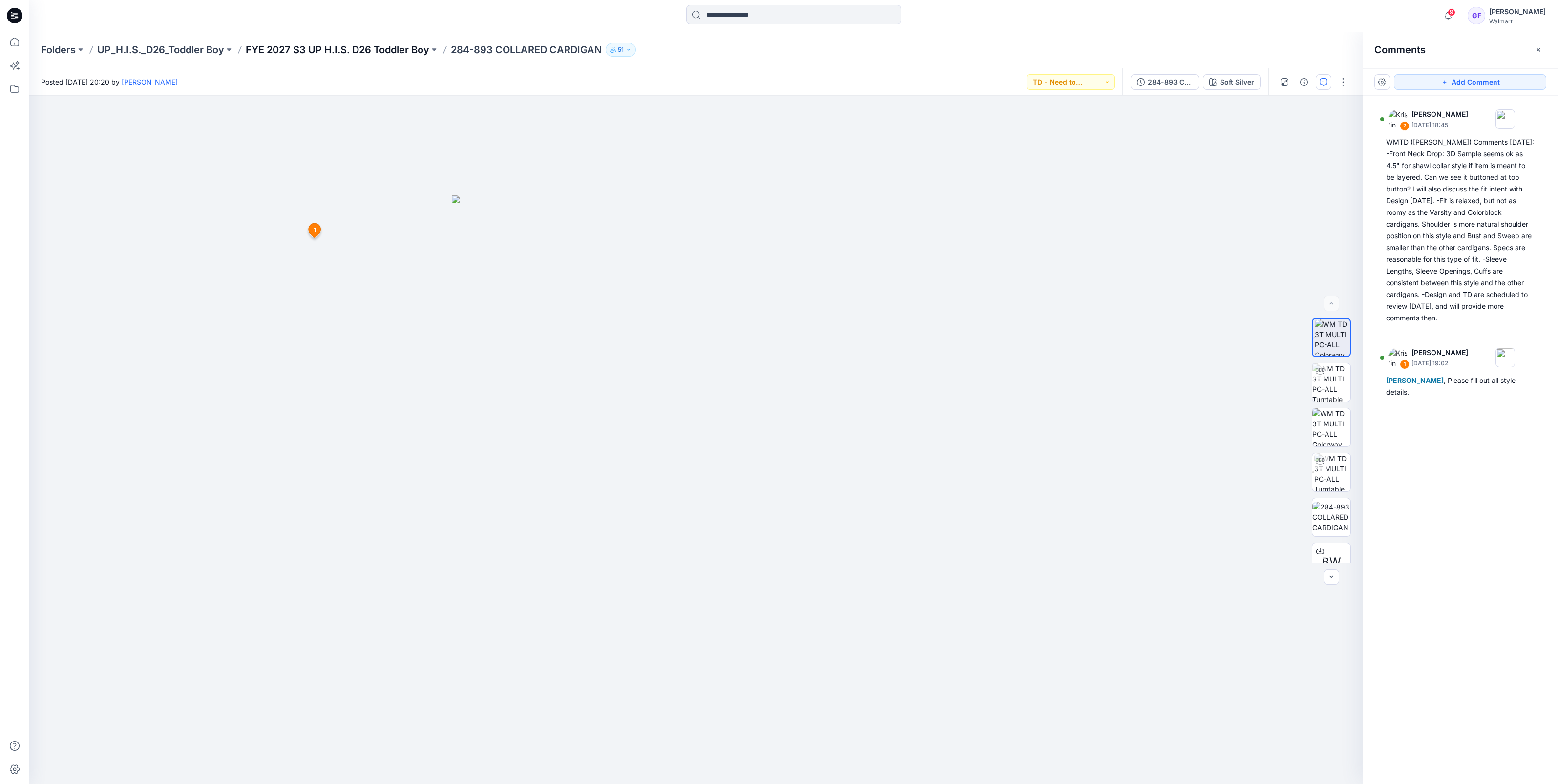
click at [360, 46] on p "FYE 2027 S3 UP H.I.S. D26 Toddler Boy" at bounding box center [337, 50] width 184 height 14
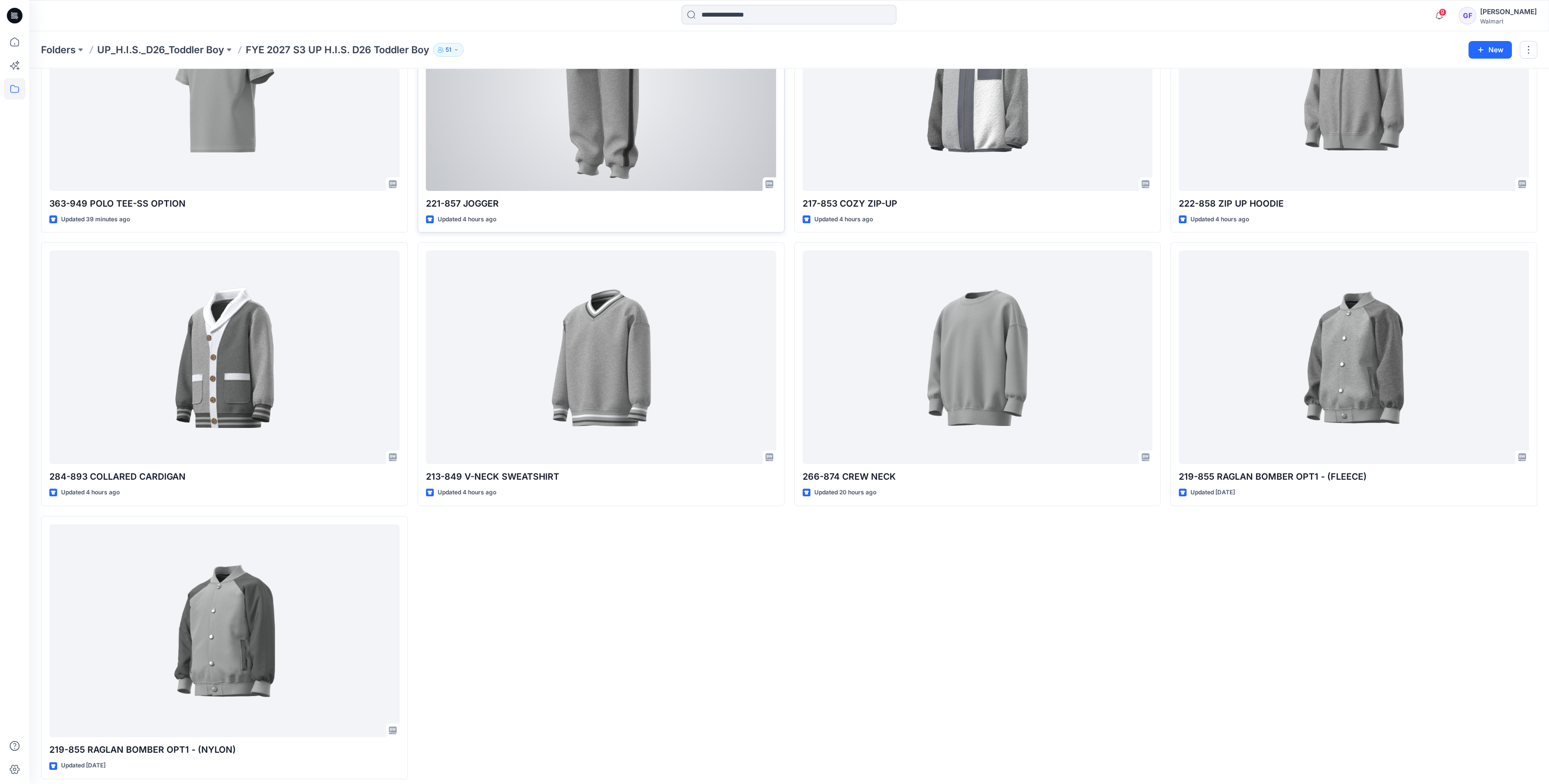
scroll to position [691, 0]
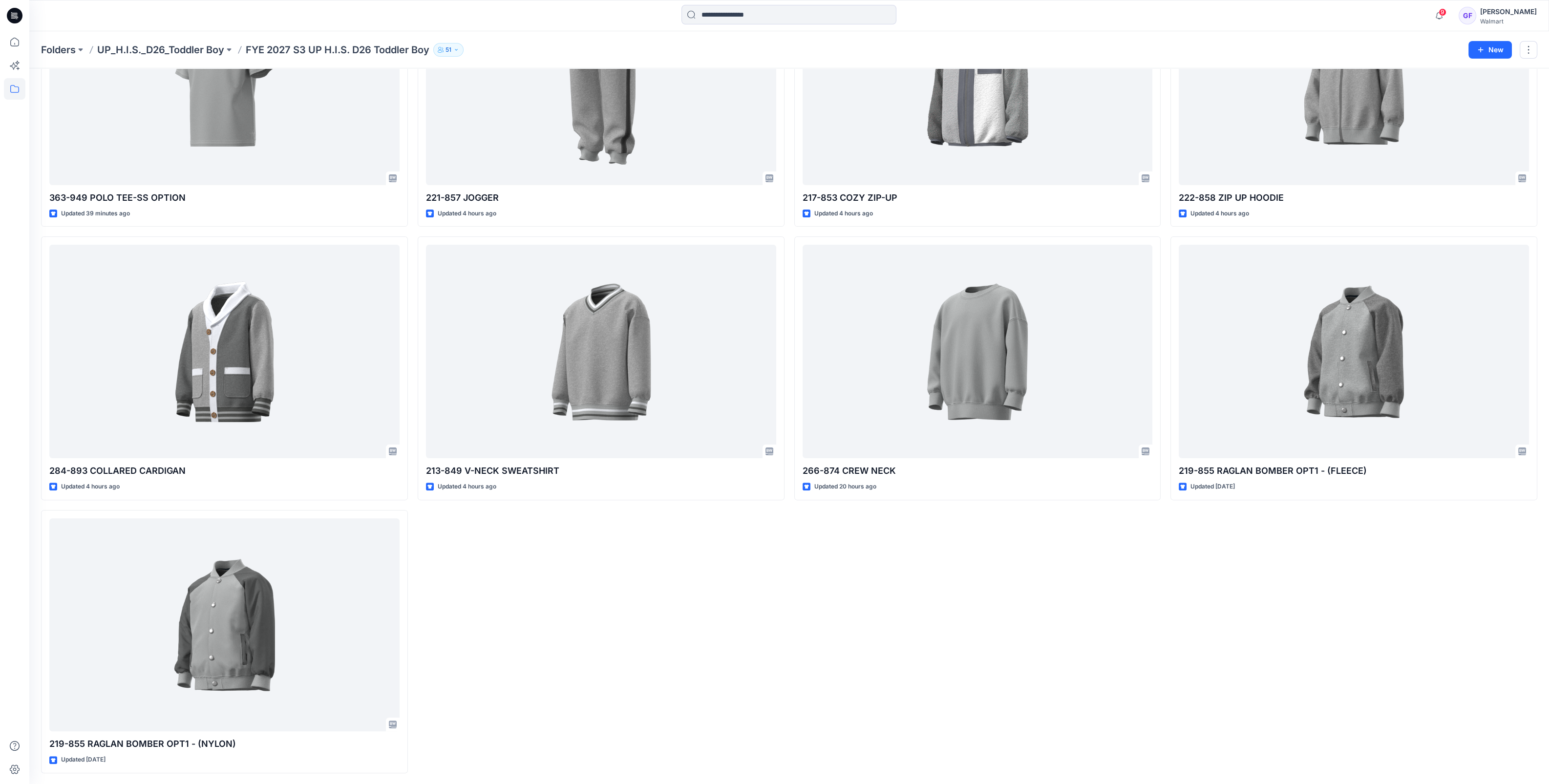
click at [1004, 640] on div "314-934 FOOTBALL [GEOGRAPHIC_DATA] Updated 8 minutes ago 313-932 INTERACTIVE TE…" at bounding box center [978, 96] width 367 height 1355
